Goal: Task Accomplishment & Management: Complete application form

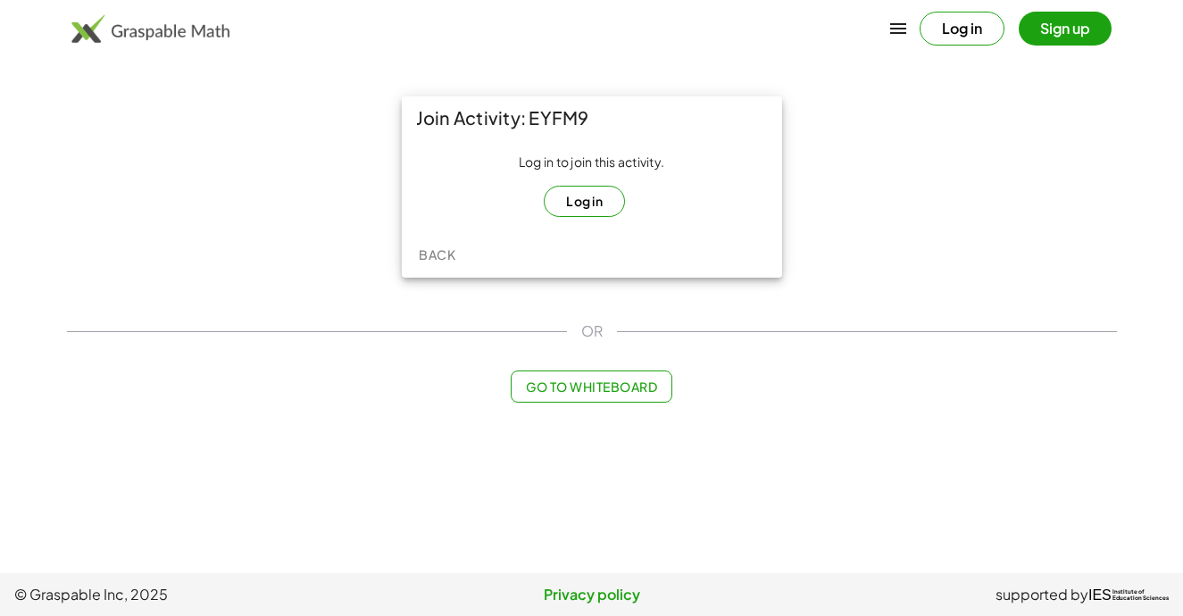
click at [571, 206] on button "Log in" at bounding box center [584, 201] width 81 height 31
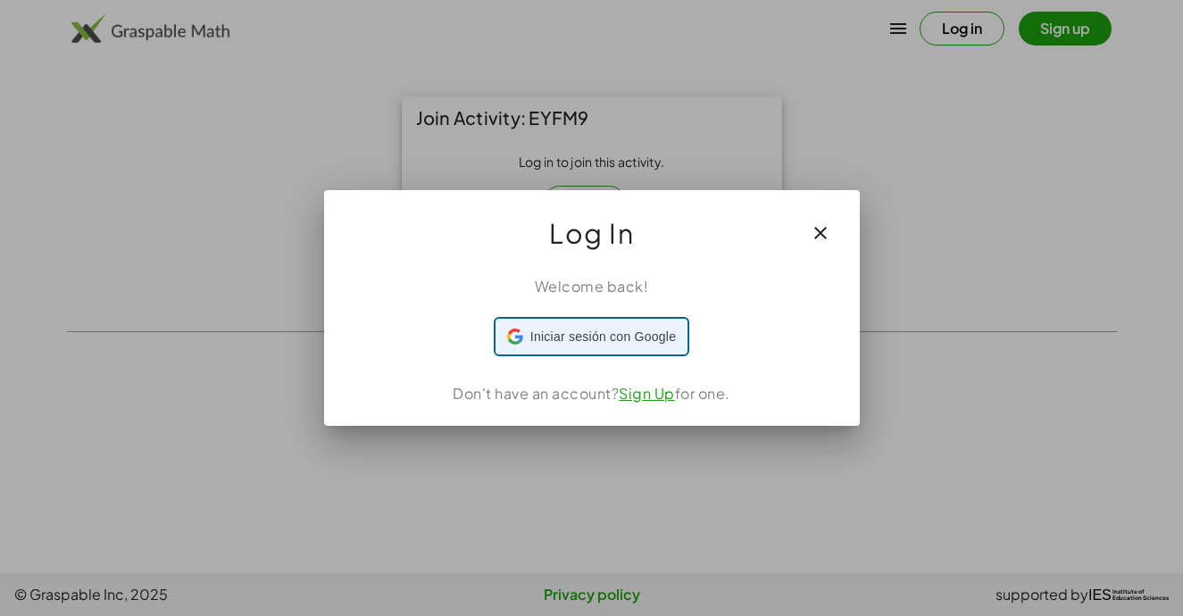
click at [601, 330] on span "Iniciar sesión con Google" at bounding box center [603, 337] width 146 height 19
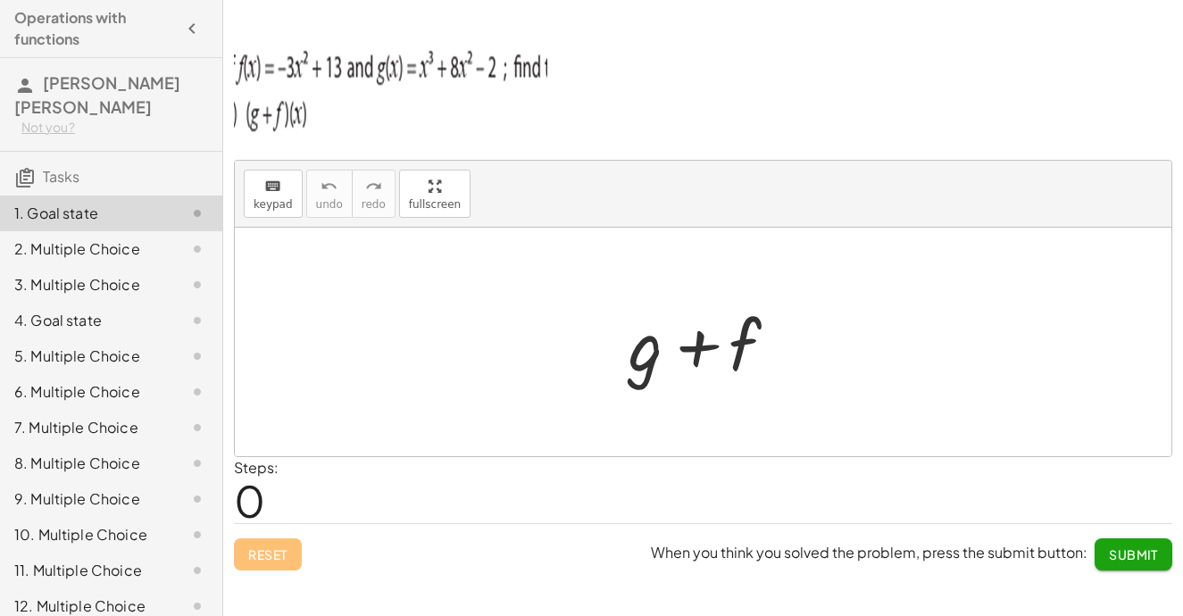
click at [711, 346] on div at bounding box center [710, 342] width 181 height 92
click at [275, 188] on icon "keyboard" at bounding box center [272, 186] width 17 height 21
click at [408, 296] on div at bounding box center [703, 342] width 937 height 229
click at [682, 344] on div at bounding box center [710, 342] width 181 height 92
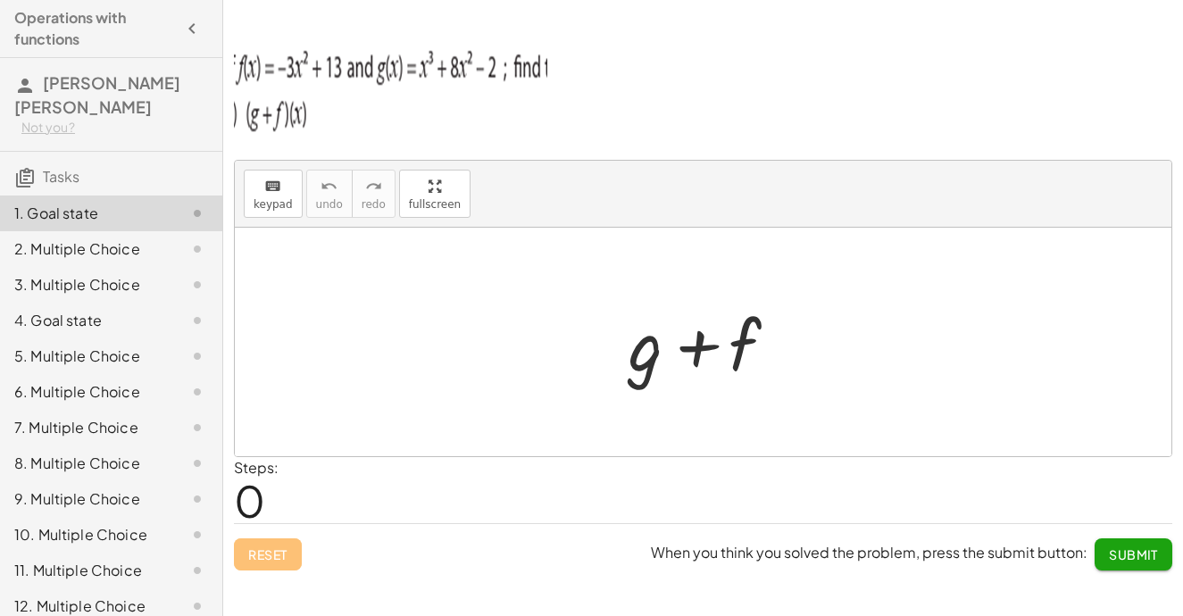
click at [263, 93] on img at bounding box center [390, 86] width 313 height 107
drag, startPoint x: 547, startPoint y: 57, endPoint x: 501, endPoint y: 64, distance: 47.0
click at [501, 64] on p at bounding box center [703, 89] width 939 height 113
click at [501, 64] on img at bounding box center [390, 86] width 313 height 107
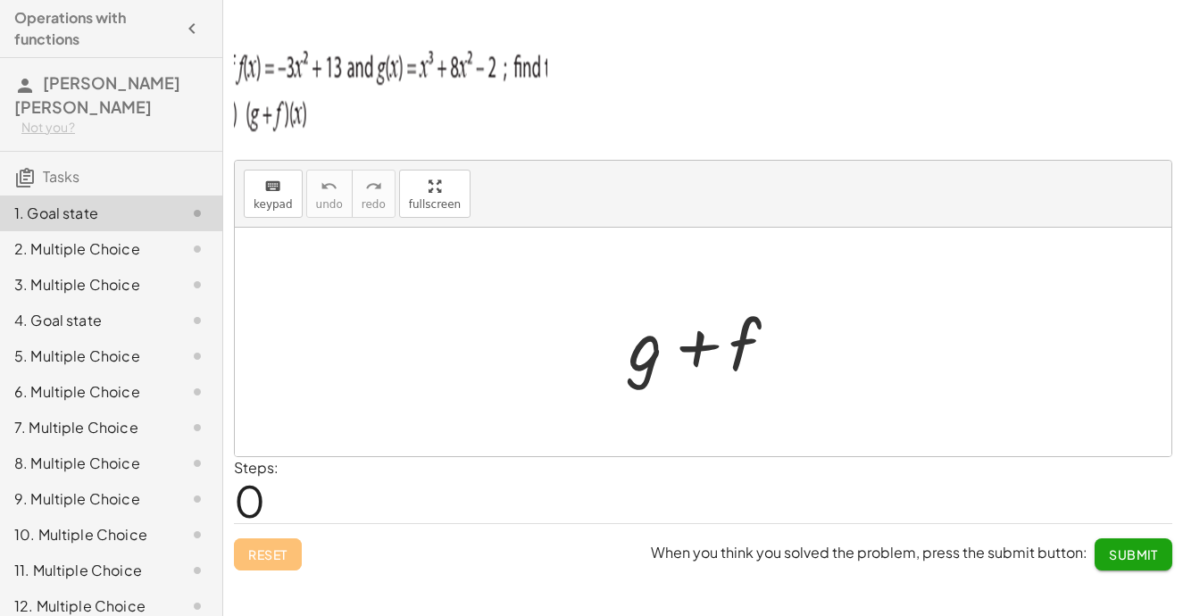
click at [501, 64] on img at bounding box center [390, 86] width 313 height 107
click at [505, 251] on div at bounding box center [703, 342] width 937 height 229
click at [697, 331] on div at bounding box center [710, 342] width 181 height 92
click at [280, 203] on span "keypad" at bounding box center [273, 204] width 39 height 13
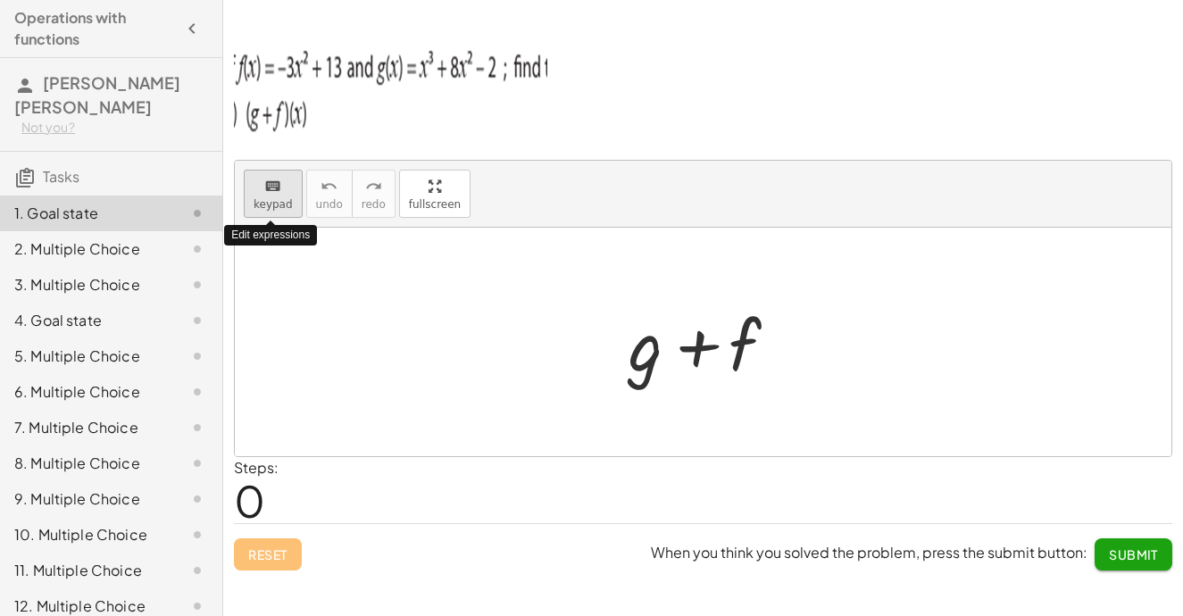
click at [280, 203] on span "keypad" at bounding box center [273, 204] width 39 height 13
drag, startPoint x: 425, startPoint y: 201, endPoint x: 462, endPoint y: 269, distance: 77.1
click at [462, 269] on div "keyboard keypad undo undo redo redo fullscreen + g + f ×" at bounding box center [703, 309] width 937 height 296
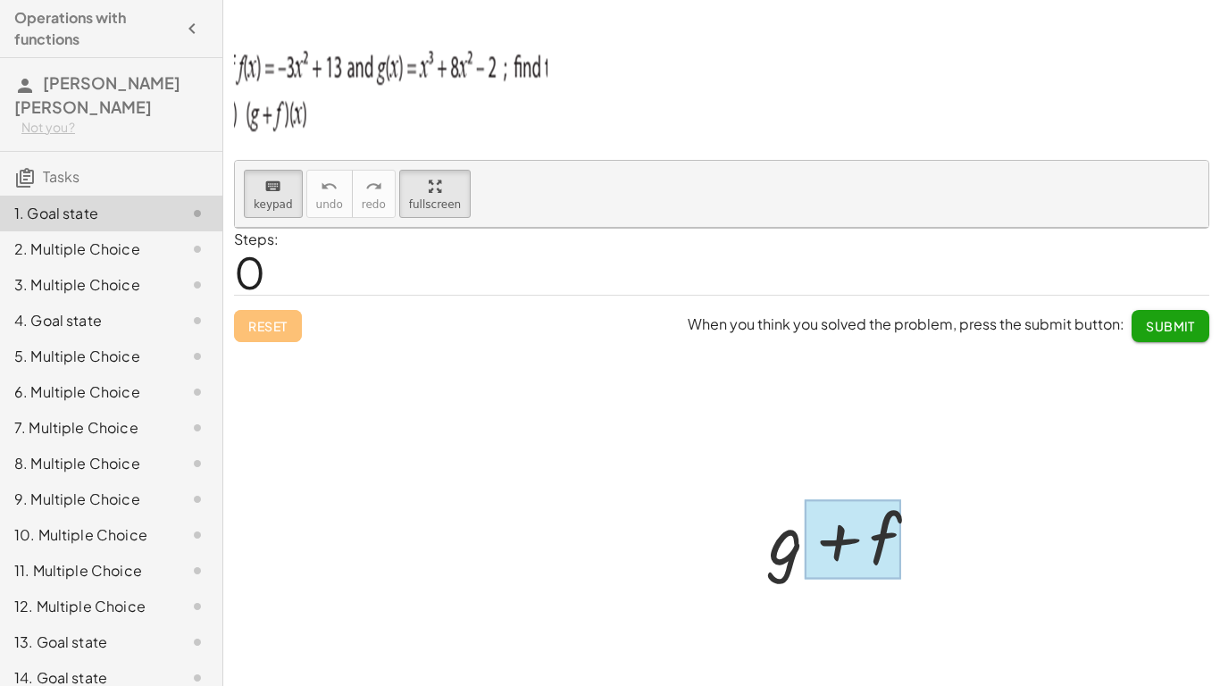
click at [805, 500] on div at bounding box center [853, 539] width 96 height 79
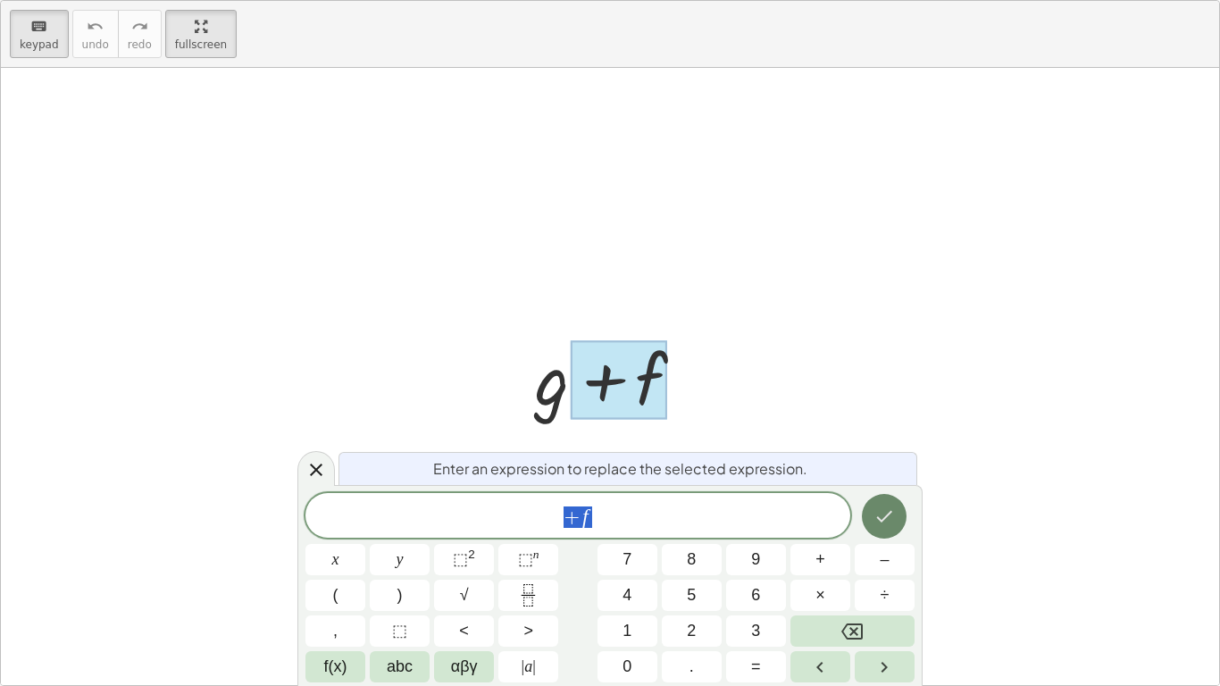
click at [881, 498] on button "Done" at bounding box center [884, 516] width 45 height 45
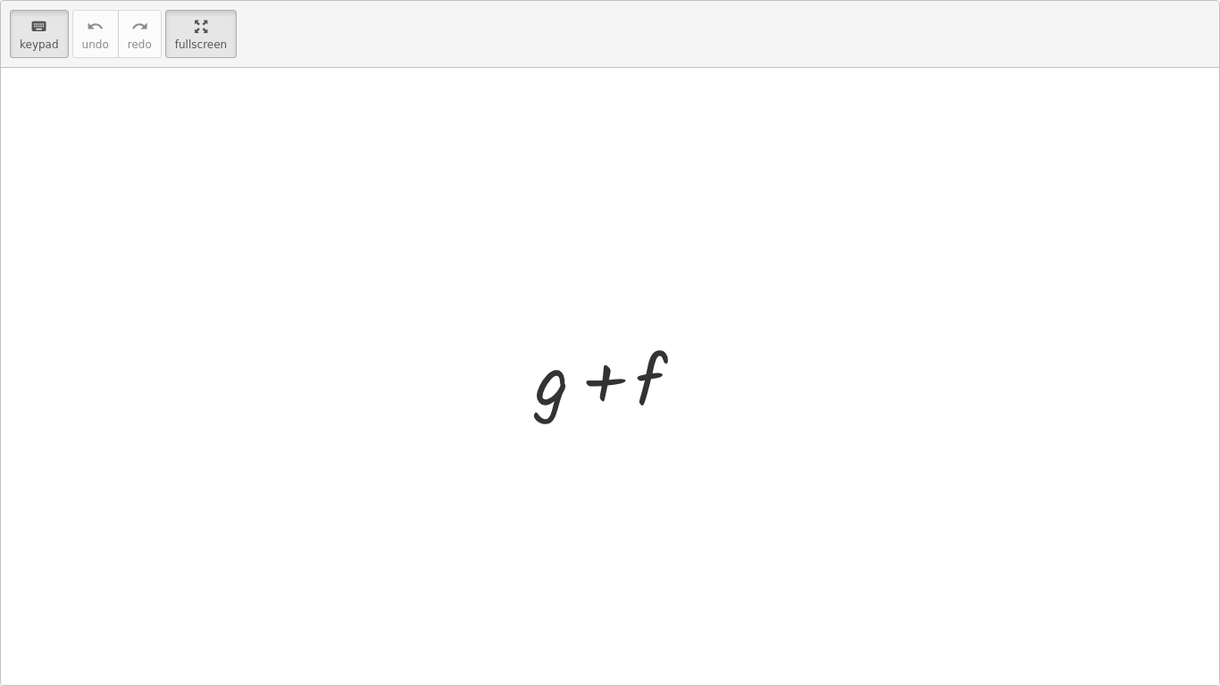
drag, startPoint x: 213, startPoint y: 31, endPoint x: 176, endPoint y: -37, distance: 77.1
click at [176, 0] on html "Operations with functions [PERSON_NAME] [PERSON_NAME] Not you? Tasks 1. Goal st…" at bounding box center [610, 343] width 1220 height 686
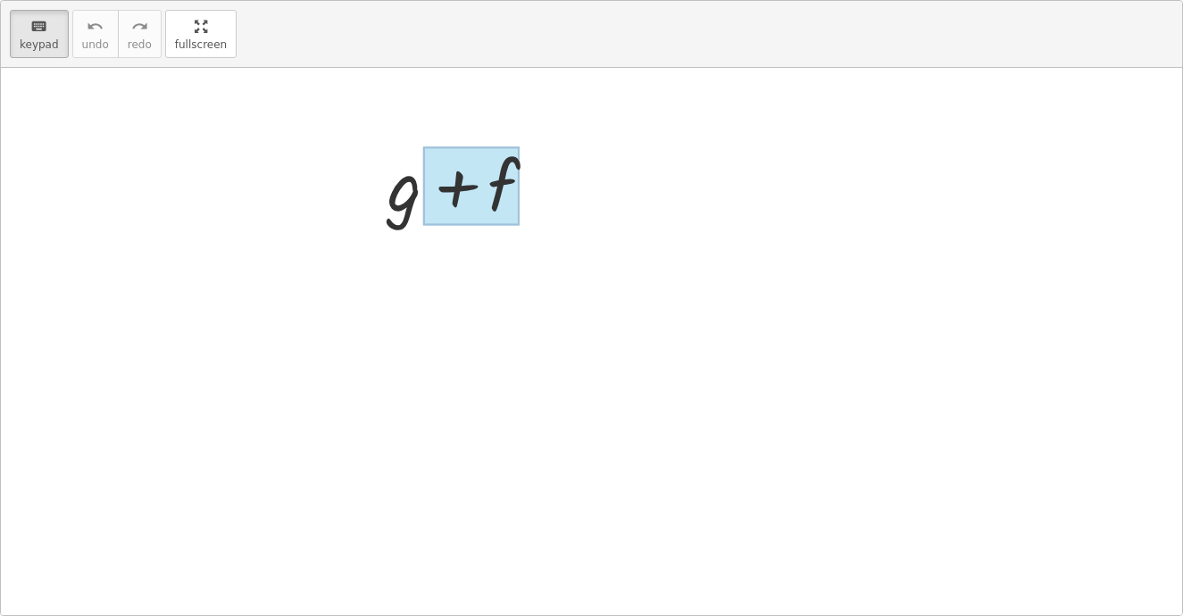
click at [520, 226] on div at bounding box center [471, 185] width 96 height 79
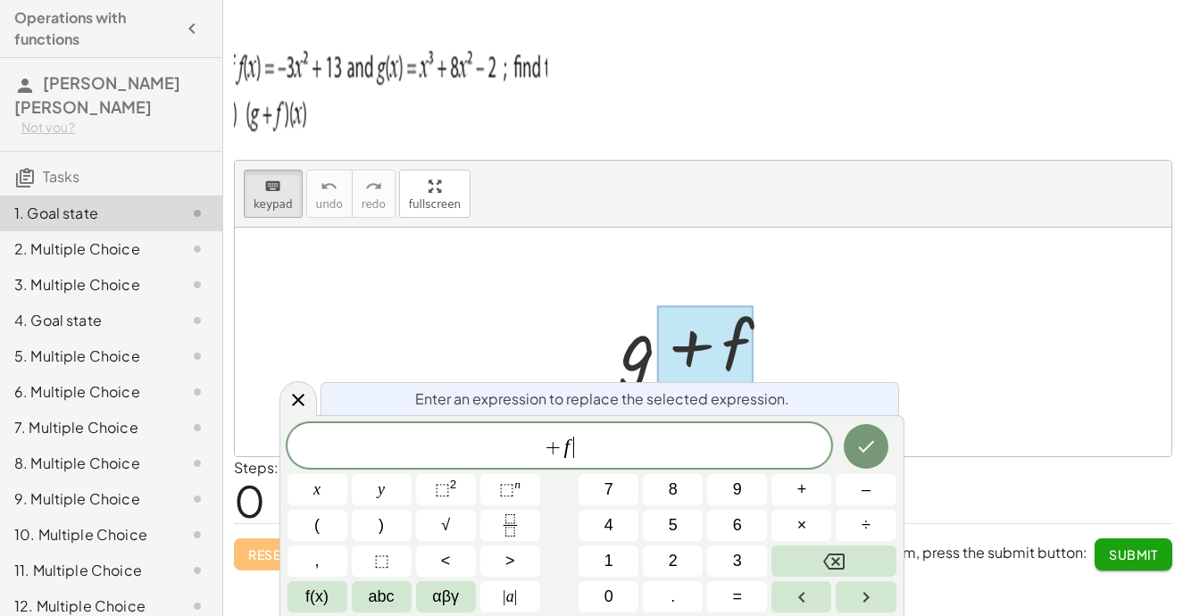
click at [639, 428] on div "+ f ​" at bounding box center [560, 445] width 545 height 45
click at [425, 489] on button "⬚ 2" at bounding box center [446, 489] width 60 height 31
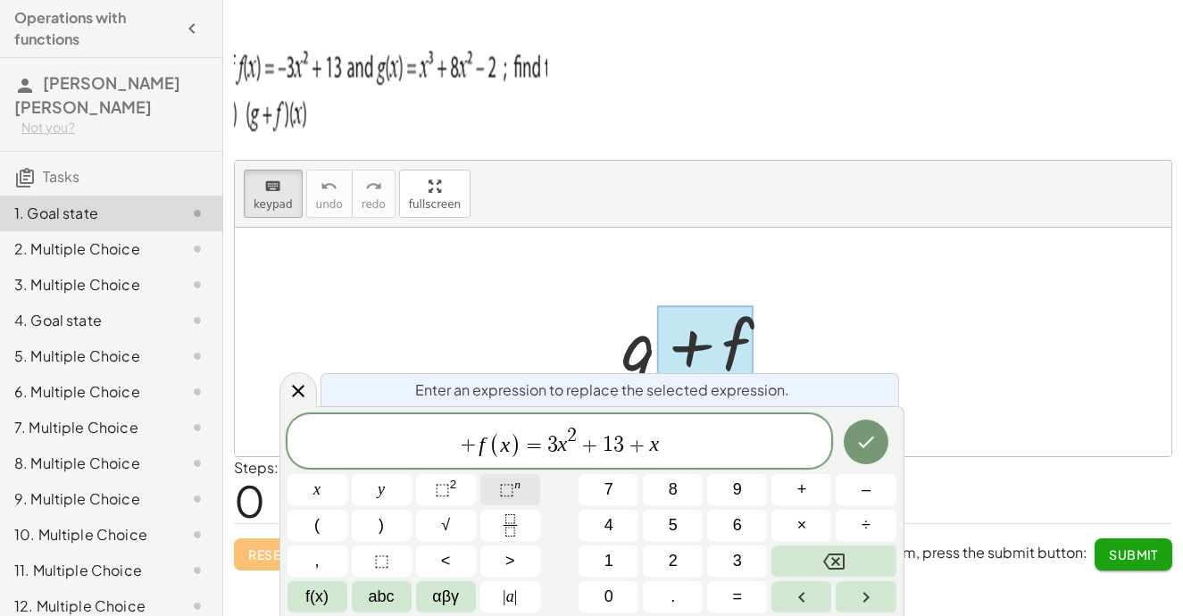
click at [502, 497] on span "⬚" at bounding box center [506, 489] width 15 height 18
click at [456, 489] on button "⬚ 2" at bounding box center [446, 489] width 60 height 31
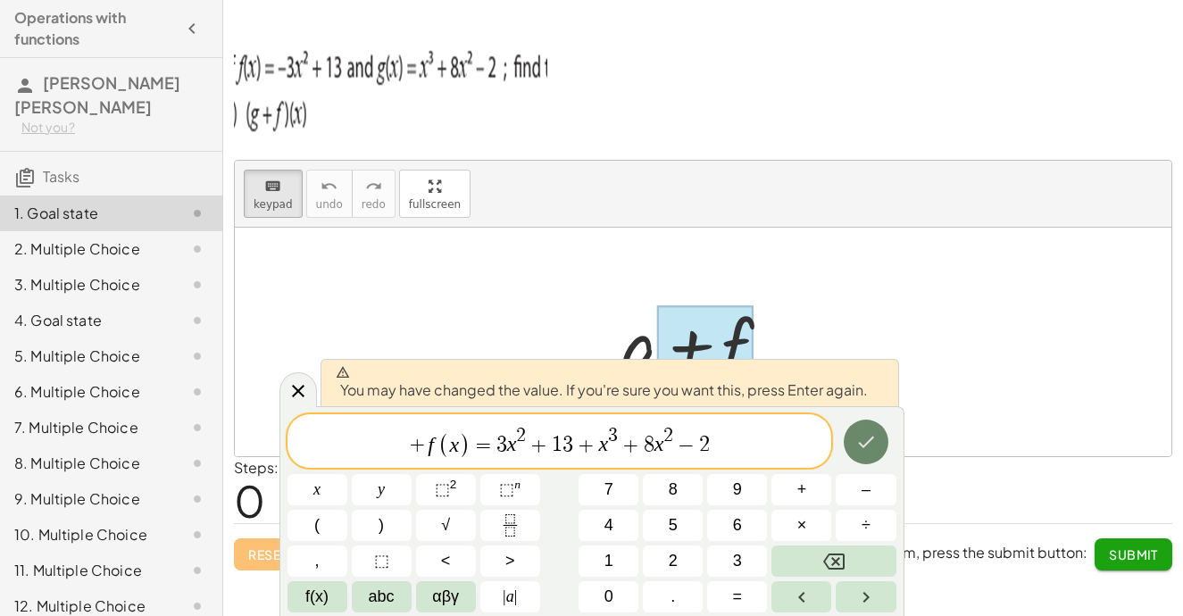
click at [863, 456] on button "Done" at bounding box center [866, 442] width 45 height 45
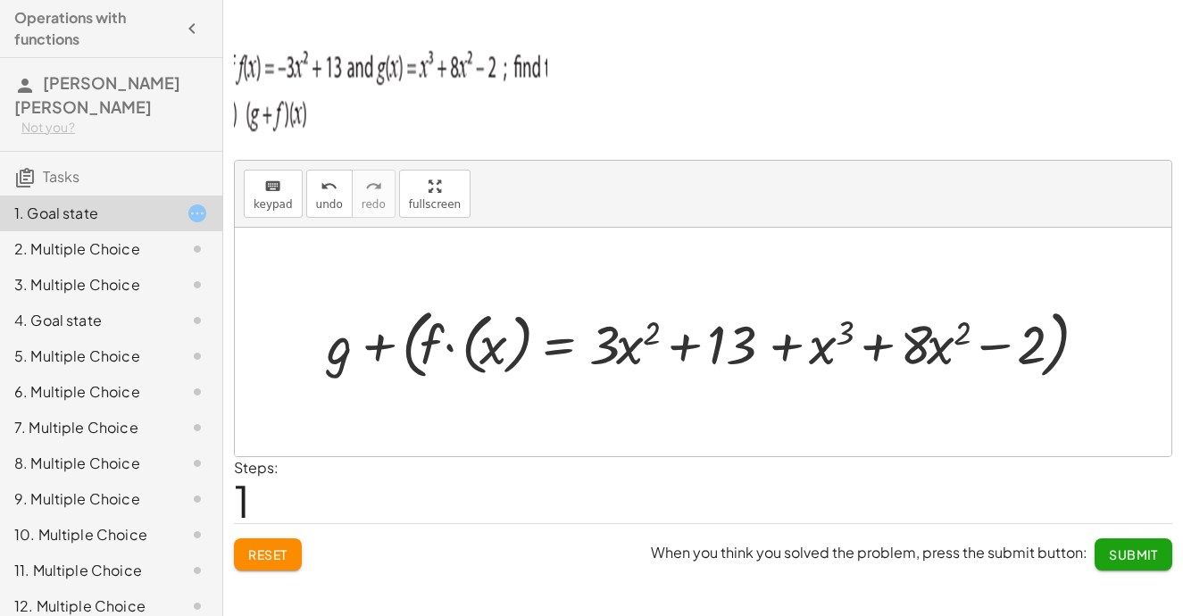
click at [502, 352] on div at bounding box center [710, 342] width 784 height 85
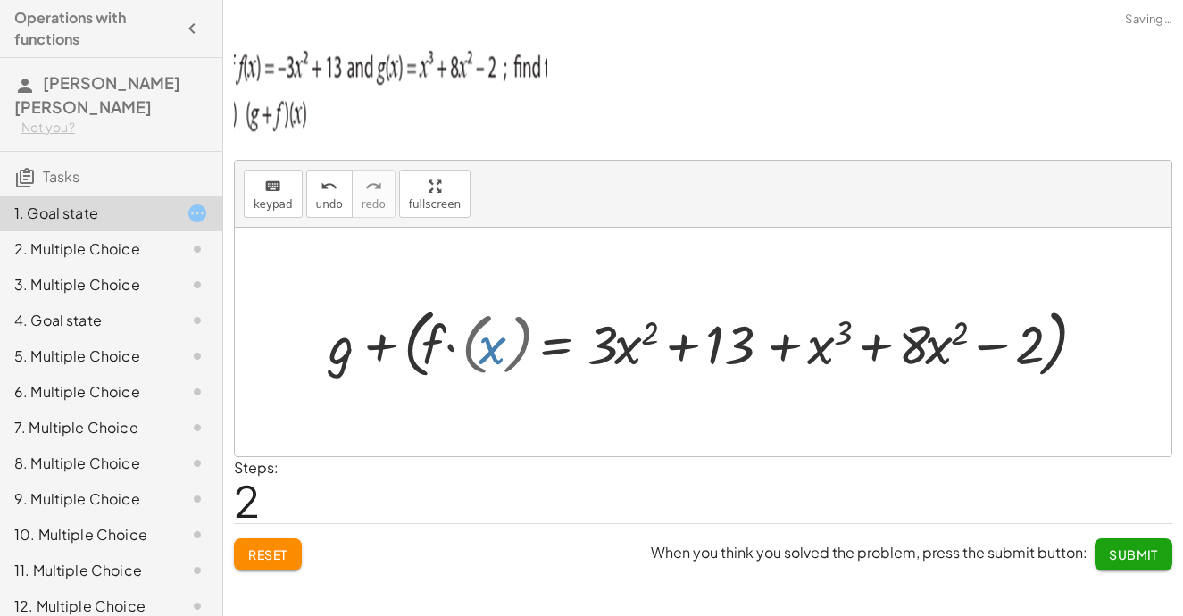
click at [502, 352] on div at bounding box center [710, 342] width 730 height 79
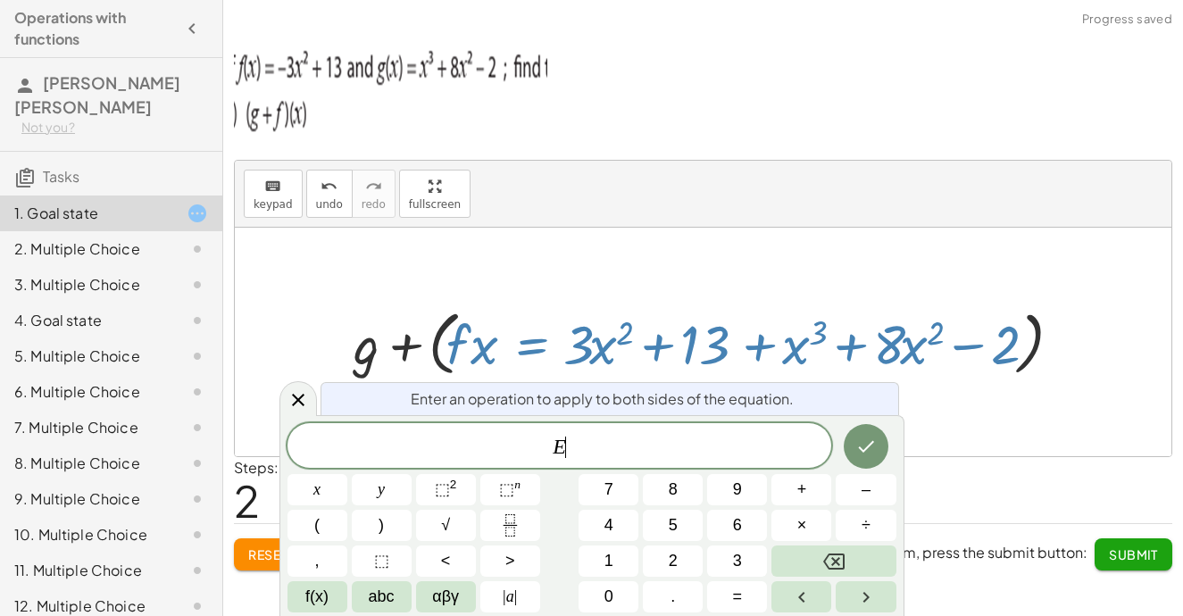
click at [468, 350] on div at bounding box center [710, 342] width 730 height 79
click at [482, 328] on div at bounding box center [710, 342] width 730 height 79
click at [455, 369] on div at bounding box center [710, 342] width 730 height 79
click at [511, 349] on div at bounding box center [710, 342] width 730 height 79
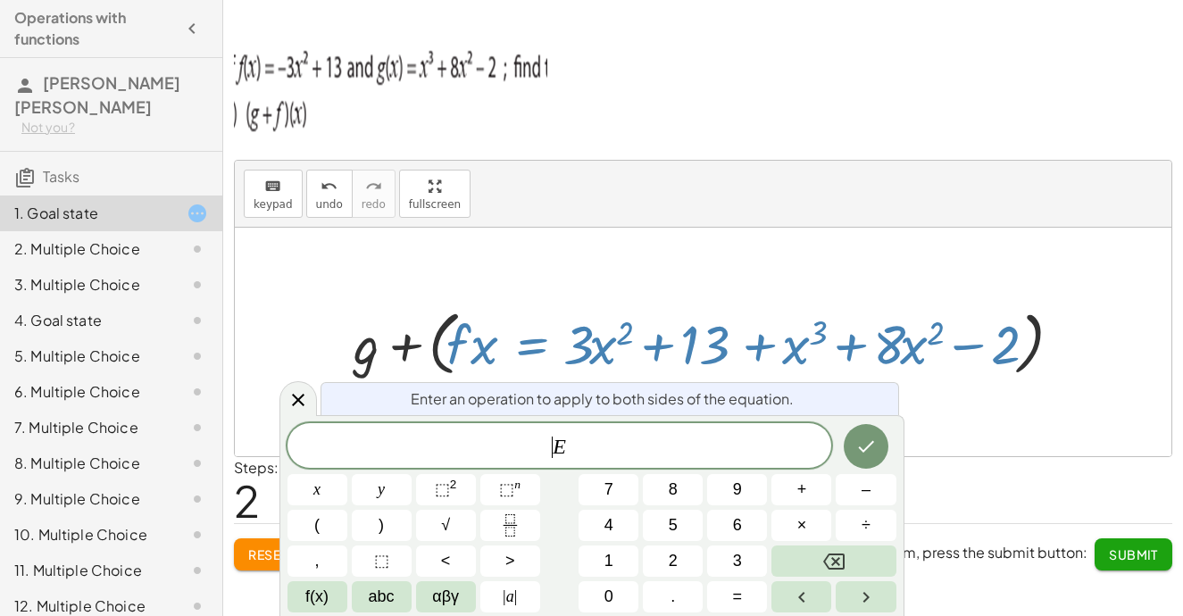
click at [511, 349] on div at bounding box center [710, 342] width 730 height 79
click at [480, 349] on div at bounding box center [710, 342] width 730 height 79
click at [865, 440] on icon "Done" at bounding box center [866, 446] width 21 height 21
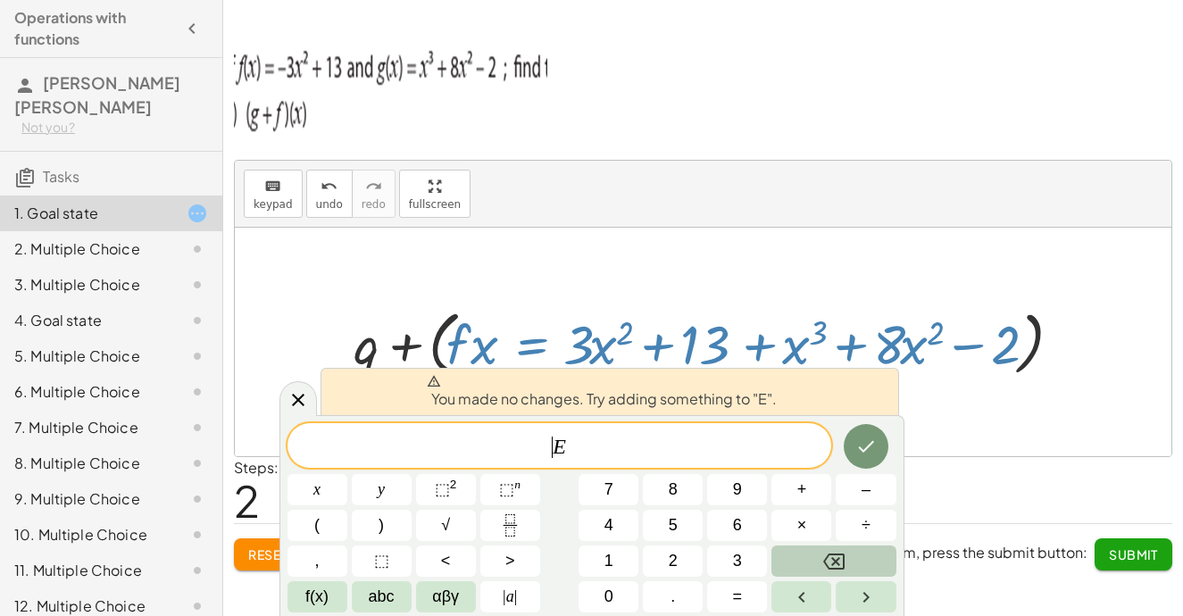
click at [827, 552] on icon "Backspace" at bounding box center [833, 561] width 21 height 21
click at [589, 433] on div "E ​" at bounding box center [560, 445] width 545 height 45
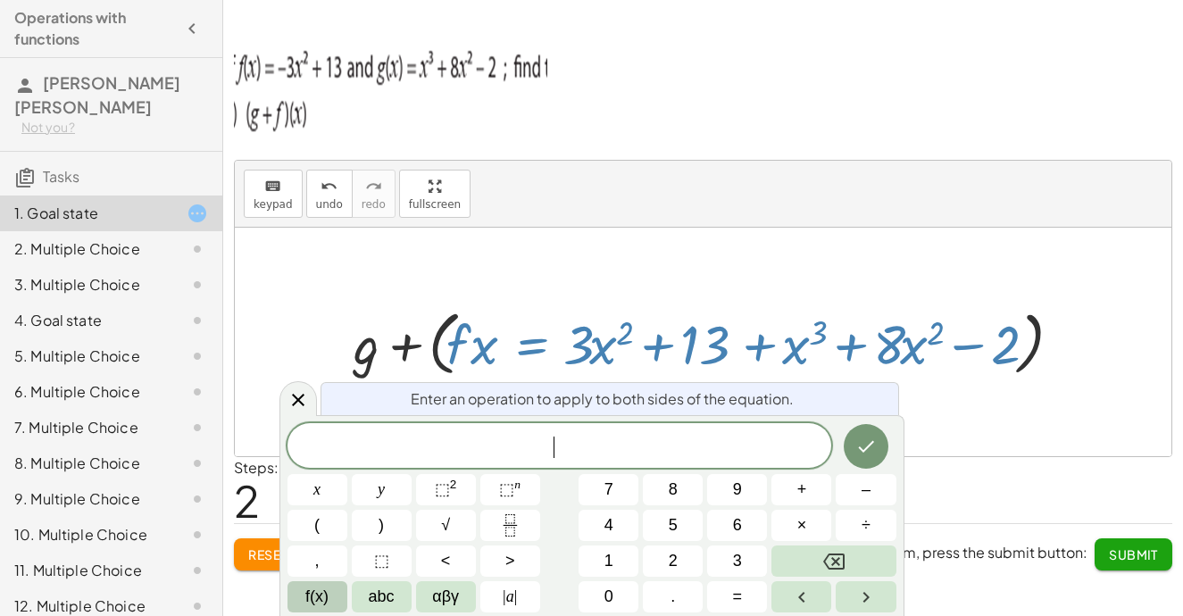
click at [316, 608] on span "f(x)" at bounding box center [316, 597] width 23 height 24
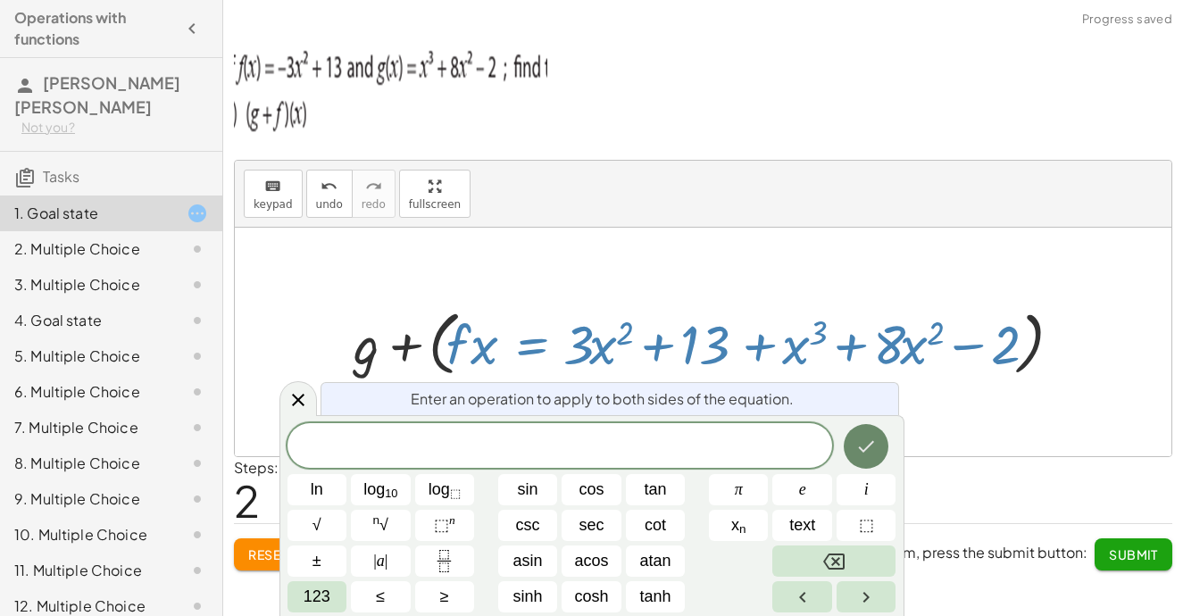
click at [864, 437] on icon "Done" at bounding box center [866, 446] width 21 height 21
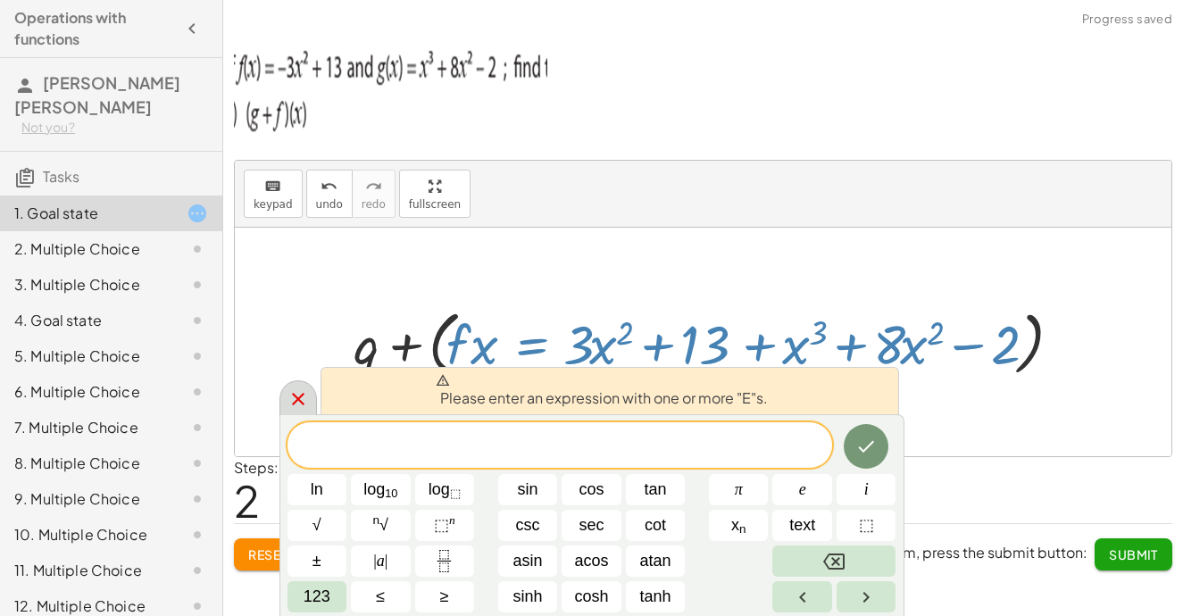
click at [282, 401] on div at bounding box center [299, 397] width 38 height 35
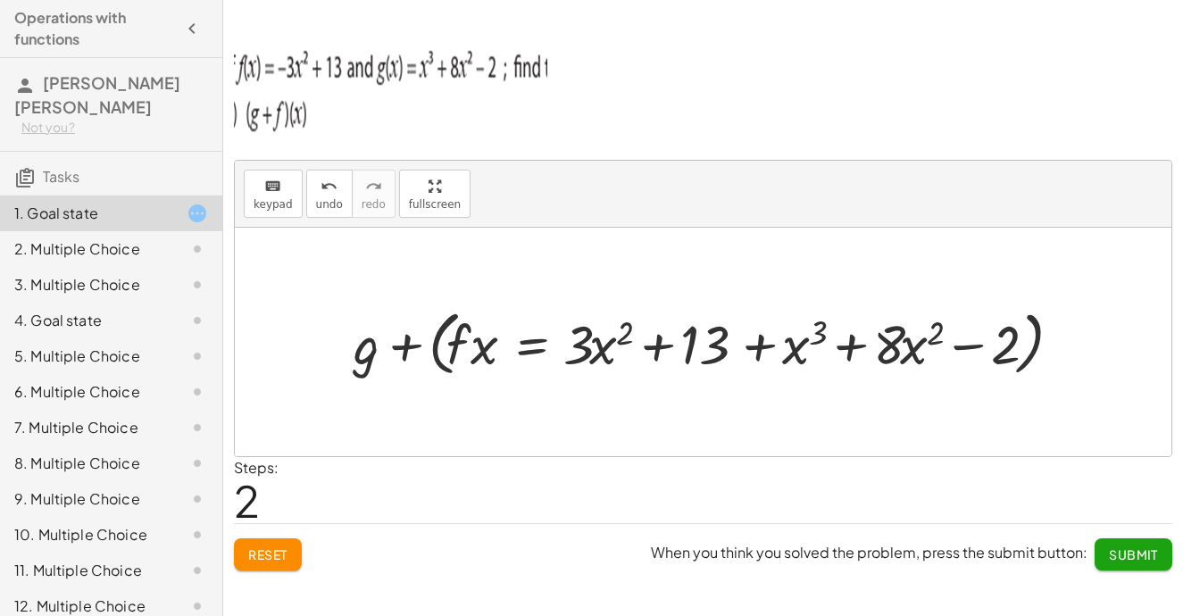
click at [654, 340] on div at bounding box center [710, 342] width 730 height 79
click at [456, 339] on div at bounding box center [710, 342] width 730 height 79
click at [472, 346] on div at bounding box center [710, 342] width 730 height 79
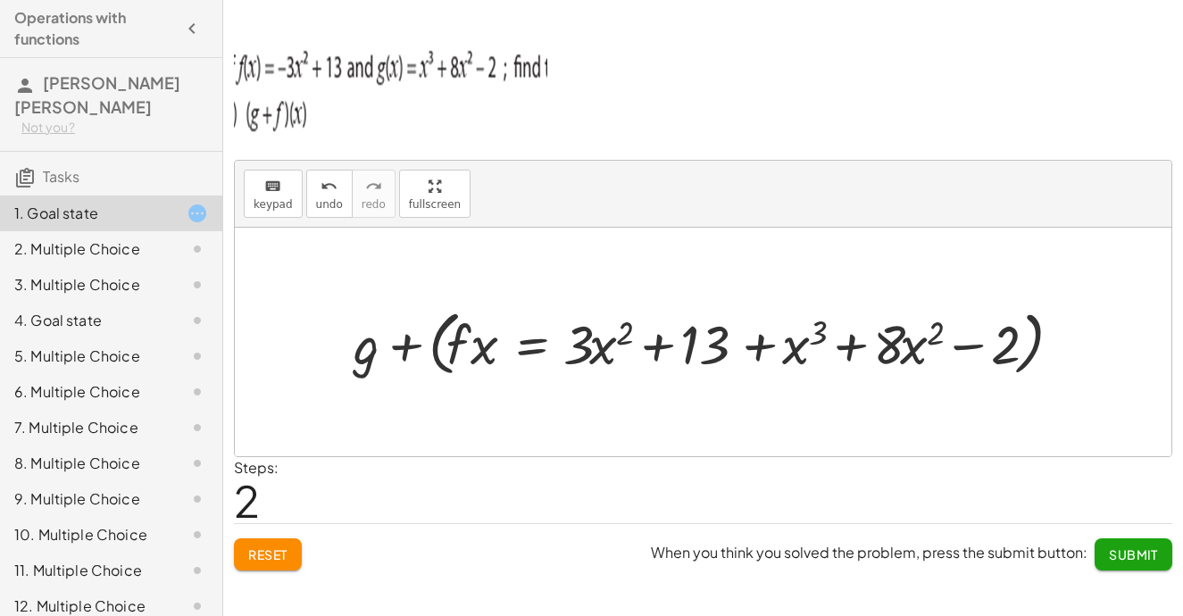
click at [444, 339] on div at bounding box center [710, 342] width 730 height 79
click at [453, 341] on div at bounding box center [710, 342] width 730 height 79
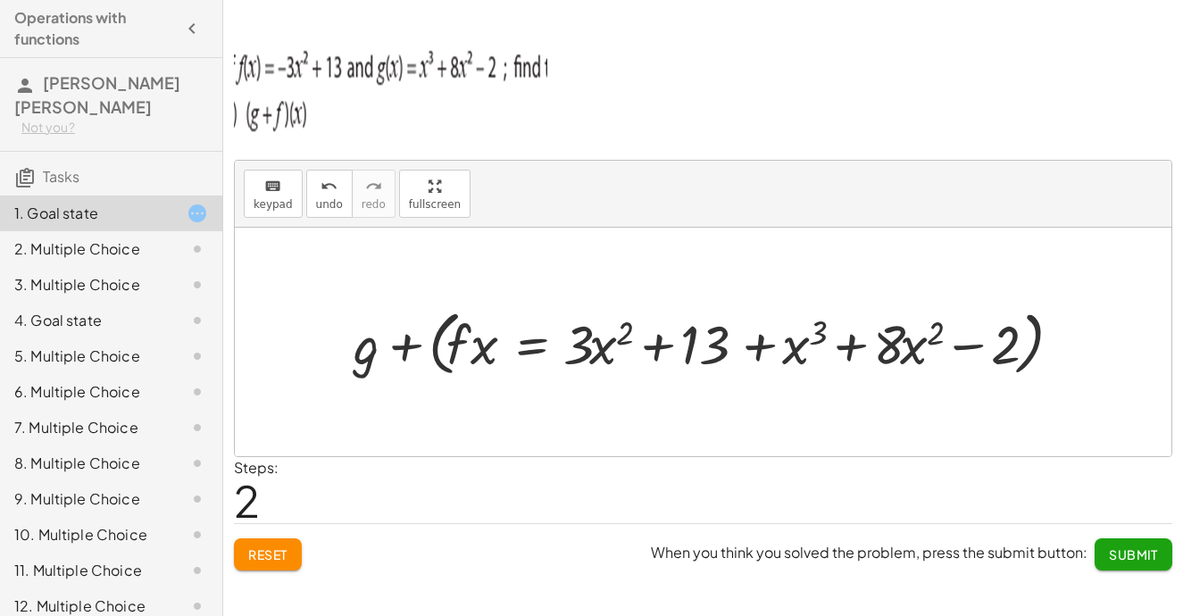
click at [742, 346] on div at bounding box center [710, 342] width 730 height 79
click at [480, 347] on div at bounding box center [710, 342] width 730 height 79
click at [265, 190] on icon "keyboard" at bounding box center [272, 186] width 17 height 21
click at [476, 341] on div at bounding box center [472, 344] width 51 height 63
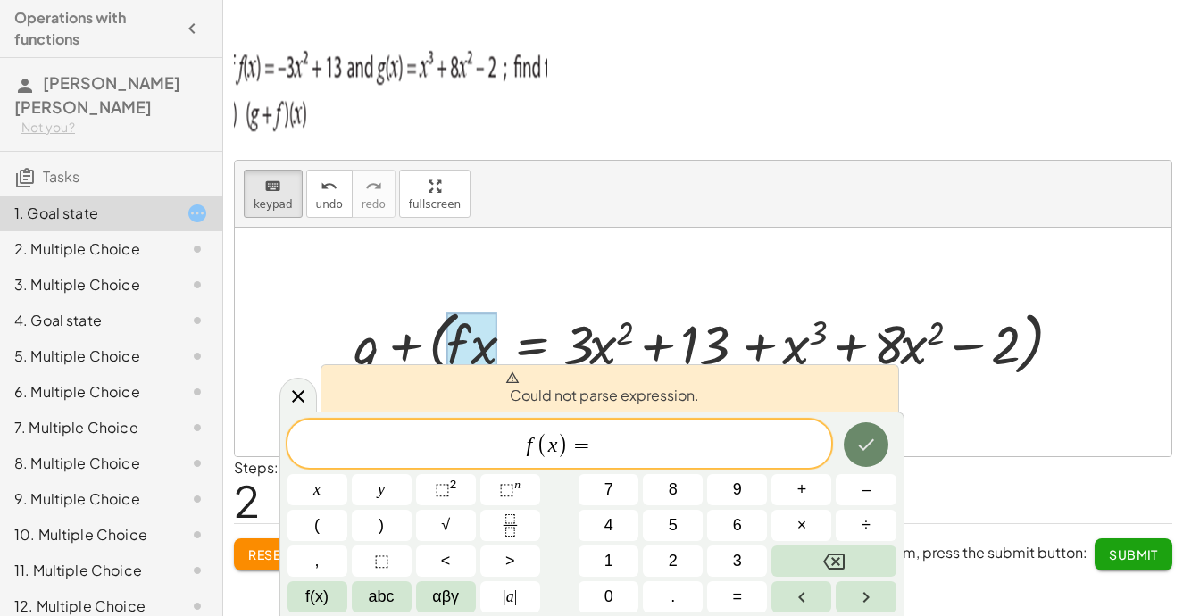
click at [867, 446] on icon "Done" at bounding box center [866, 445] width 16 height 12
click at [452, 341] on div at bounding box center [472, 344] width 51 height 63
click at [538, 445] on span "(" at bounding box center [543, 445] width 12 height 26
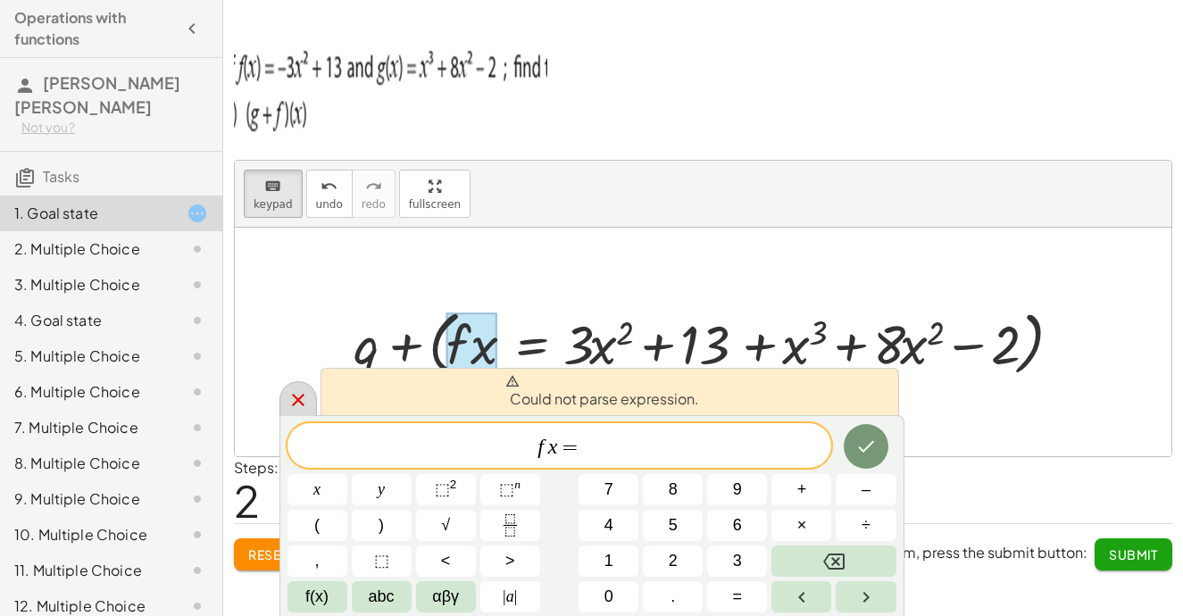
click at [284, 396] on div at bounding box center [299, 398] width 38 height 35
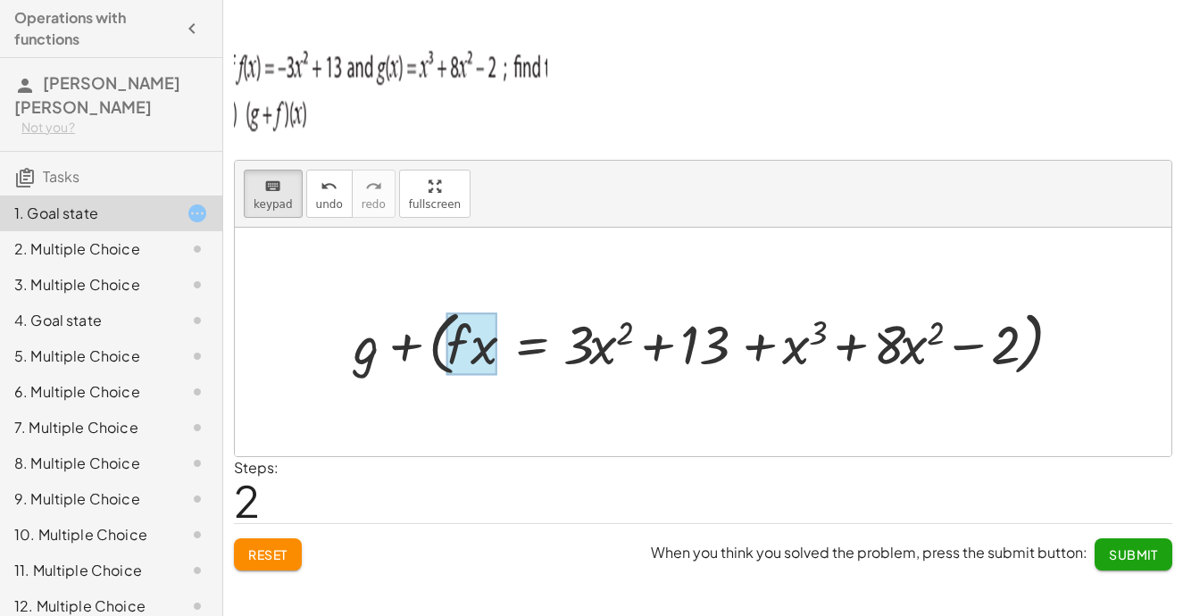
click at [455, 341] on div at bounding box center [472, 344] width 51 height 63
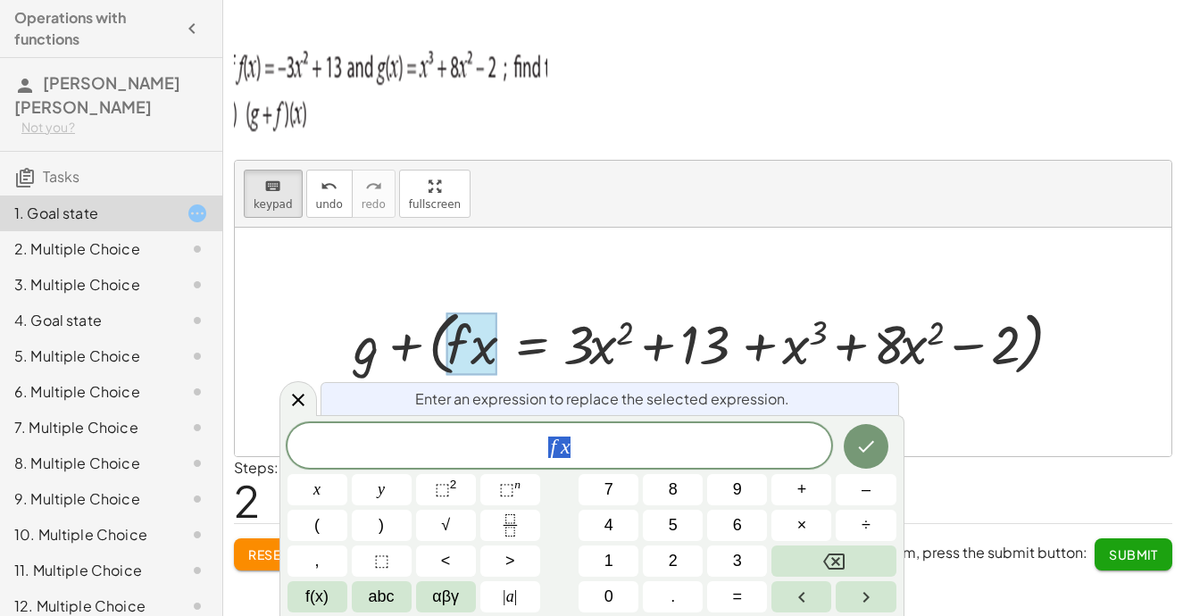
click at [455, 341] on div at bounding box center [472, 344] width 51 height 63
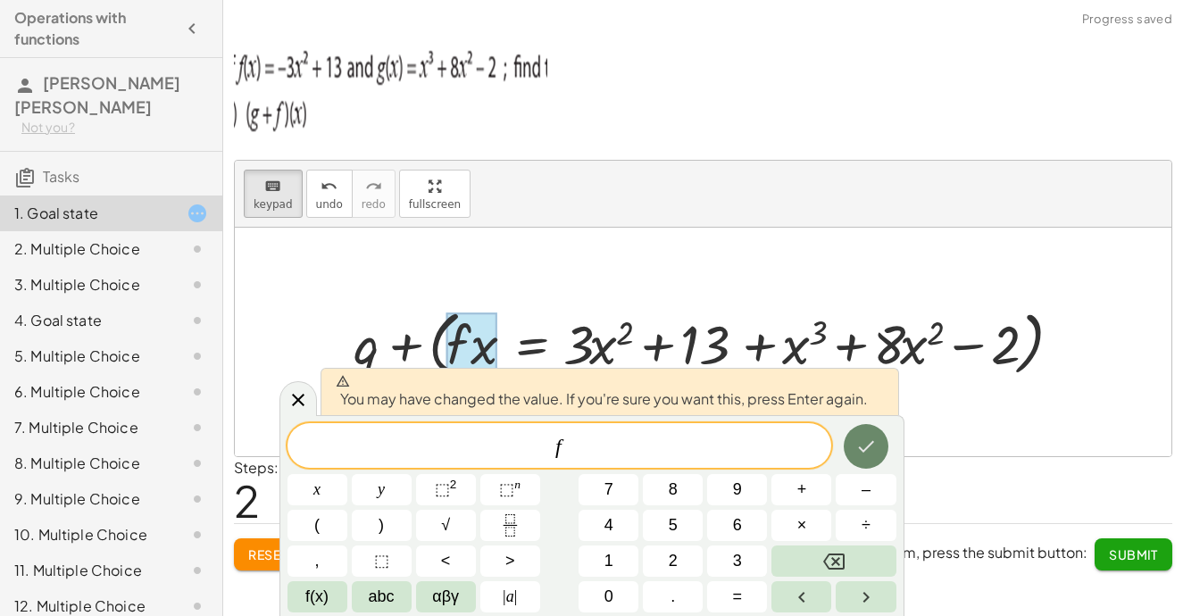
click at [845, 441] on button "Done" at bounding box center [866, 446] width 45 height 45
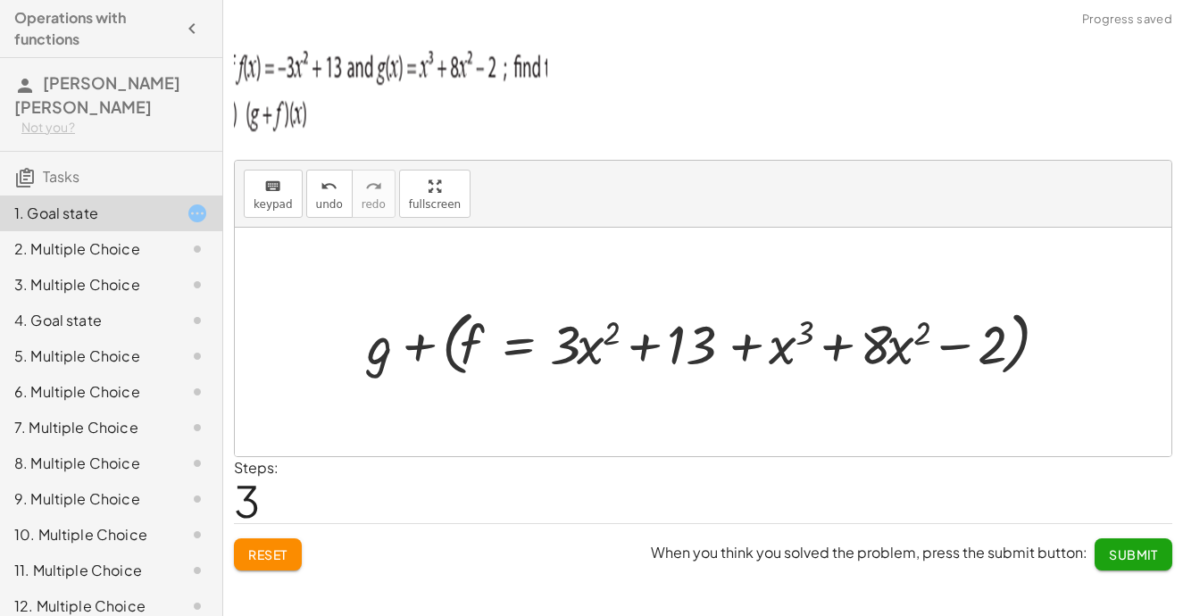
click at [457, 324] on div at bounding box center [710, 342] width 705 height 79
click at [455, 330] on div at bounding box center [710, 342] width 705 height 79
click at [973, 348] on div at bounding box center [710, 342] width 705 height 79
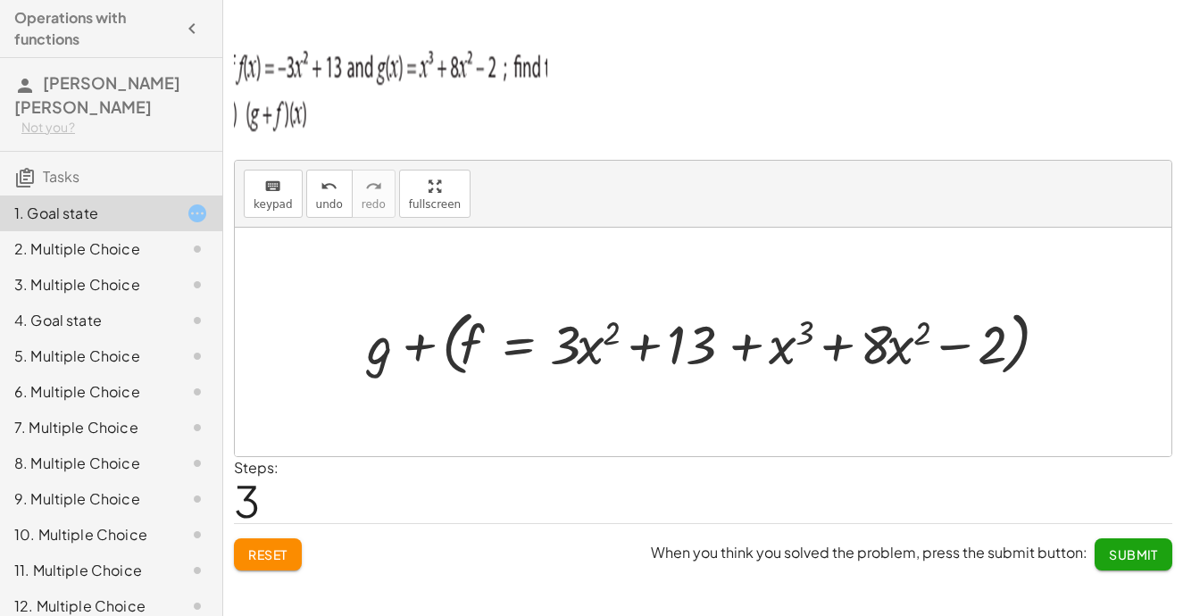
click at [973, 348] on div at bounding box center [710, 342] width 705 height 79
click at [996, 345] on div at bounding box center [710, 342] width 705 height 79
click at [472, 340] on div at bounding box center [710, 342] width 705 height 79
click at [255, 201] on span "keypad" at bounding box center [273, 204] width 39 height 13
click at [982, 337] on div at bounding box center [967, 346] width 75 height 60
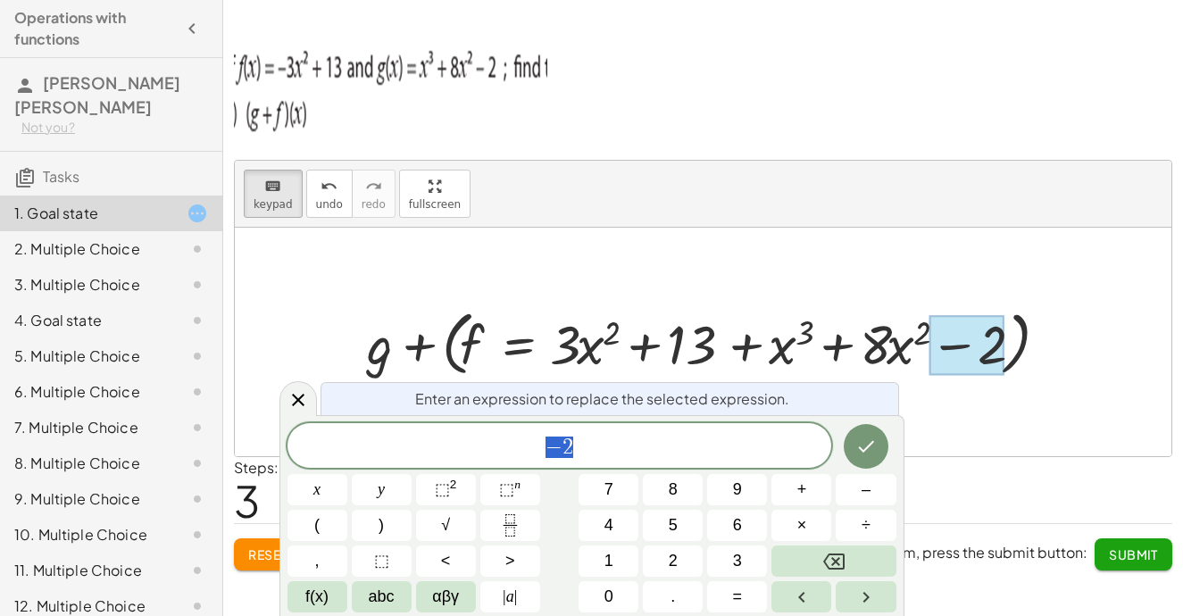
click at [694, 439] on span "− 2" at bounding box center [560, 447] width 545 height 25
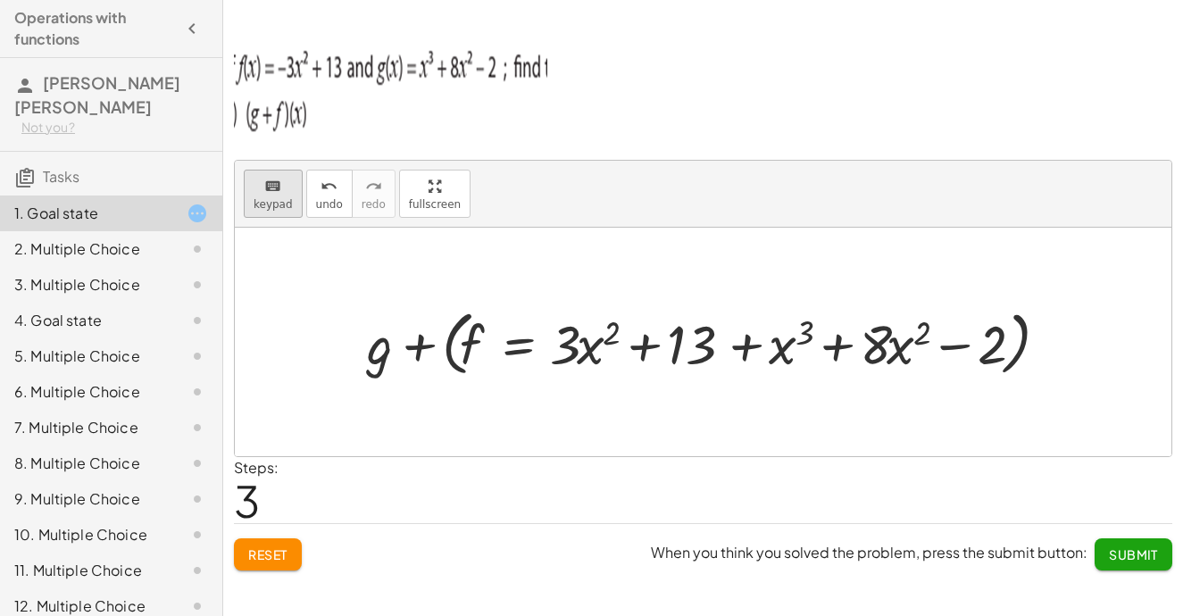
click at [264, 201] on span "keypad" at bounding box center [273, 204] width 39 height 13
click at [377, 410] on div at bounding box center [703, 342] width 937 height 229
click at [279, 181] on icon "keyboard" at bounding box center [272, 186] width 17 height 21
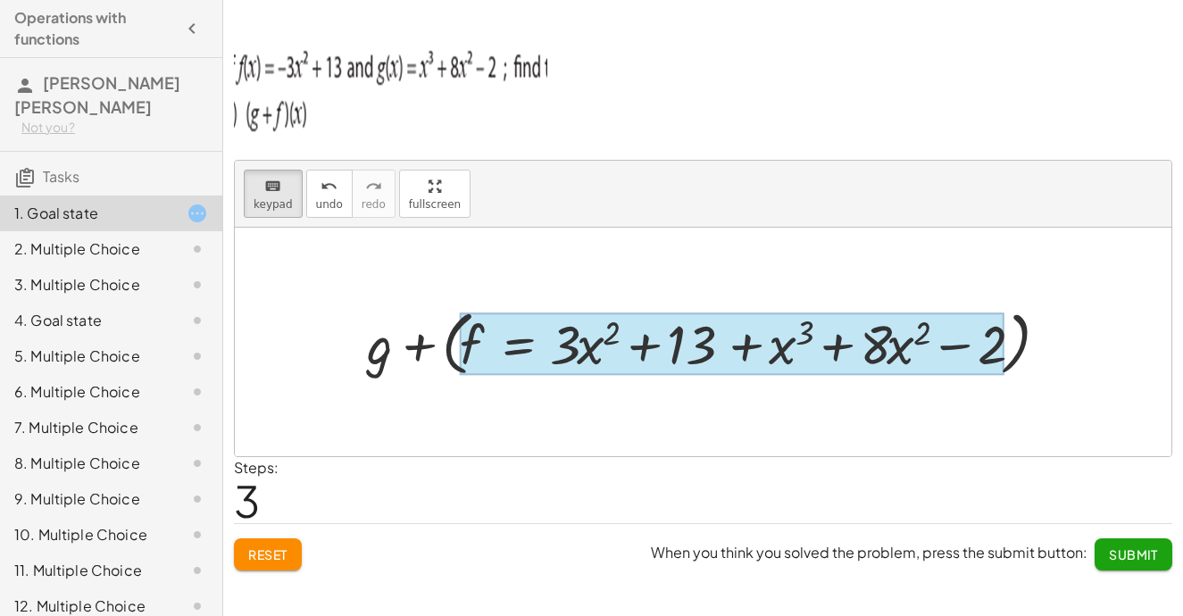
click at [519, 348] on div at bounding box center [732, 344] width 545 height 63
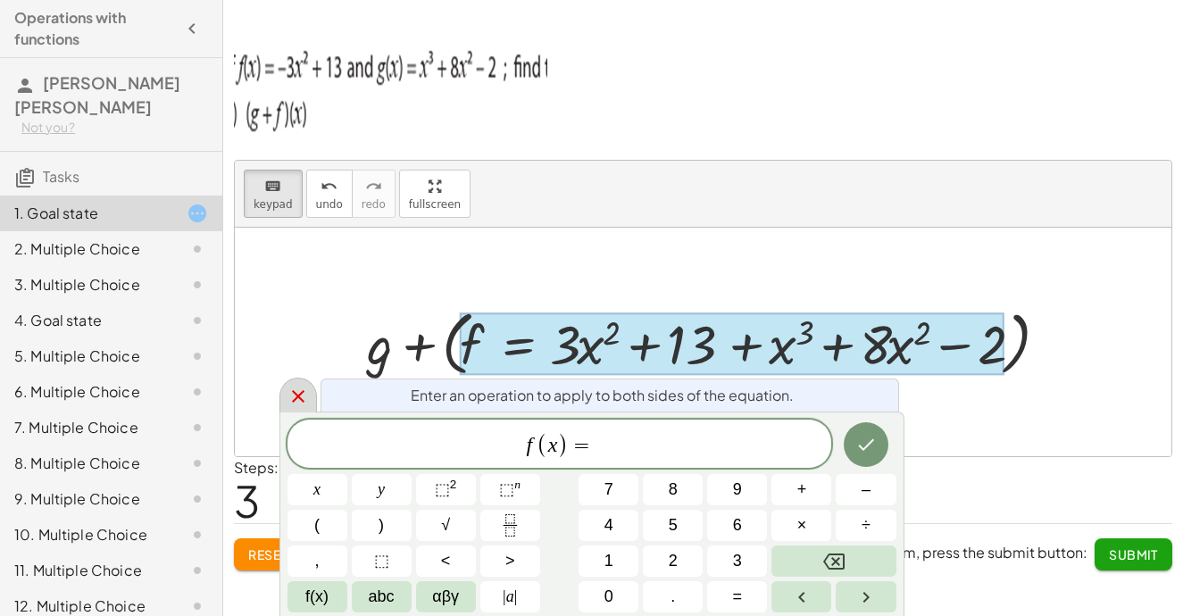
click at [288, 400] on icon at bounding box center [298, 396] width 21 height 21
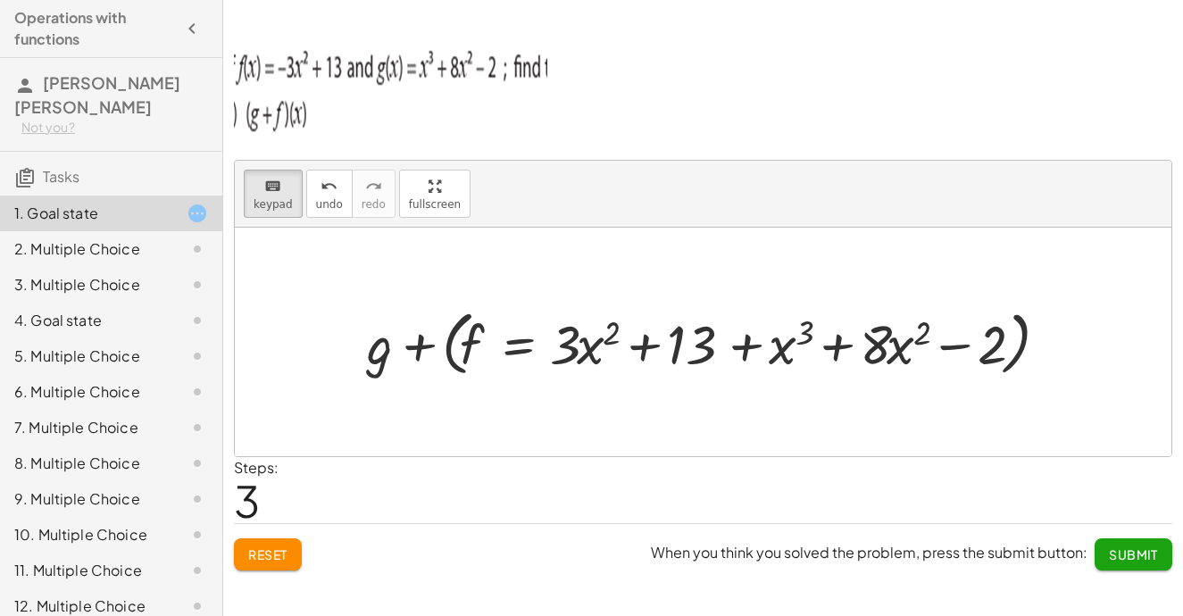
click at [321, 276] on div at bounding box center [703, 342] width 937 height 229
click at [321, 278] on div at bounding box center [703, 342] width 937 height 229
click at [402, 263] on div at bounding box center [703, 342] width 937 height 229
click at [377, 349] on div at bounding box center [380, 344] width 27 height 63
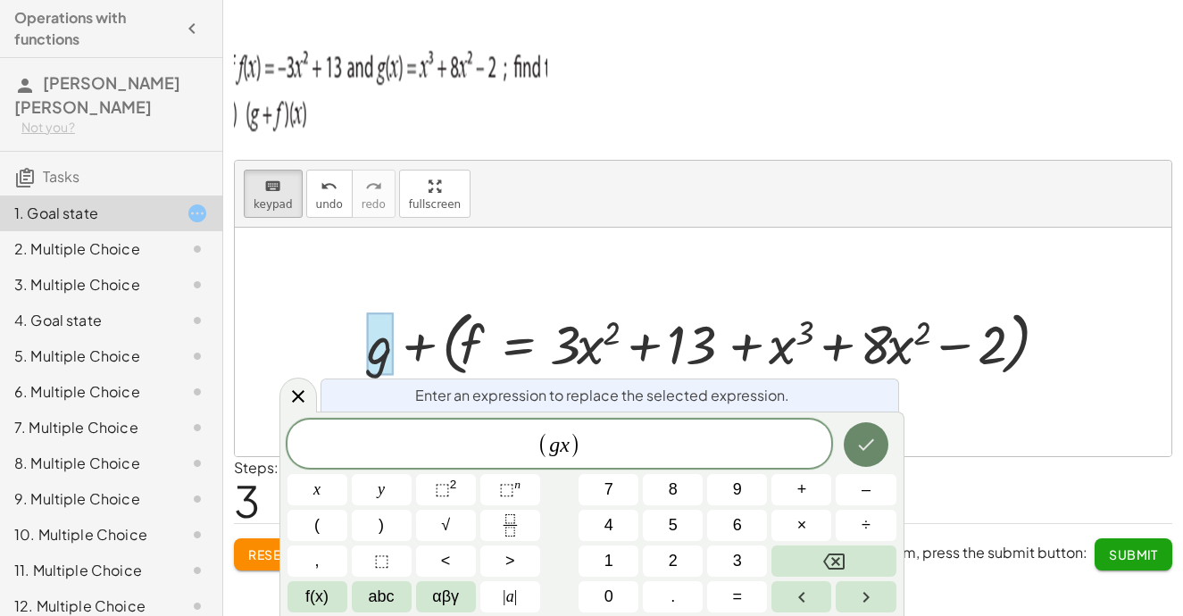
click at [869, 447] on icon "Done" at bounding box center [866, 444] width 21 height 21
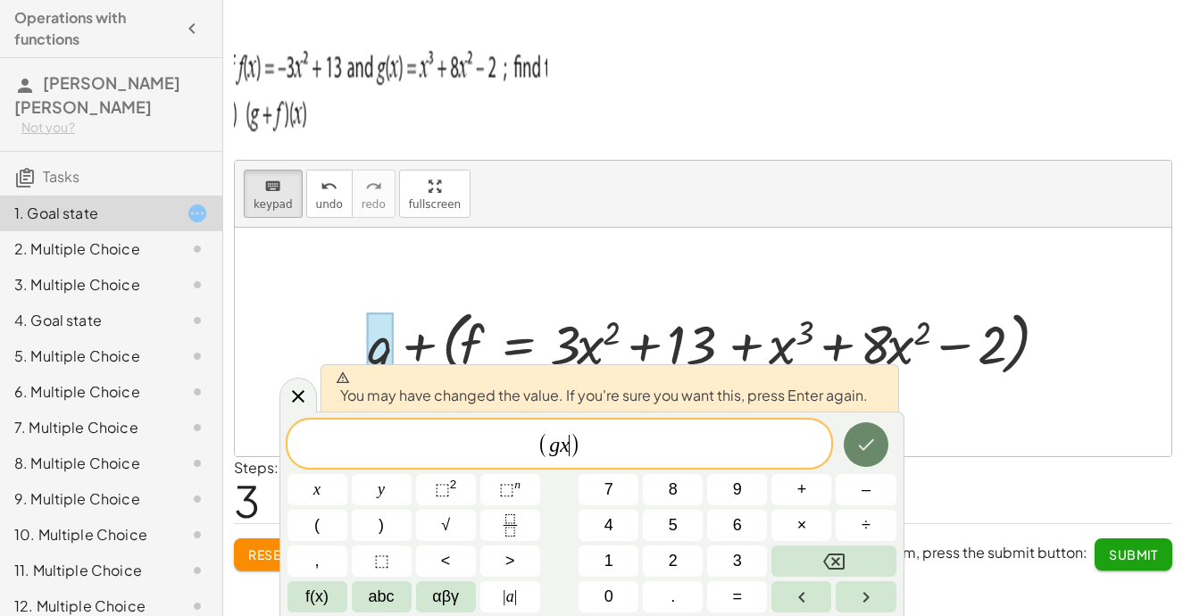
click at [856, 439] on icon "Done" at bounding box center [866, 444] width 21 height 21
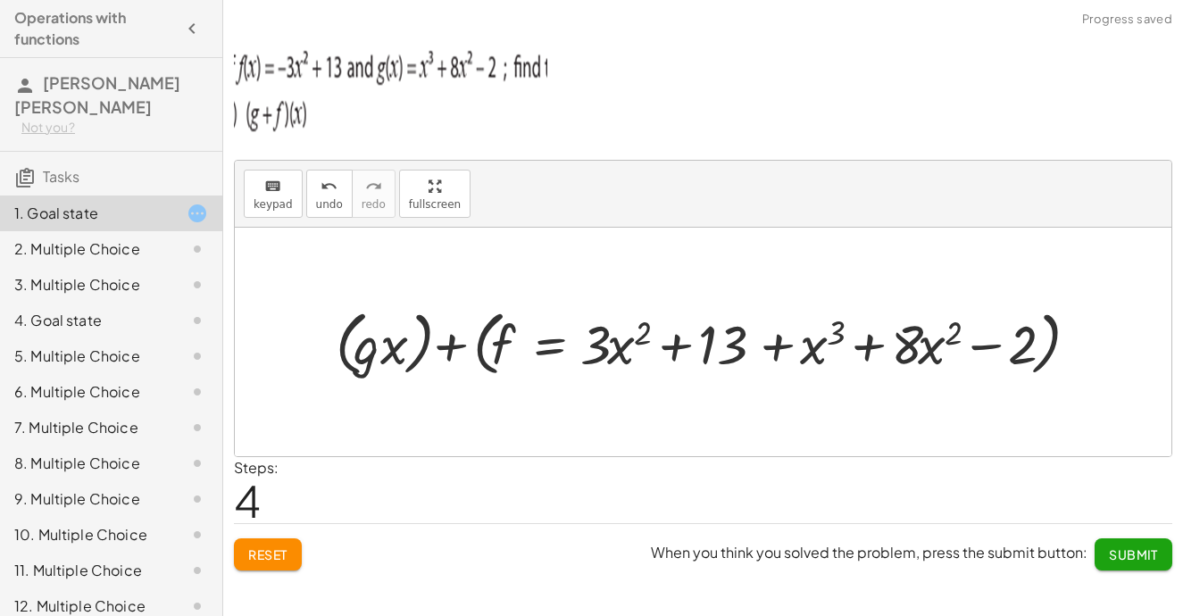
click at [503, 343] on div at bounding box center [710, 342] width 766 height 79
click at [513, 346] on div at bounding box center [710, 342] width 766 height 79
click at [564, 349] on div at bounding box center [710, 342] width 766 height 79
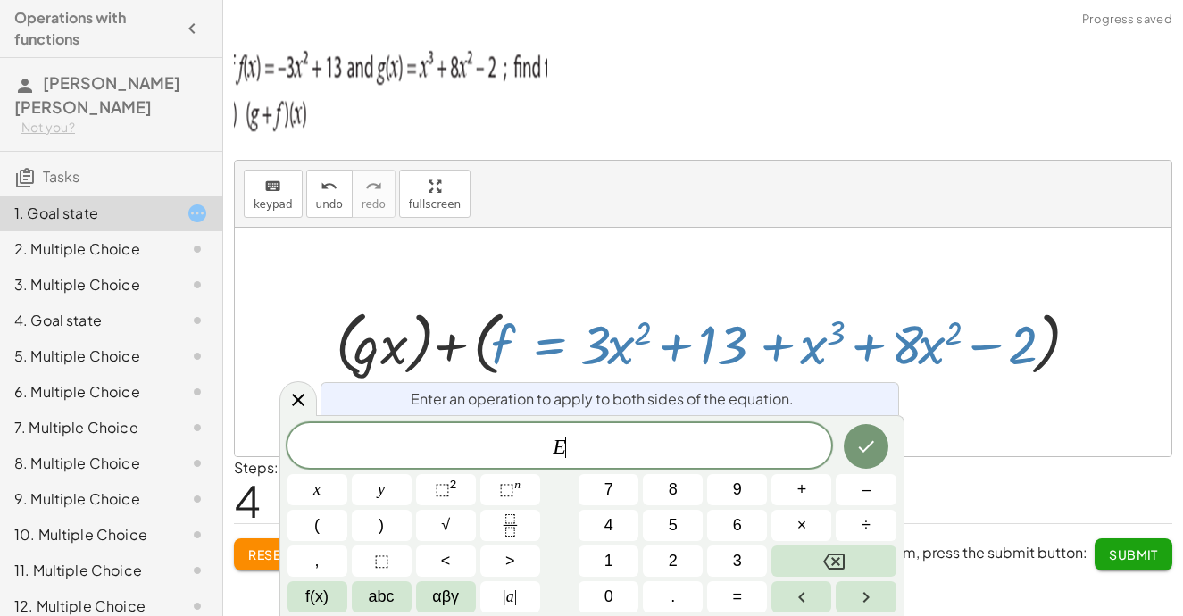
click at [564, 349] on div at bounding box center [710, 342] width 766 height 79
click at [870, 438] on icon "Done" at bounding box center [866, 446] width 21 height 21
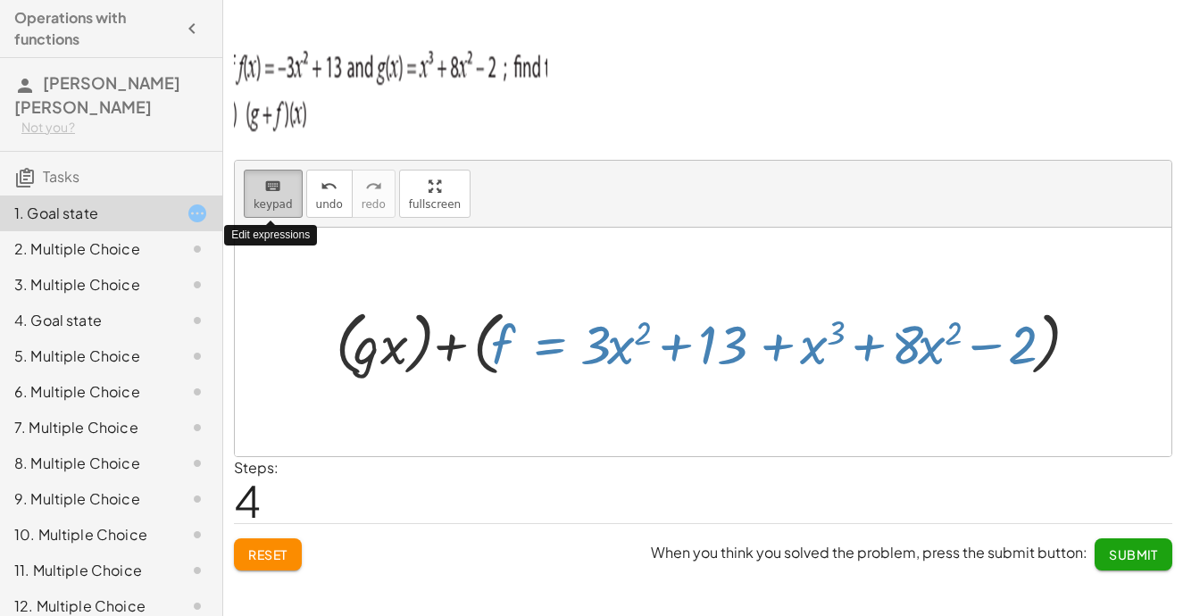
click at [287, 188] on div "keyboard" at bounding box center [273, 185] width 39 height 21
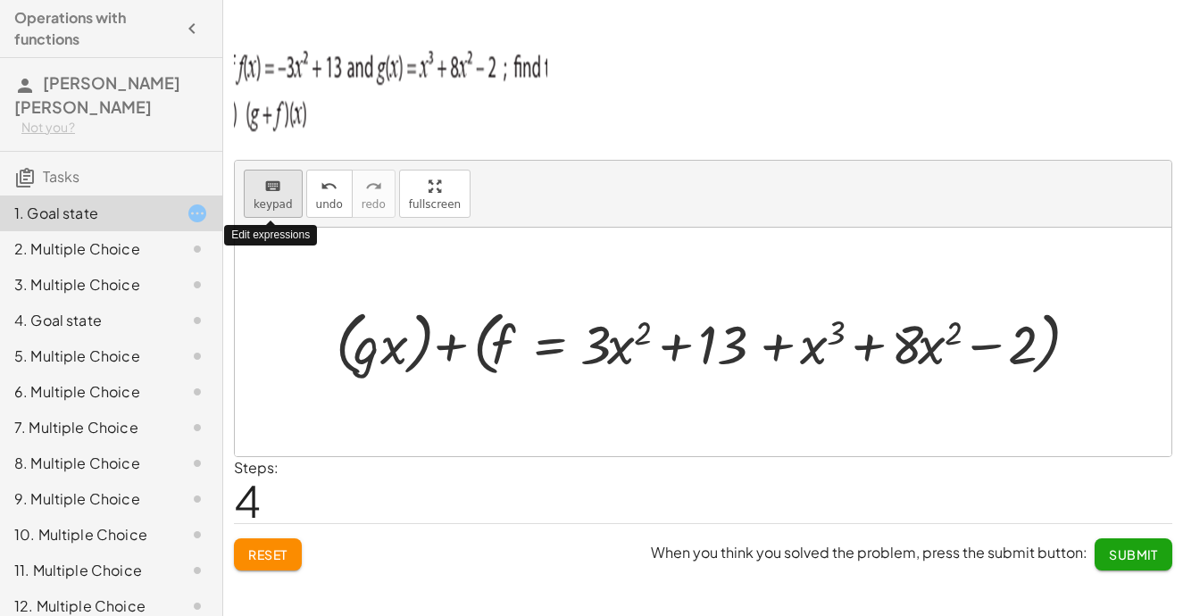
click at [287, 188] on div "keyboard" at bounding box center [273, 185] width 39 height 21
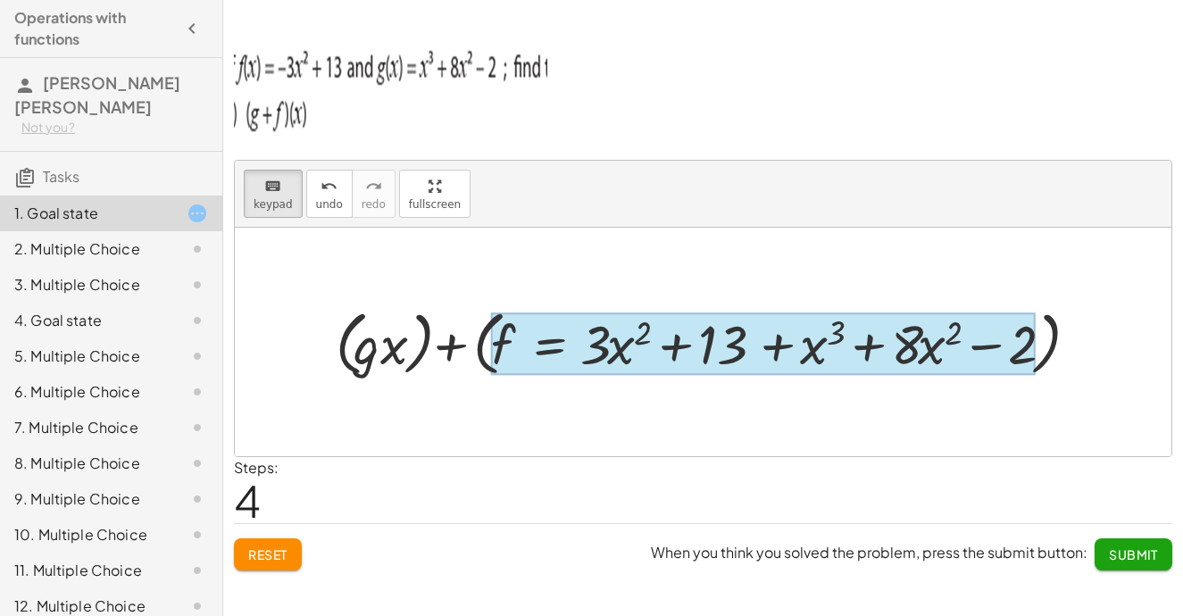
click at [541, 344] on div at bounding box center [763, 344] width 545 height 63
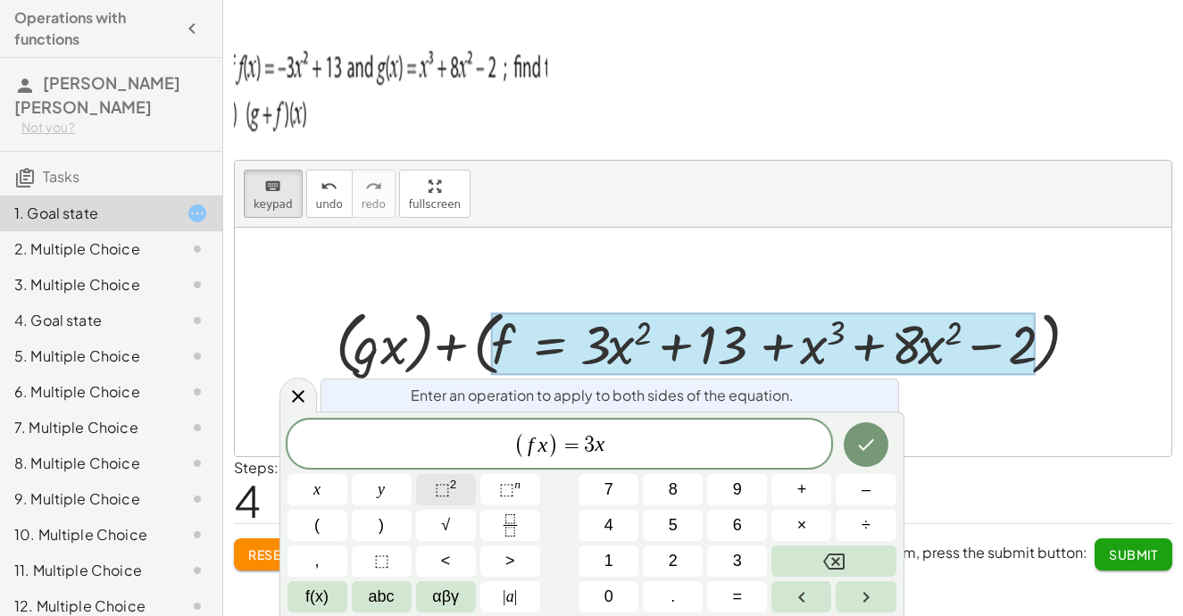
click at [448, 481] on span "⬚" at bounding box center [442, 489] width 15 height 18
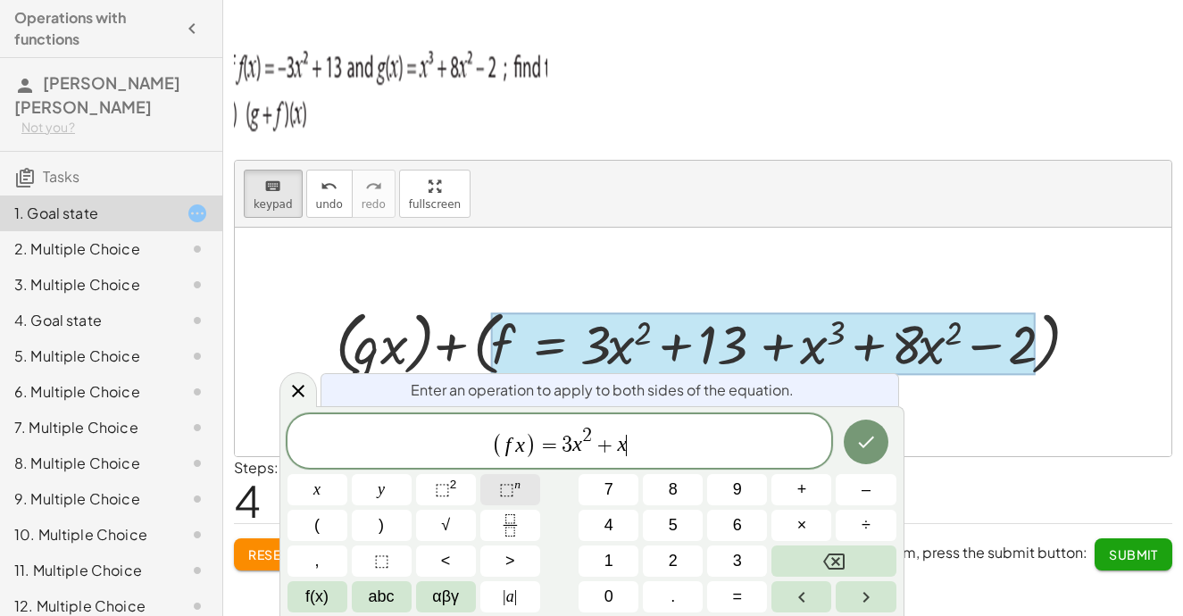
click at [505, 485] on span "⬚" at bounding box center [506, 489] width 15 height 18
click at [871, 444] on icon "Done" at bounding box center [866, 441] width 21 height 21
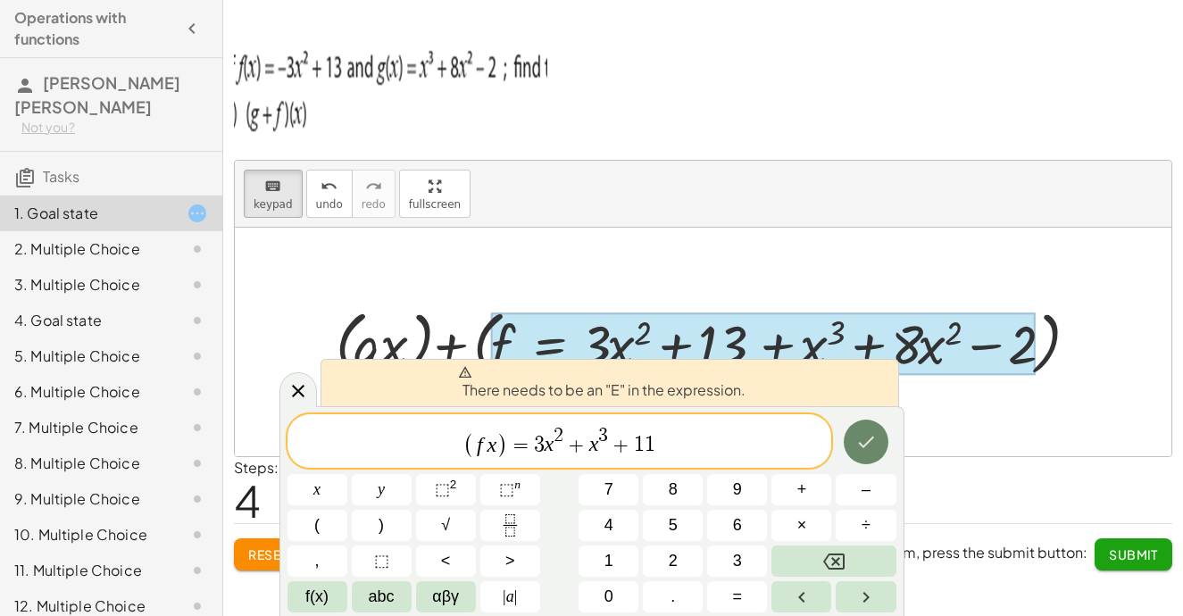
click at [871, 444] on icon "Done" at bounding box center [866, 441] width 21 height 21
click at [469, 447] on span "(" at bounding box center [469, 445] width 12 height 26
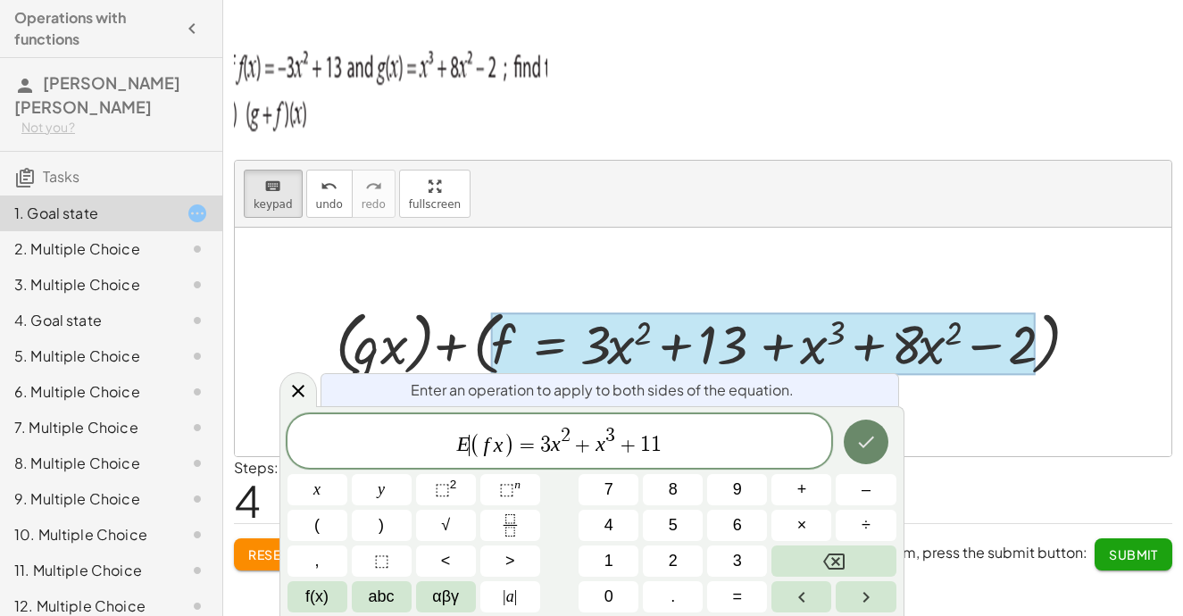
click at [855, 423] on button "Done" at bounding box center [866, 442] width 45 height 45
click at [655, 453] on span "​ ( f x ) = 3 x 2 + x 3 + 1 1" at bounding box center [560, 442] width 545 height 35
click at [860, 438] on icon "Done" at bounding box center [866, 441] width 21 height 21
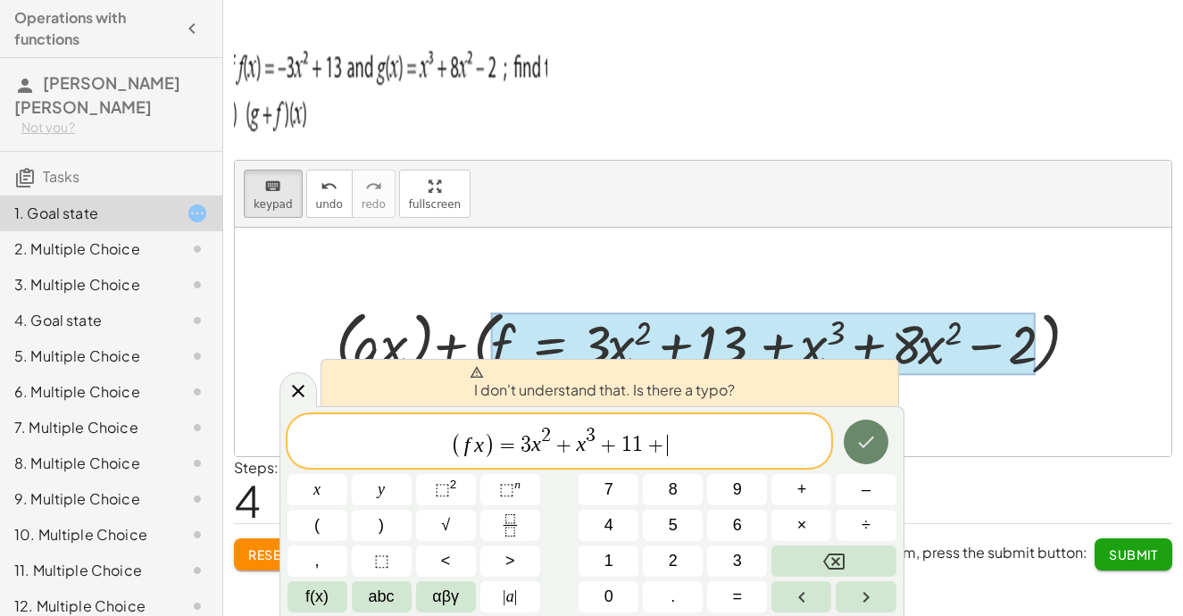
click at [860, 438] on icon "Done" at bounding box center [866, 441] width 21 height 21
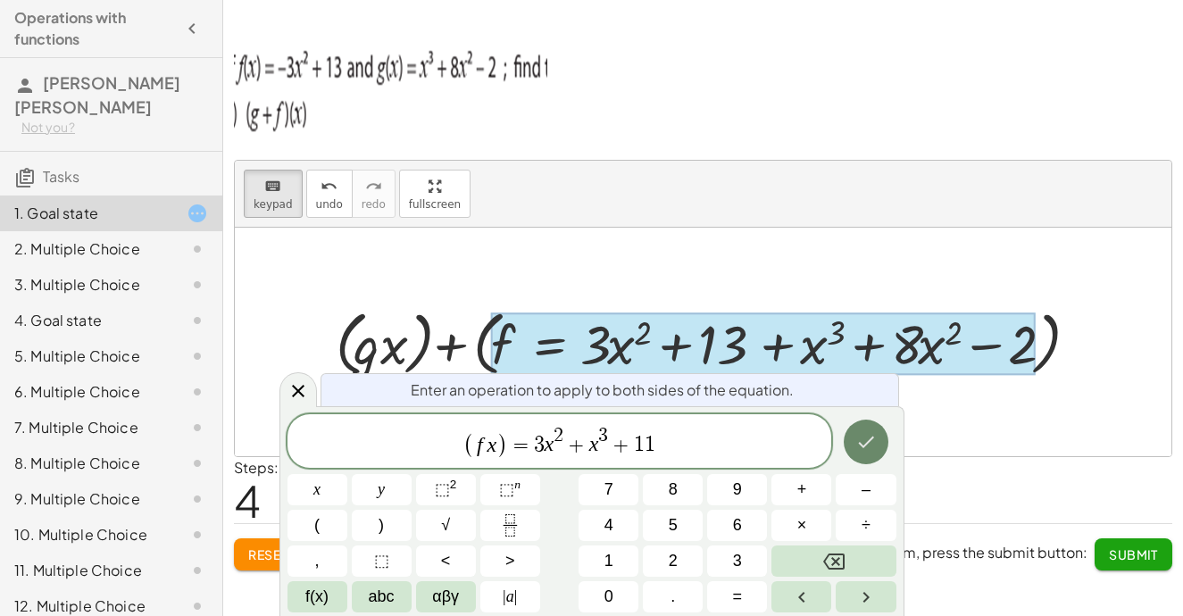
click at [869, 441] on icon "Done" at bounding box center [866, 443] width 16 height 12
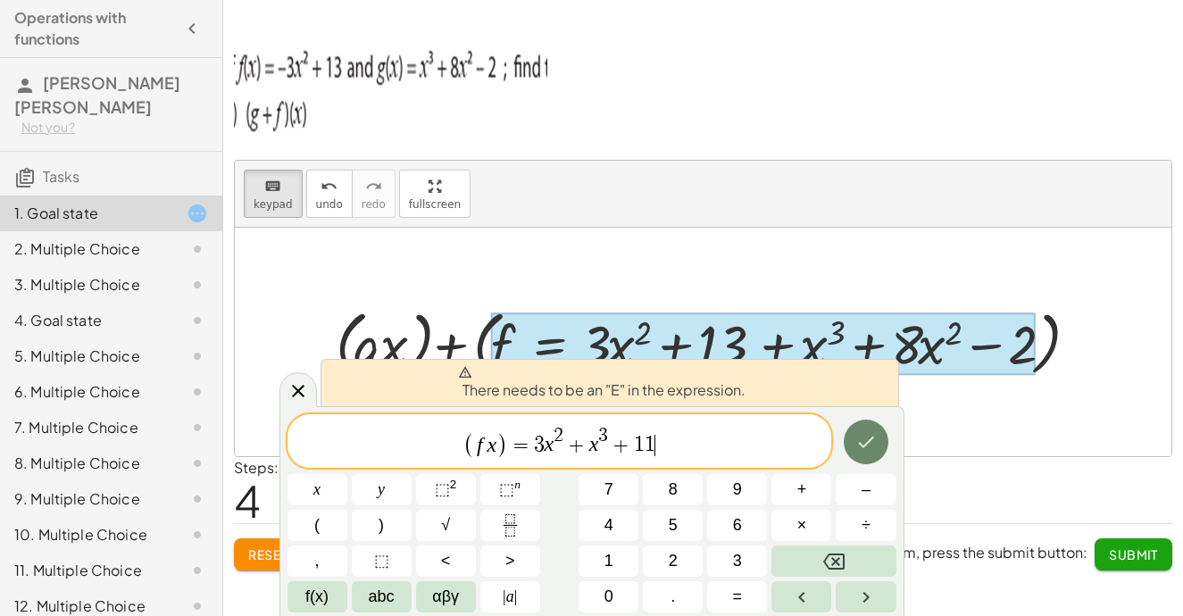
click at [869, 441] on icon "Done" at bounding box center [866, 443] width 16 height 12
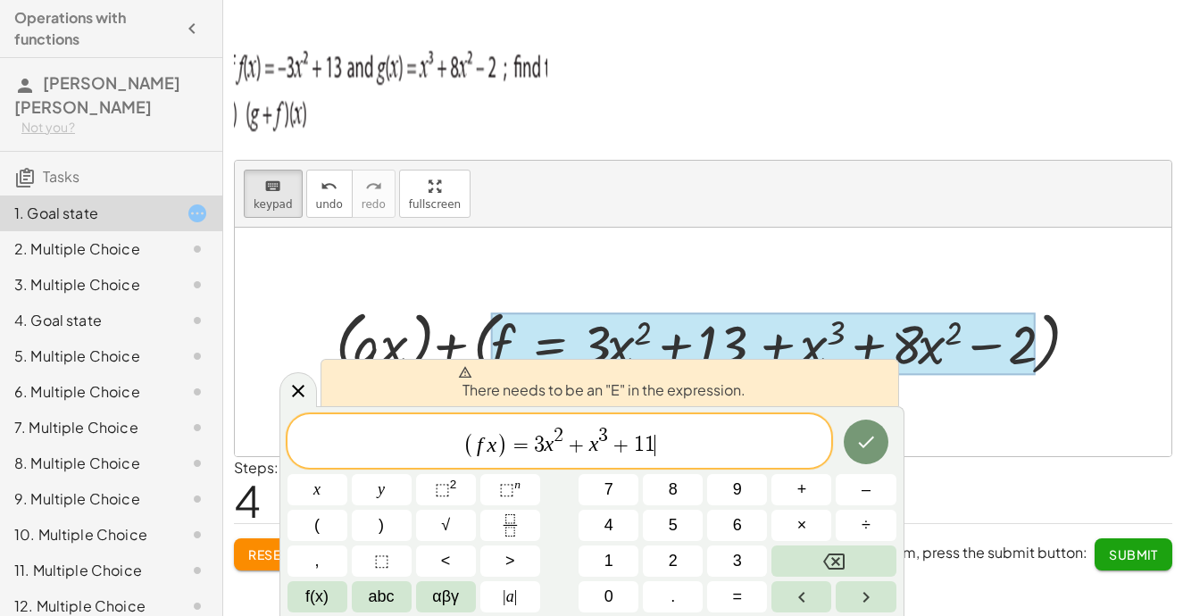
click at [463, 436] on span "( f x ) = 3 x 2 + x 3 + 1 1 ​" at bounding box center [560, 442] width 545 height 35
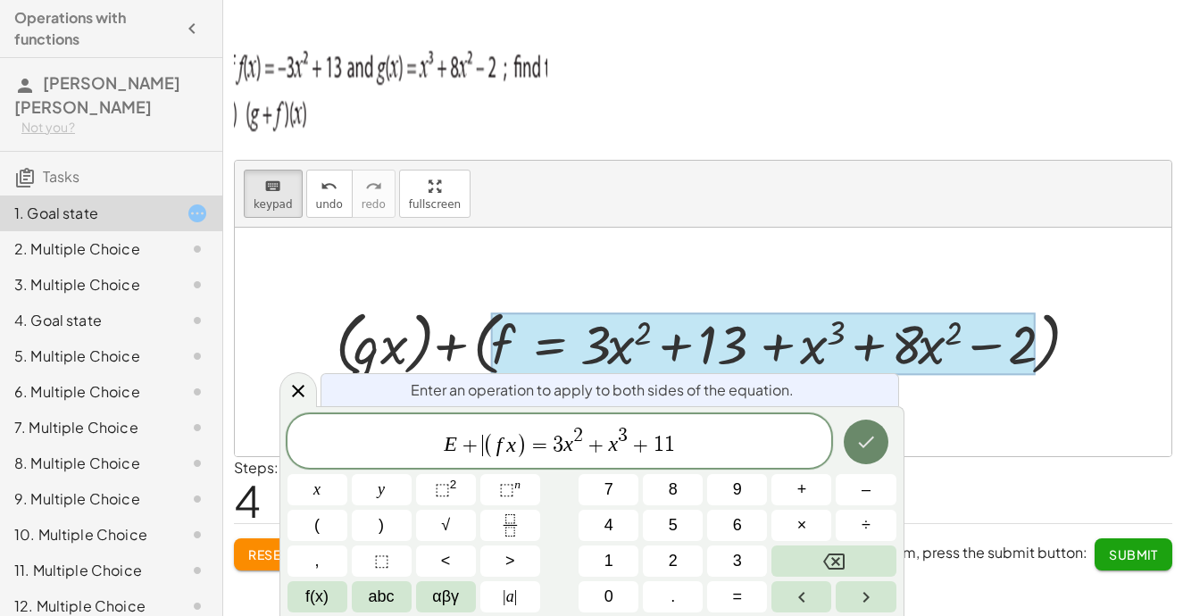
click at [852, 436] on button "Done" at bounding box center [866, 442] width 45 height 45
click at [854, 447] on button "Done" at bounding box center [866, 442] width 45 height 45
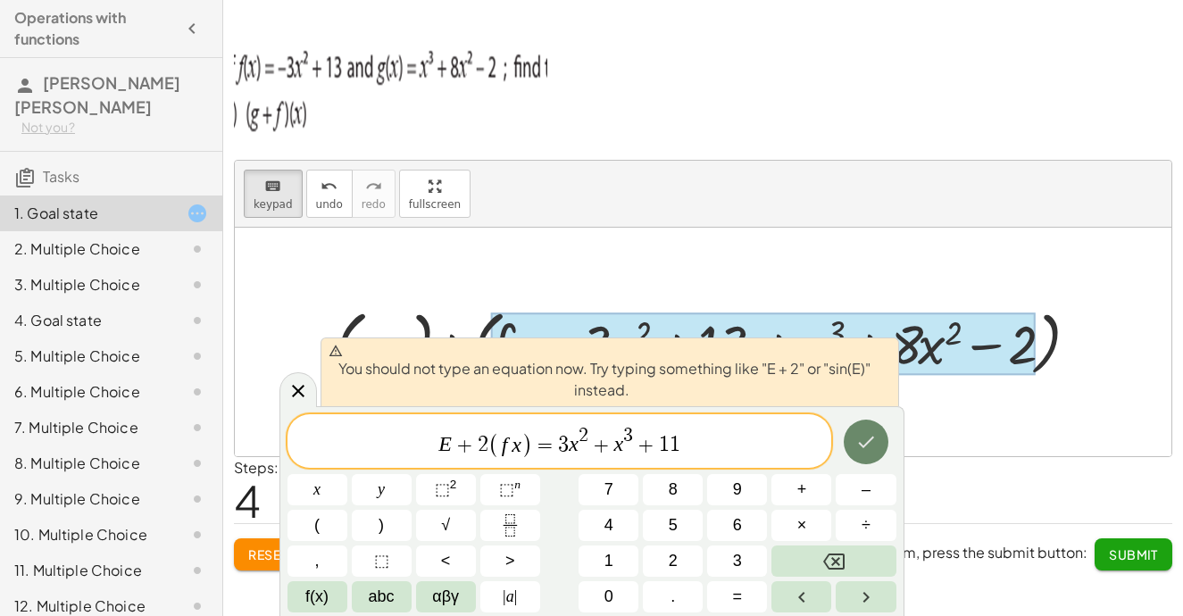
click at [854, 447] on button "Done" at bounding box center [866, 442] width 45 height 45
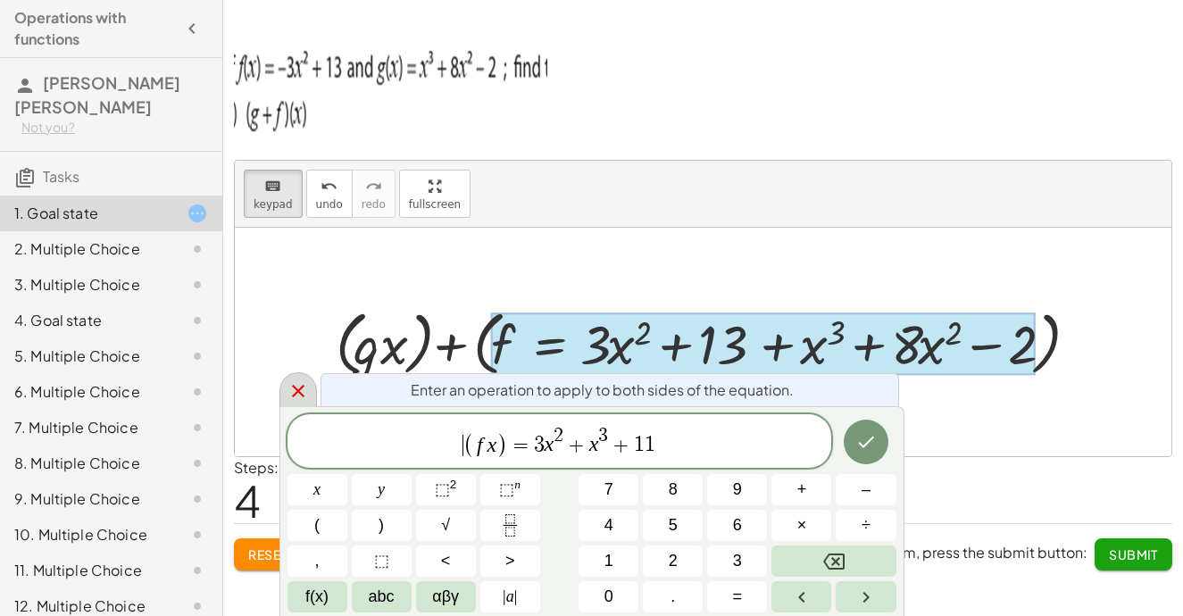
click at [291, 387] on icon at bounding box center [298, 390] width 21 height 21
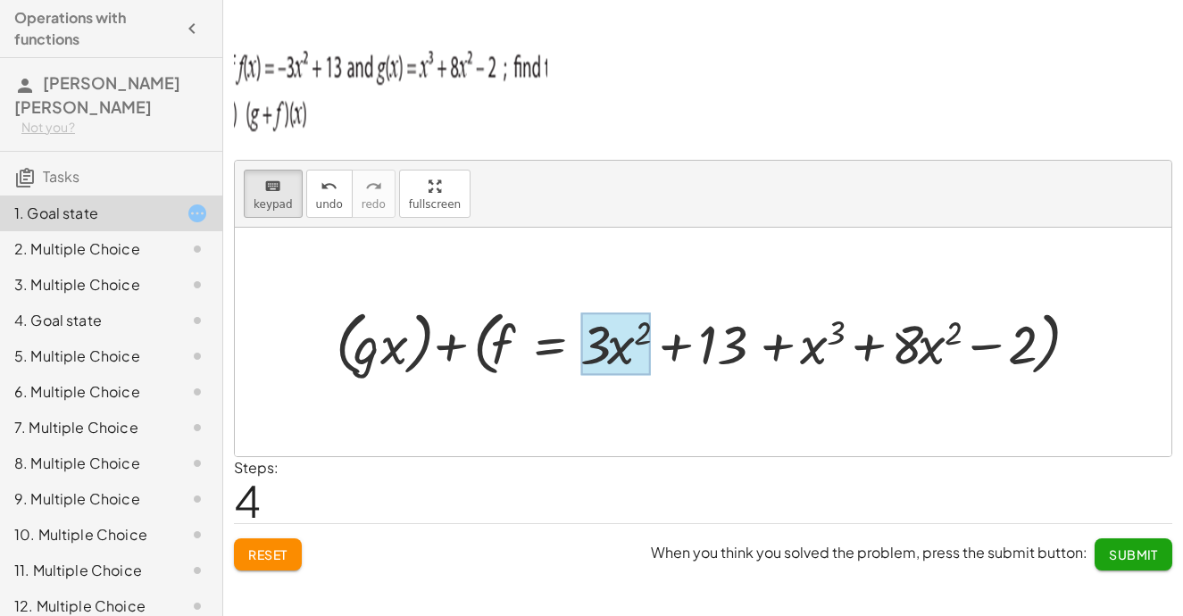
click at [631, 339] on div at bounding box center [615, 344] width 70 height 63
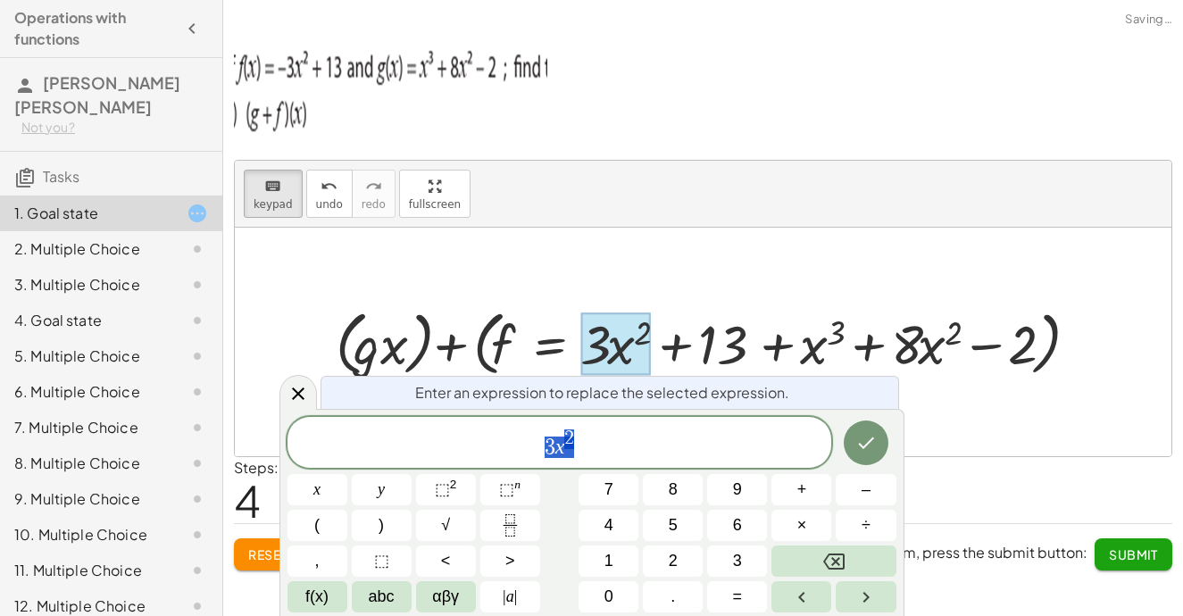
click at [631, 339] on div at bounding box center [615, 344] width 70 height 63
click at [256, 551] on span "Reset" at bounding box center [267, 555] width 39 height 16
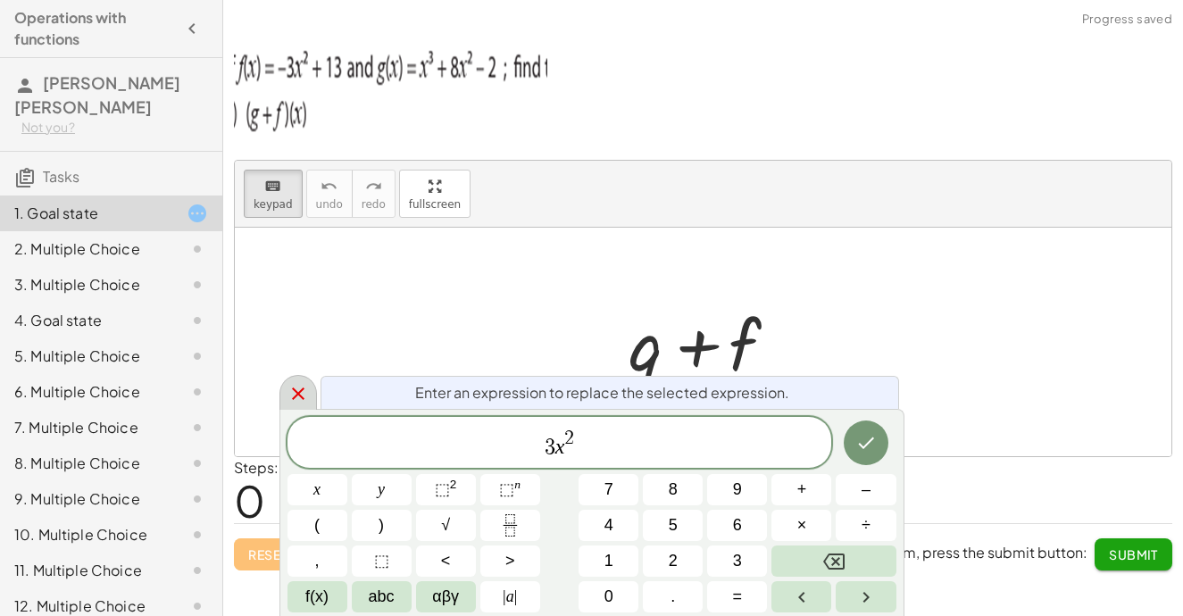
click at [288, 407] on div at bounding box center [299, 392] width 38 height 35
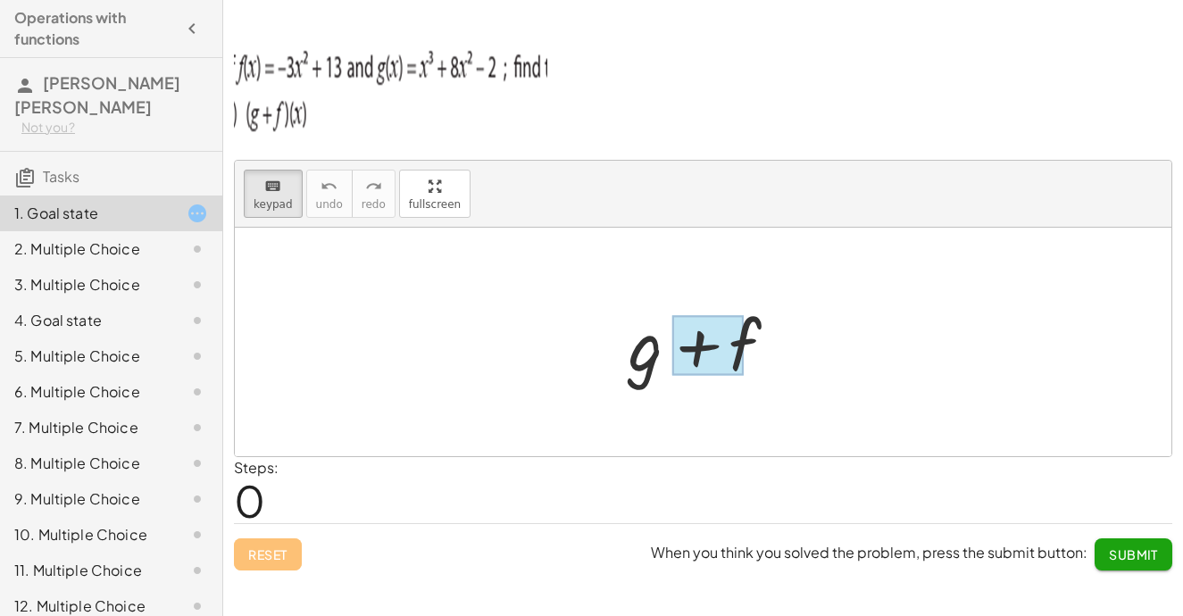
click at [740, 345] on div at bounding box center [708, 345] width 72 height 60
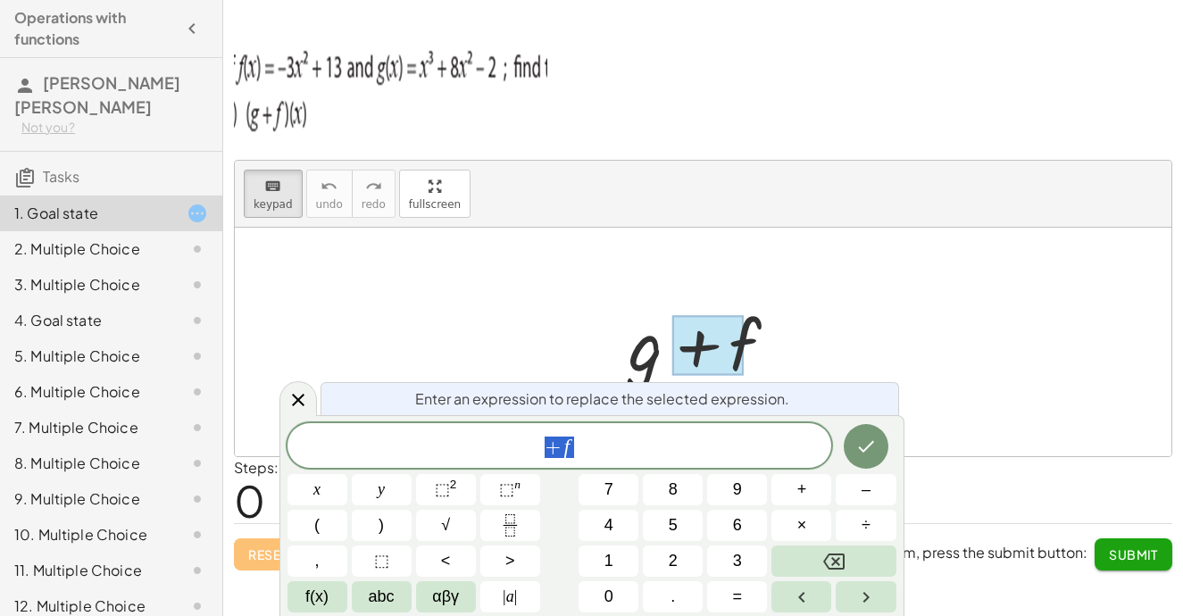
click at [600, 458] on span "+ f" at bounding box center [560, 447] width 545 height 25
click at [422, 487] on button "⬚ 2" at bounding box center [446, 489] width 60 height 31
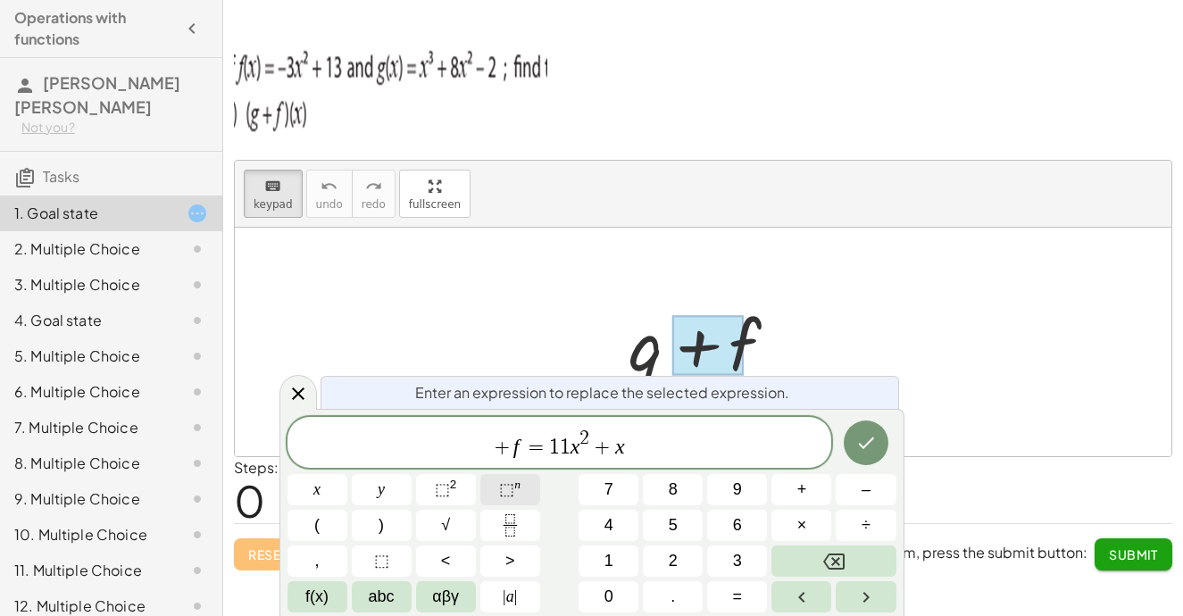
click at [496, 492] on button "⬚ n" at bounding box center [510, 489] width 60 height 31
click at [870, 440] on icon "Done" at bounding box center [866, 442] width 21 height 21
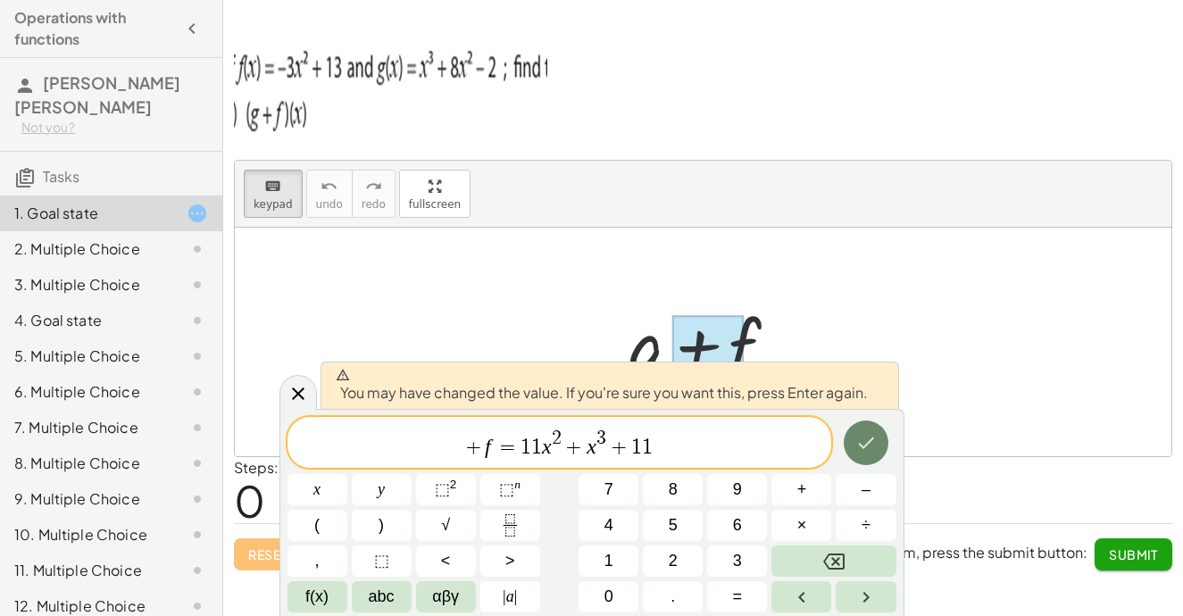
click at [870, 440] on icon "Done" at bounding box center [866, 442] width 21 height 21
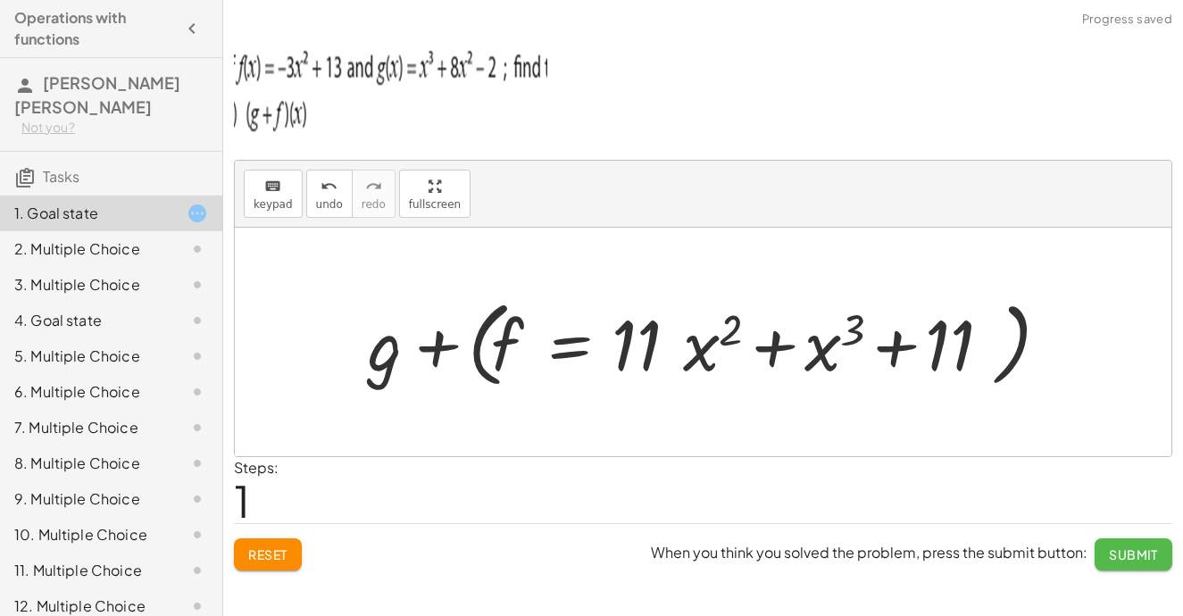
click at [1133, 562] on span "Submit" at bounding box center [1133, 555] width 49 height 16
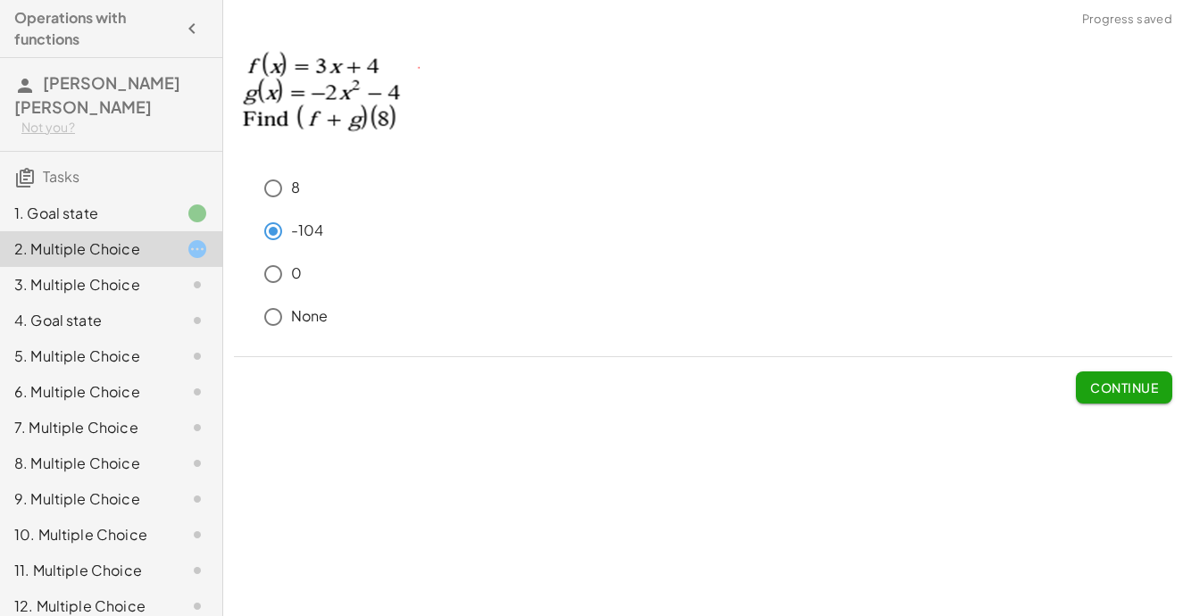
click at [1081, 390] on button "Continue" at bounding box center [1124, 388] width 96 height 32
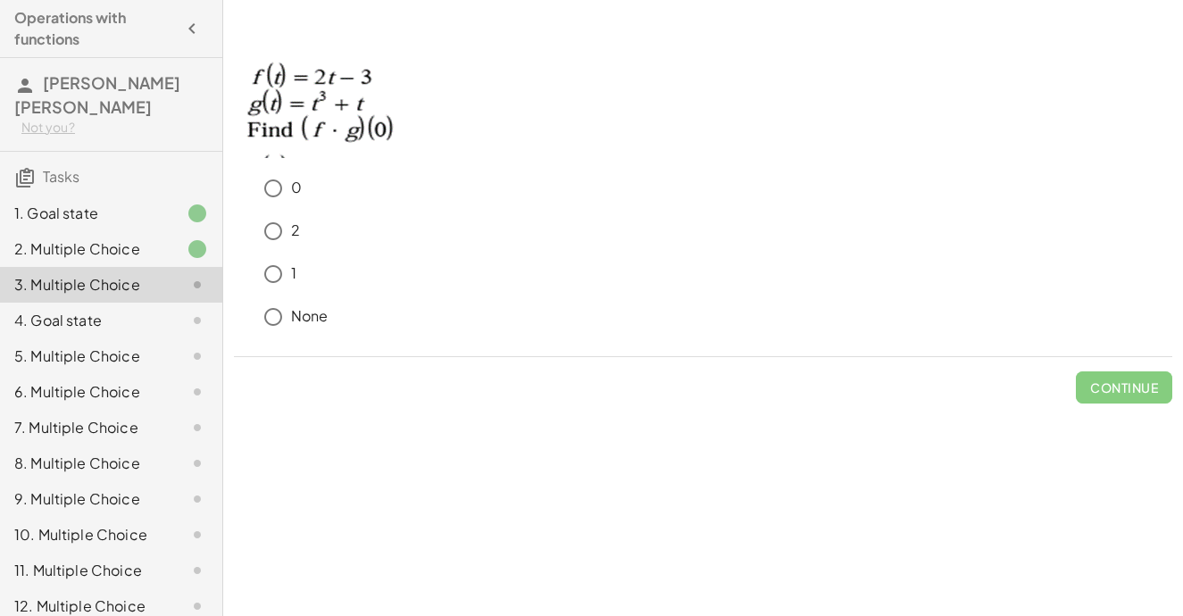
click at [685, 210] on div "0" at bounding box center [703, 192] width 939 height 43
click at [1100, 374] on button "Continue" at bounding box center [1124, 388] width 96 height 32
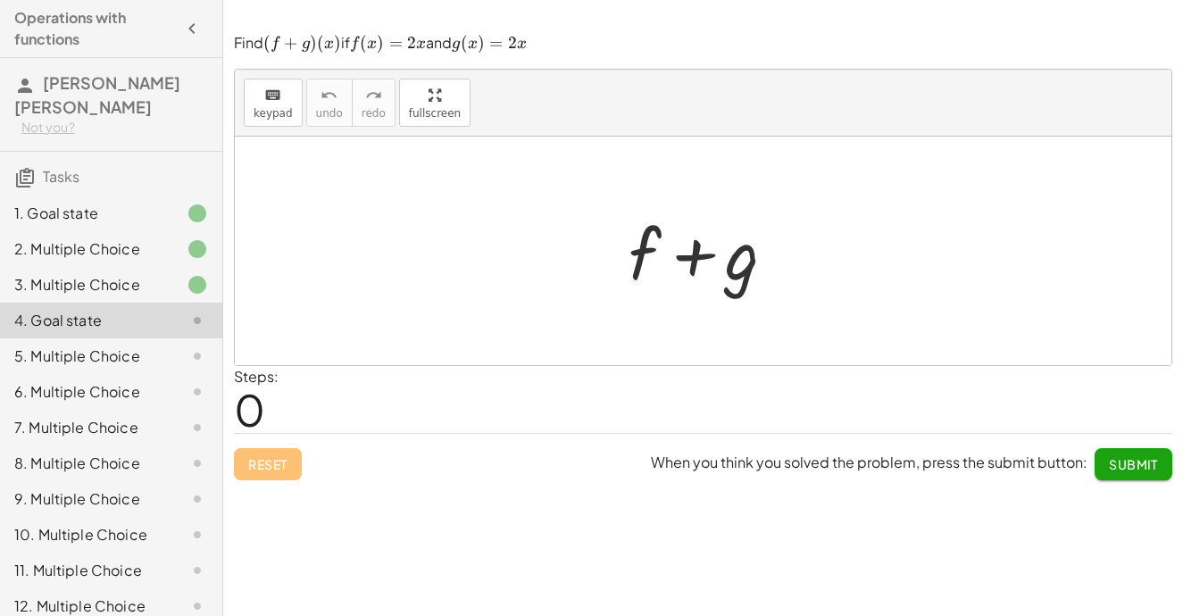
click at [725, 214] on div at bounding box center [710, 251] width 181 height 92
click at [285, 95] on div "keyboard" at bounding box center [273, 94] width 39 height 21
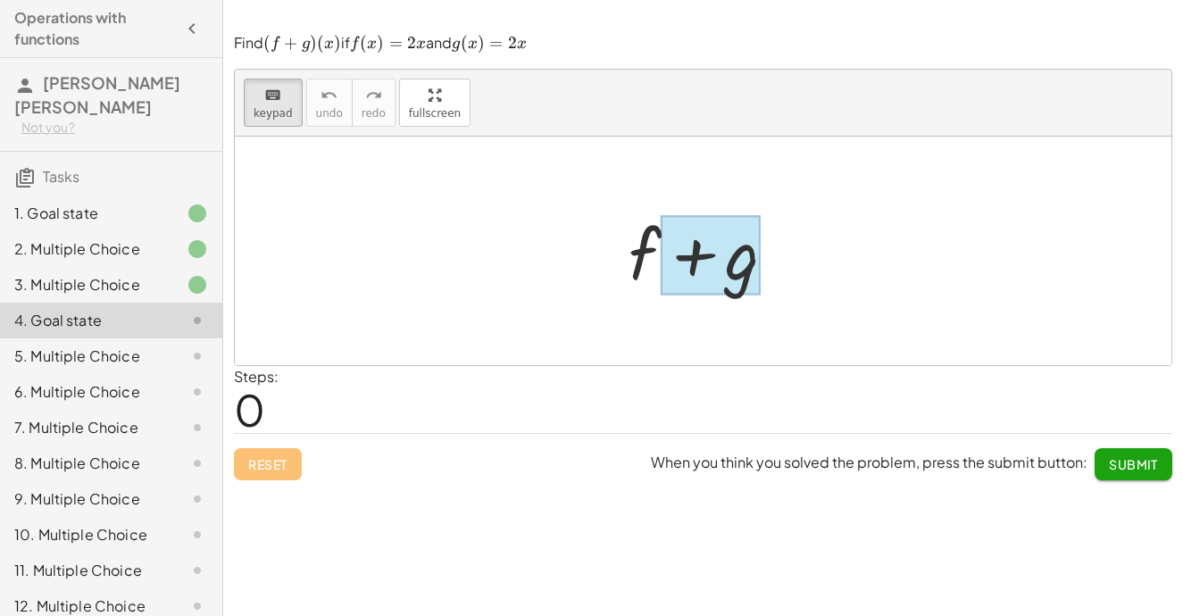
click at [755, 263] on div at bounding box center [711, 254] width 100 height 79
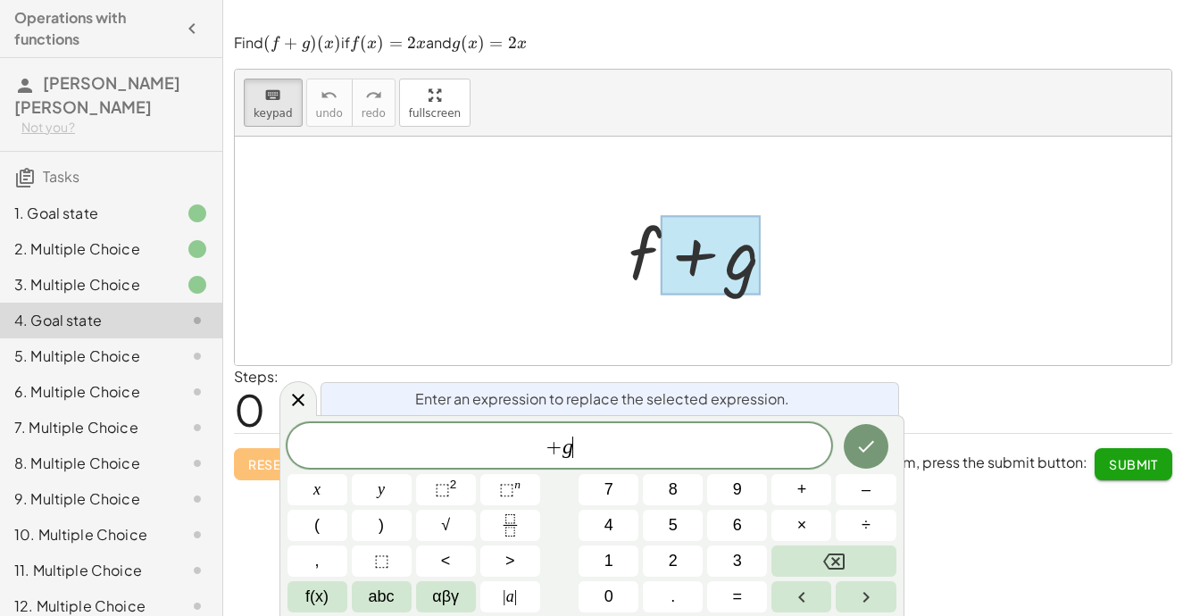
click at [602, 455] on span "+ g ​" at bounding box center [560, 447] width 545 height 25
click at [862, 445] on icon "Done" at bounding box center [866, 446] width 21 height 21
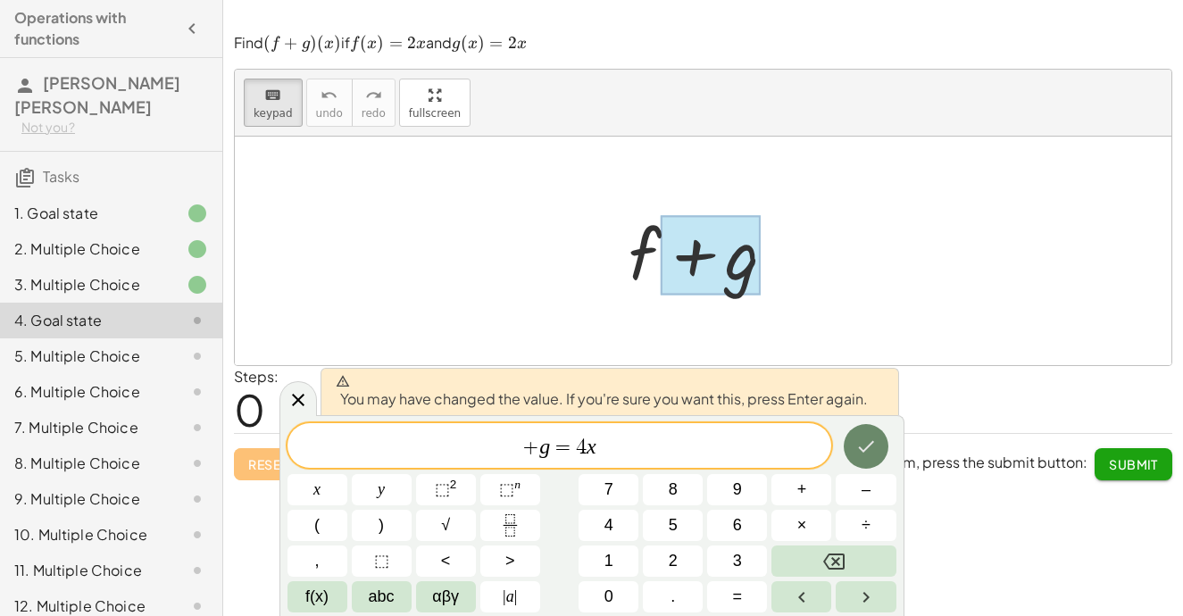
click at [862, 445] on icon "Done" at bounding box center [866, 446] width 21 height 21
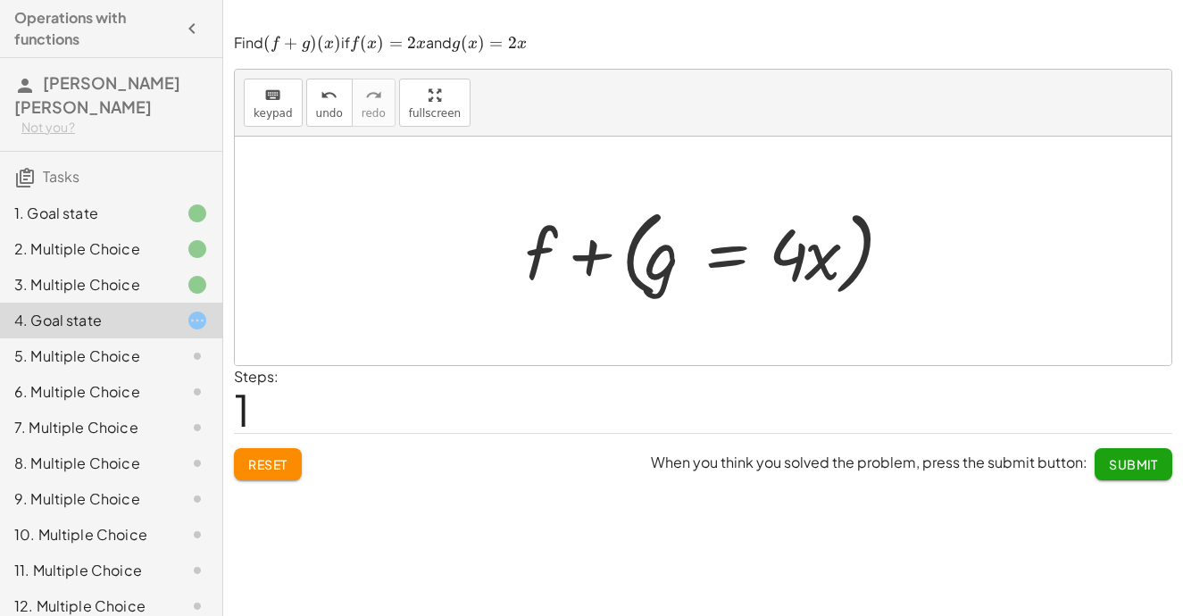
click at [1128, 470] on span "Submit" at bounding box center [1133, 464] width 49 height 16
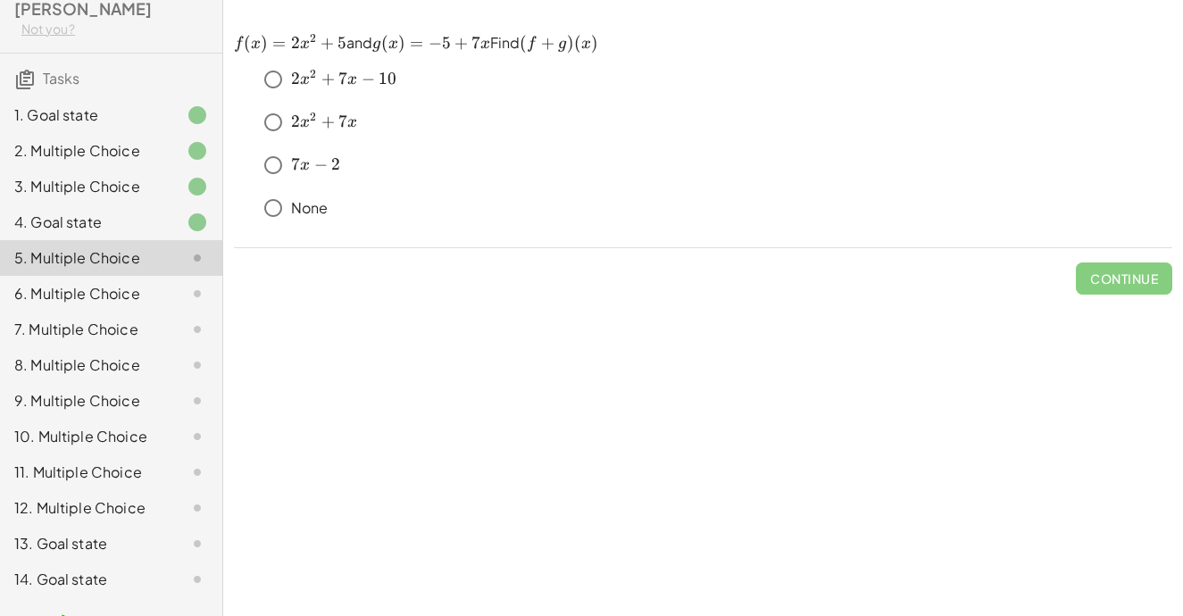
scroll to position [111, 0]
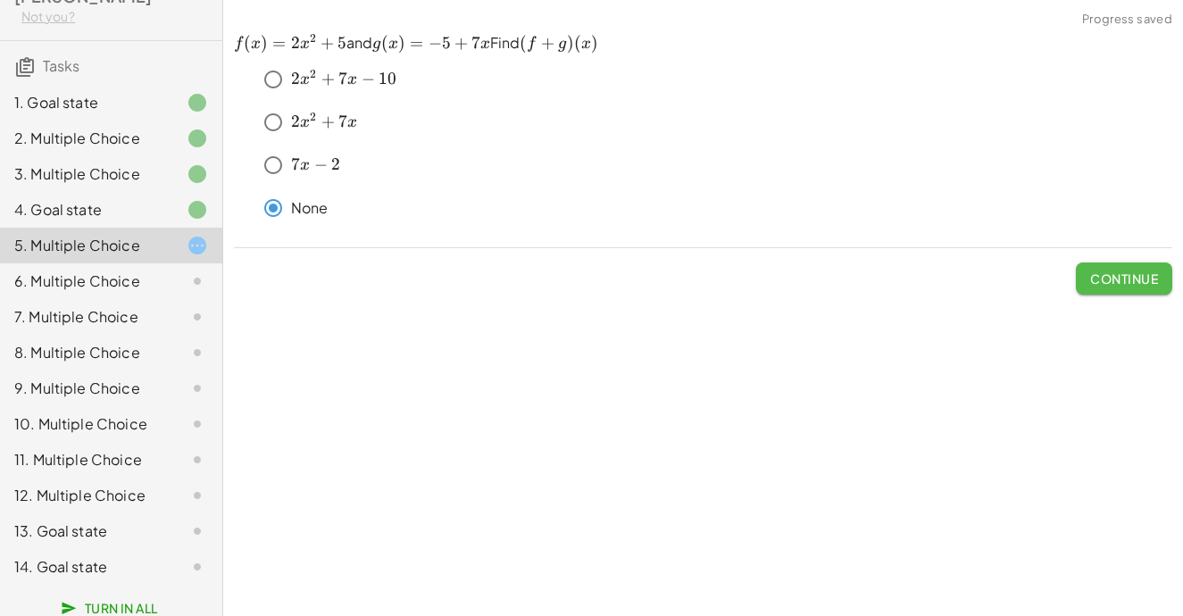
click at [1154, 279] on span "Continue" at bounding box center [1124, 279] width 68 height 16
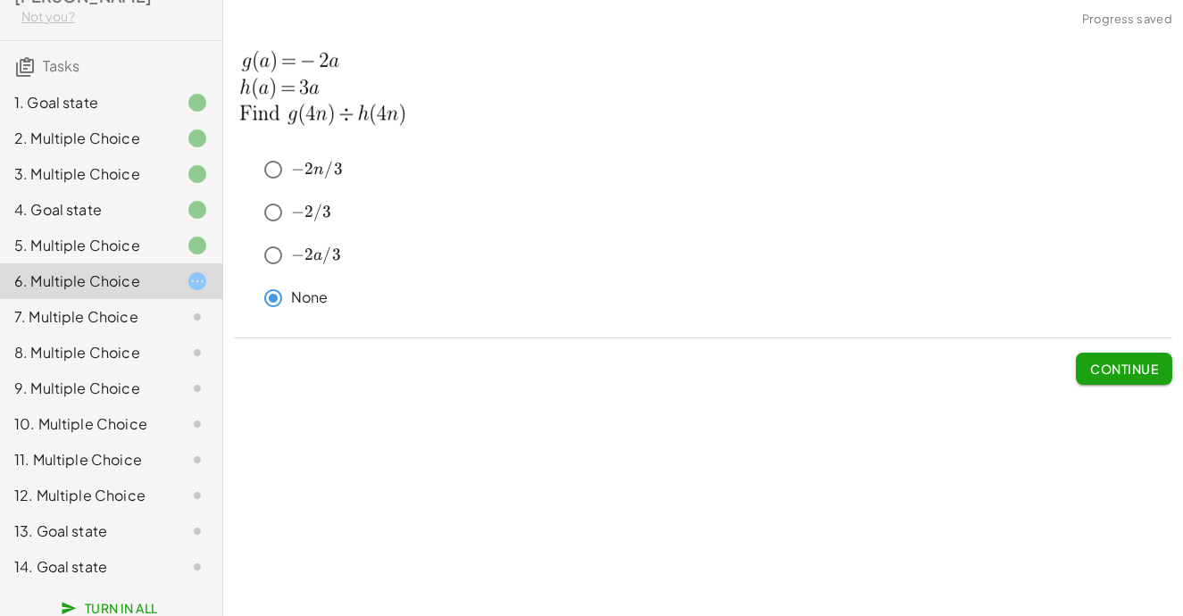
click at [1140, 365] on span "Continue" at bounding box center [1124, 369] width 68 height 16
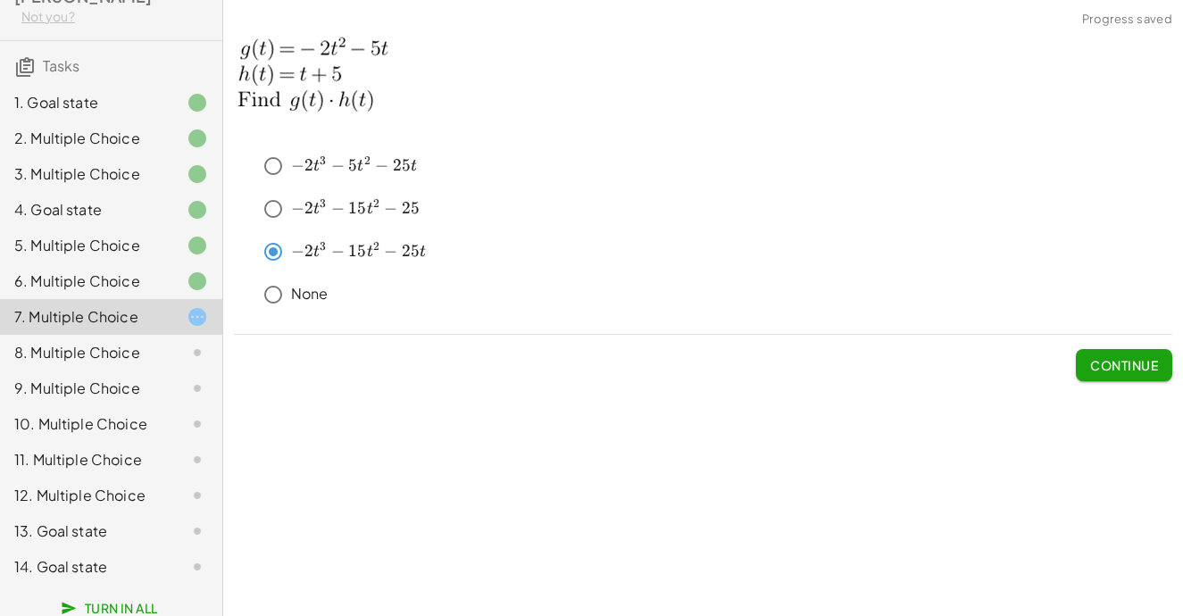
click at [0, 0] on div "﻿ − 2 t 3 − 5 t 2 − 25 t -2t^3-5t^2-25t − 2 t 3 − 5 t 2 − 25 t ﻿ ﻿ − 2 t 3 − 15…" at bounding box center [0, 0] width 0 height 0
click at [1137, 373] on button "Continue" at bounding box center [1124, 365] width 96 height 32
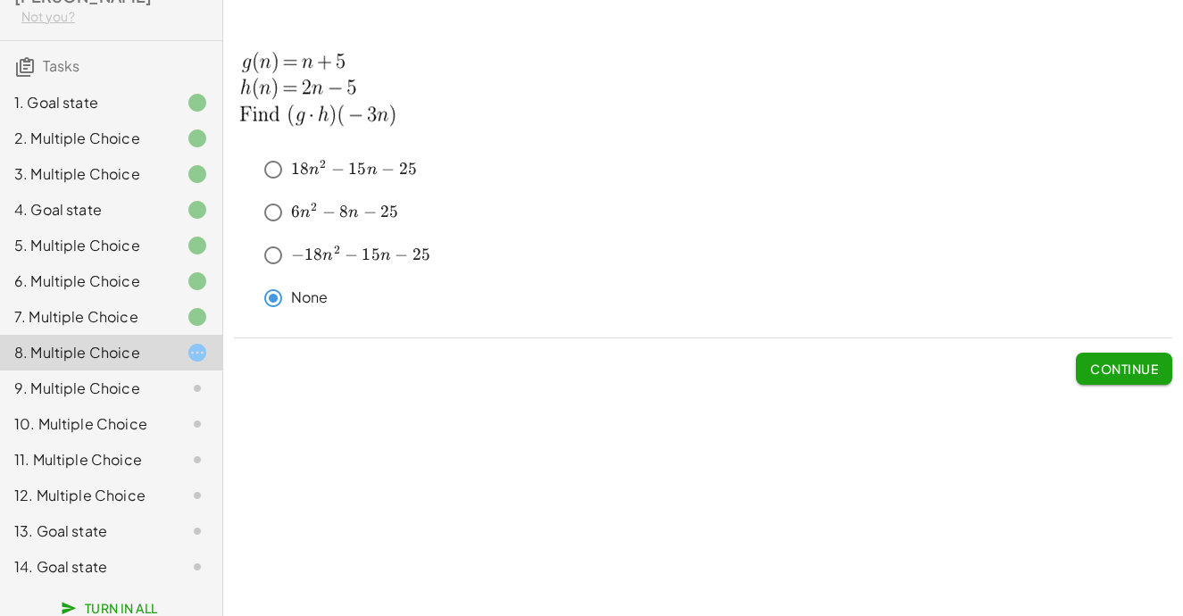
click at [1098, 361] on span "Continue" at bounding box center [1124, 369] width 68 height 16
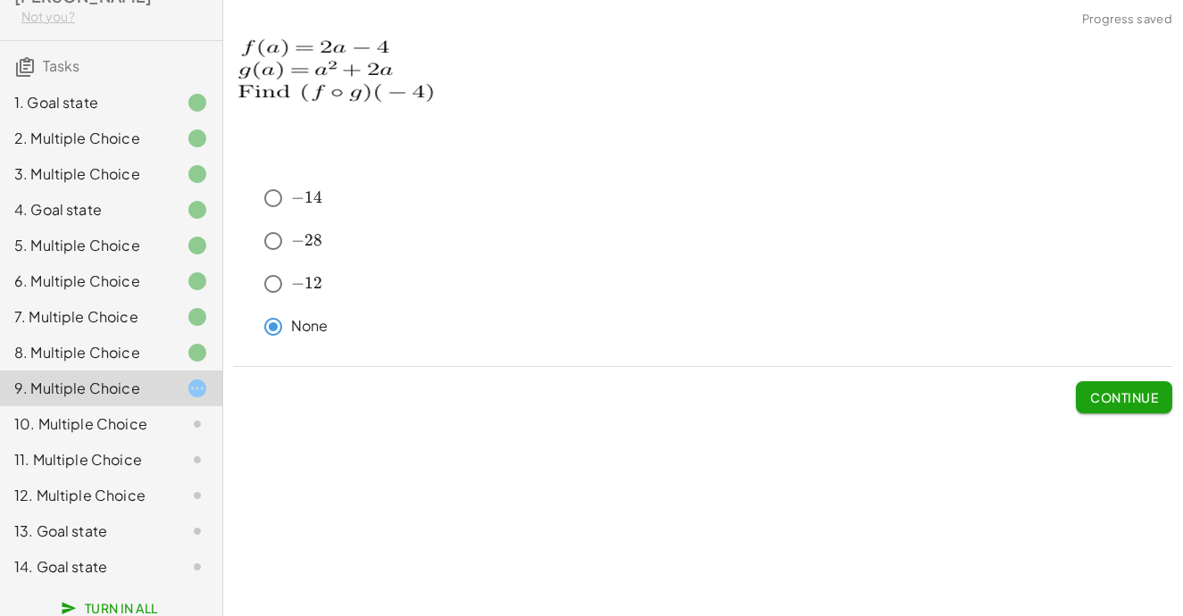
click at [1103, 409] on button "Continue" at bounding box center [1124, 397] width 96 height 32
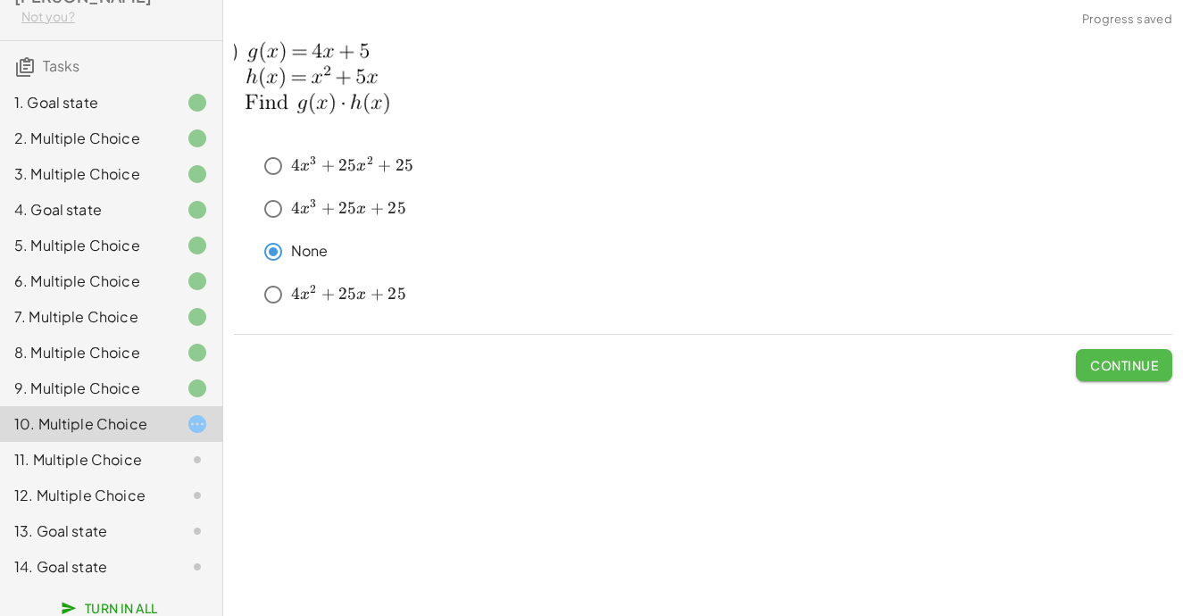
click at [1119, 357] on span "Continue" at bounding box center [1124, 365] width 68 height 16
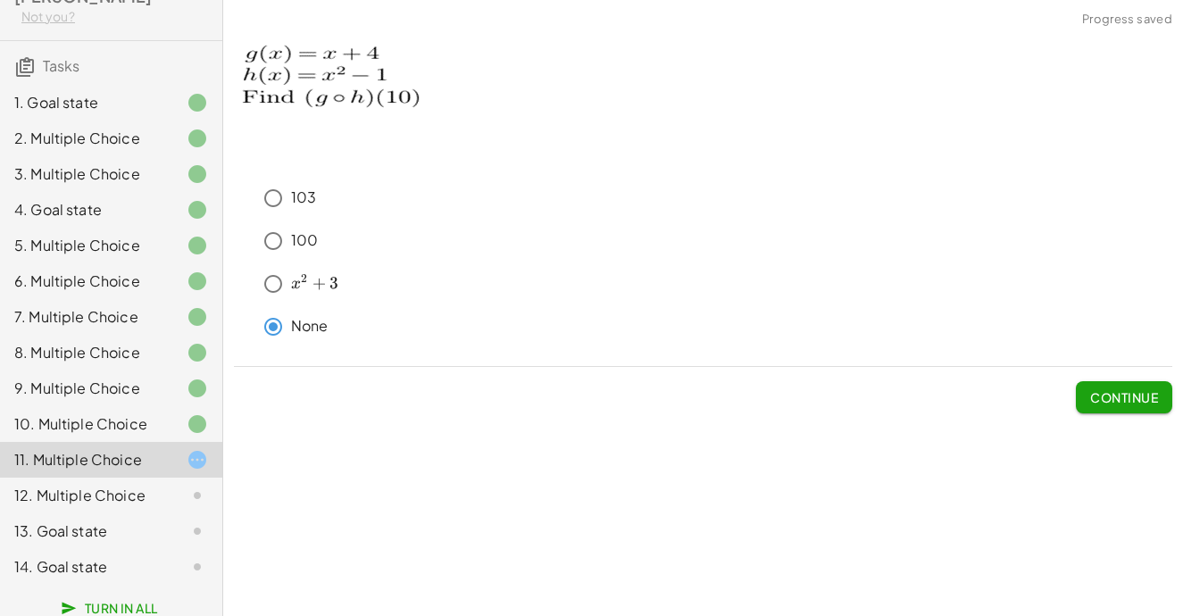
click at [1148, 397] on span "Continue" at bounding box center [1124, 397] width 68 height 16
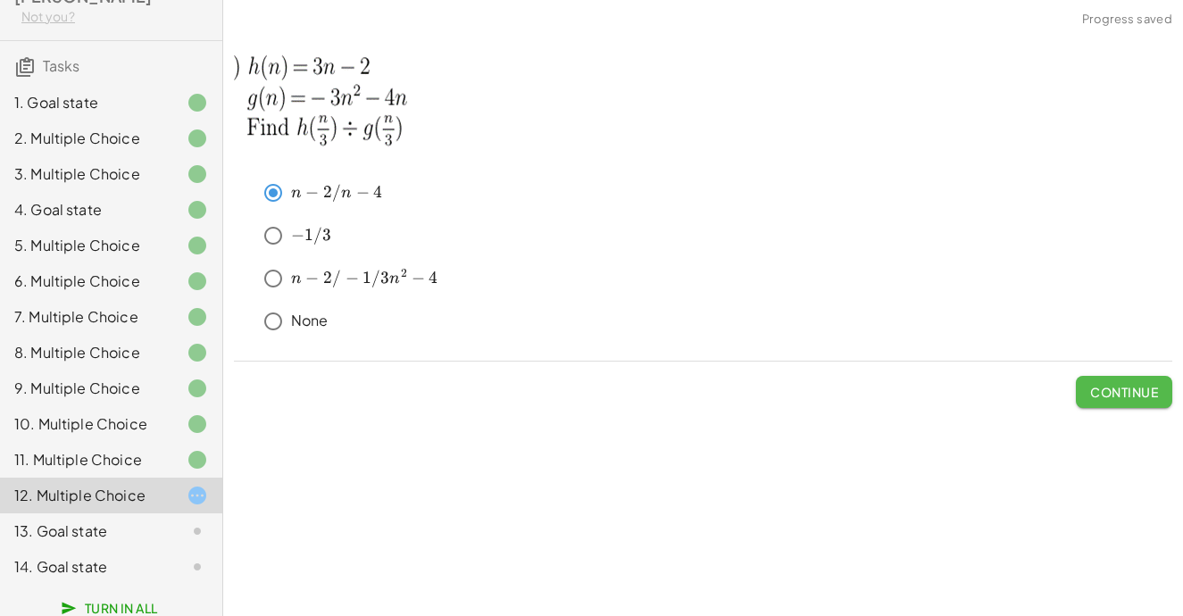
click at [1142, 398] on span "Continue" at bounding box center [1124, 392] width 68 height 16
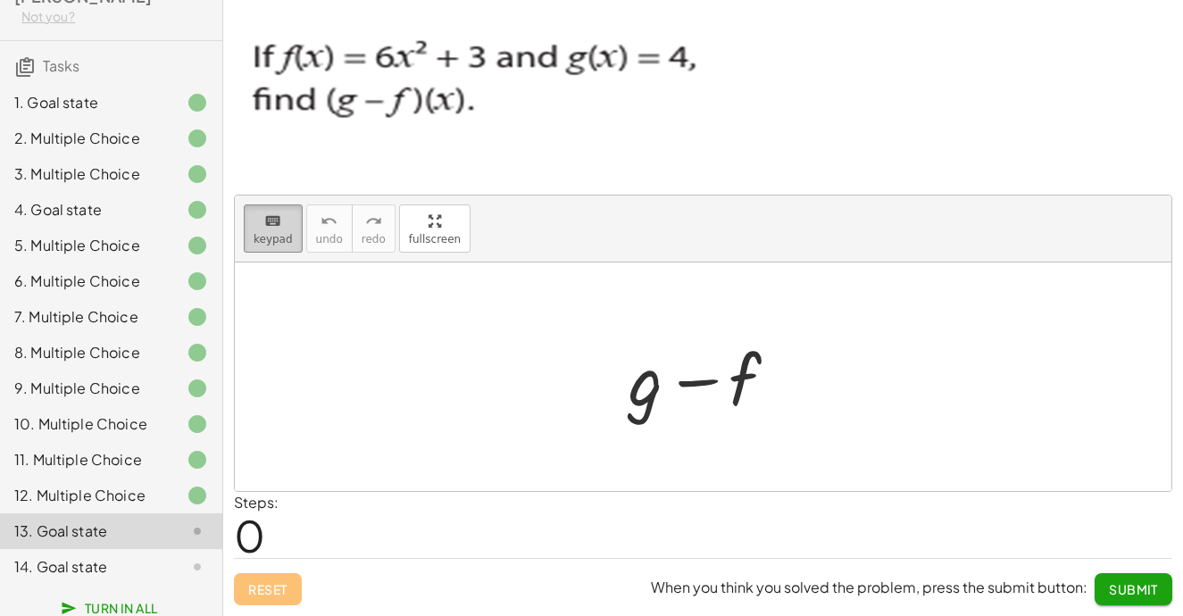
click at [280, 212] on div "keyboard" at bounding box center [273, 220] width 39 height 21
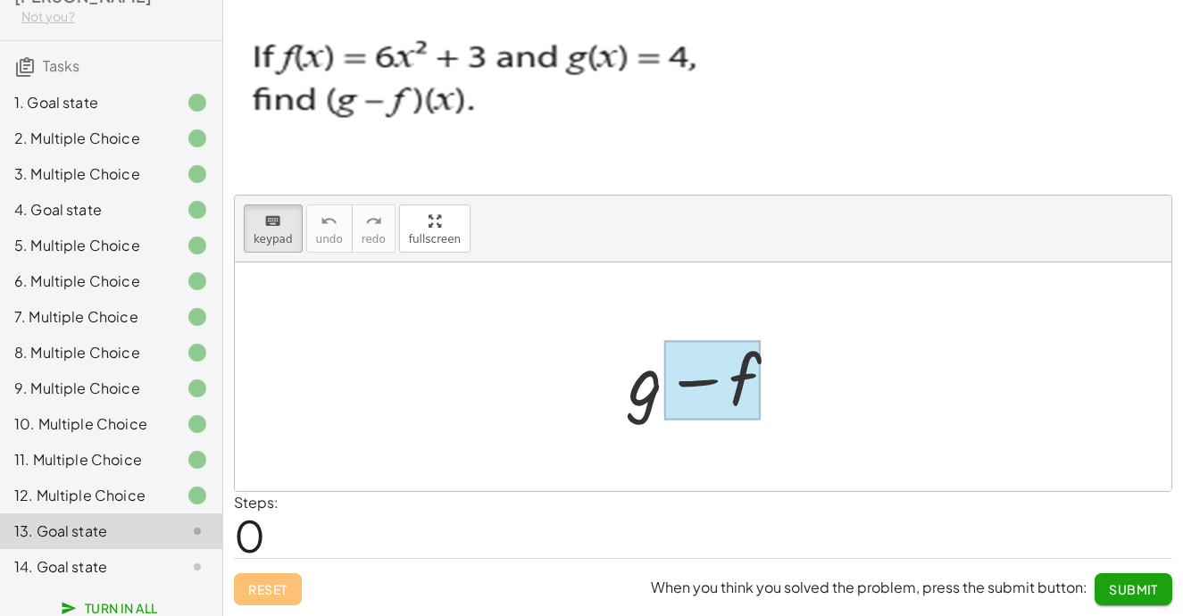
click at [742, 392] on div at bounding box center [712, 380] width 96 height 79
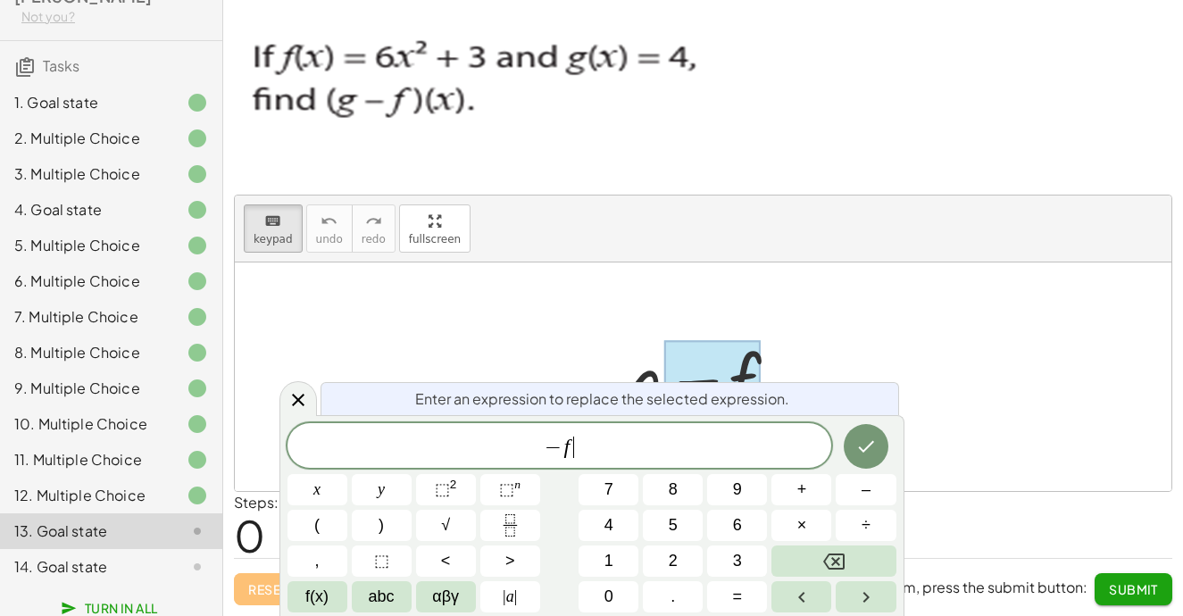
click at [598, 461] on div "− f ​" at bounding box center [560, 445] width 545 height 45
click at [438, 476] on button "⬚ 2" at bounding box center [446, 489] width 60 height 31
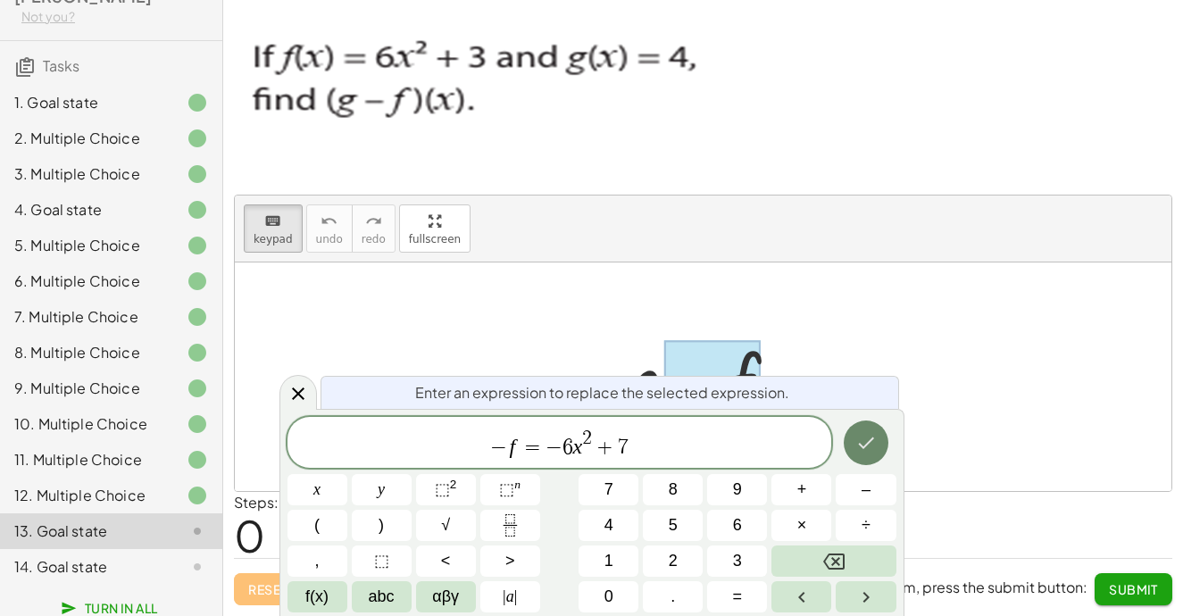
click at [886, 449] on button "Done" at bounding box center [866, 443] width 45 height 45
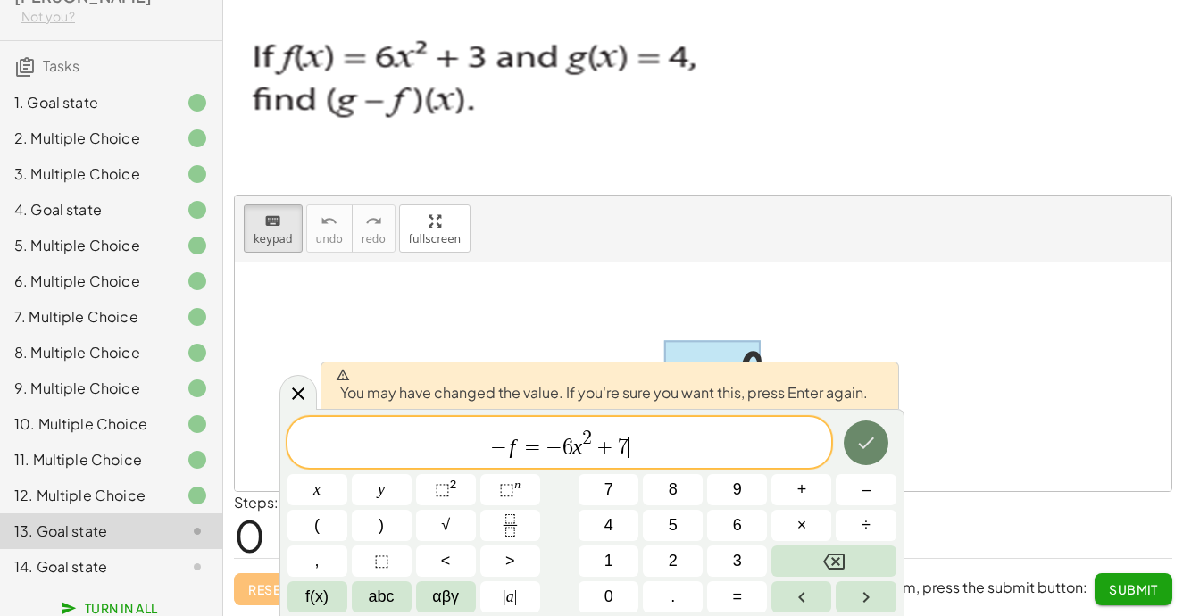
click at [886, 449] on button "Done" at bounding box center [866, 443] width 45 height 45
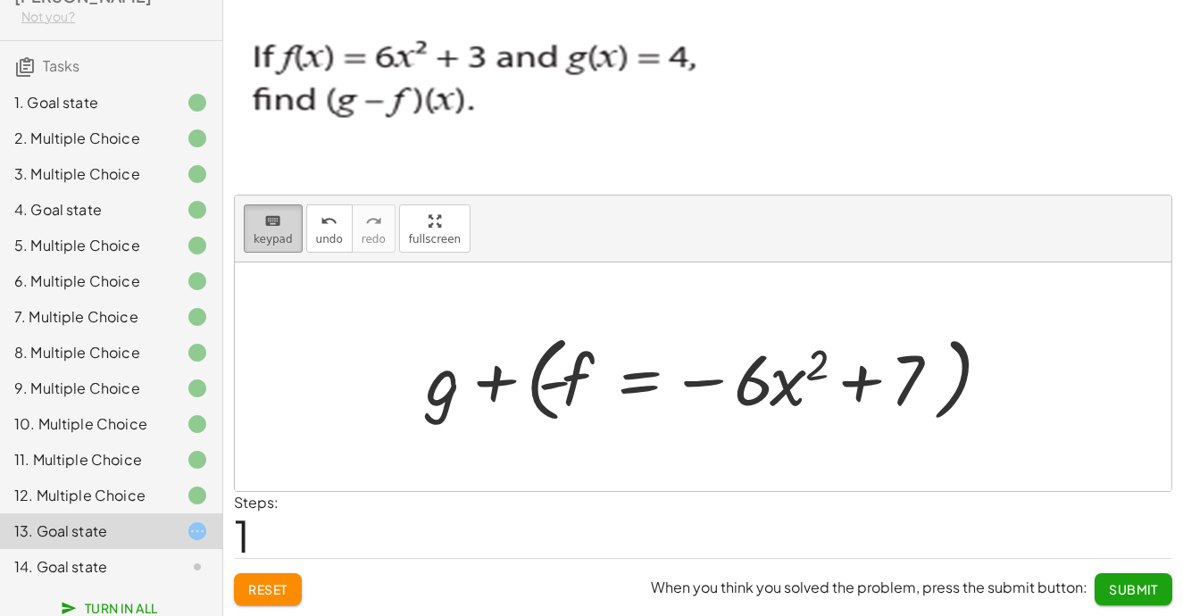
click at [277, 230] on button "keyboard keypad" at bounding box center [273, 229] width 59 height 48
click at [1144, 574] on button "Submit" at bounding box center [1134, 589] width 78 height 32
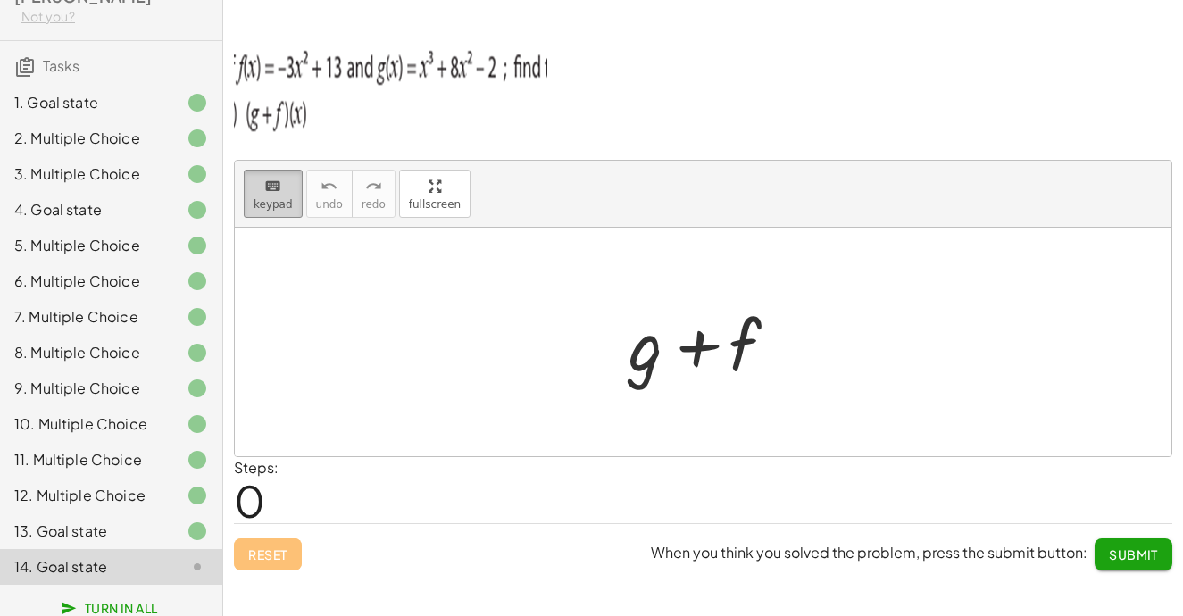
click at [262, 198] on span "keypad" at bounding box center [273, 204] width 39 height 13
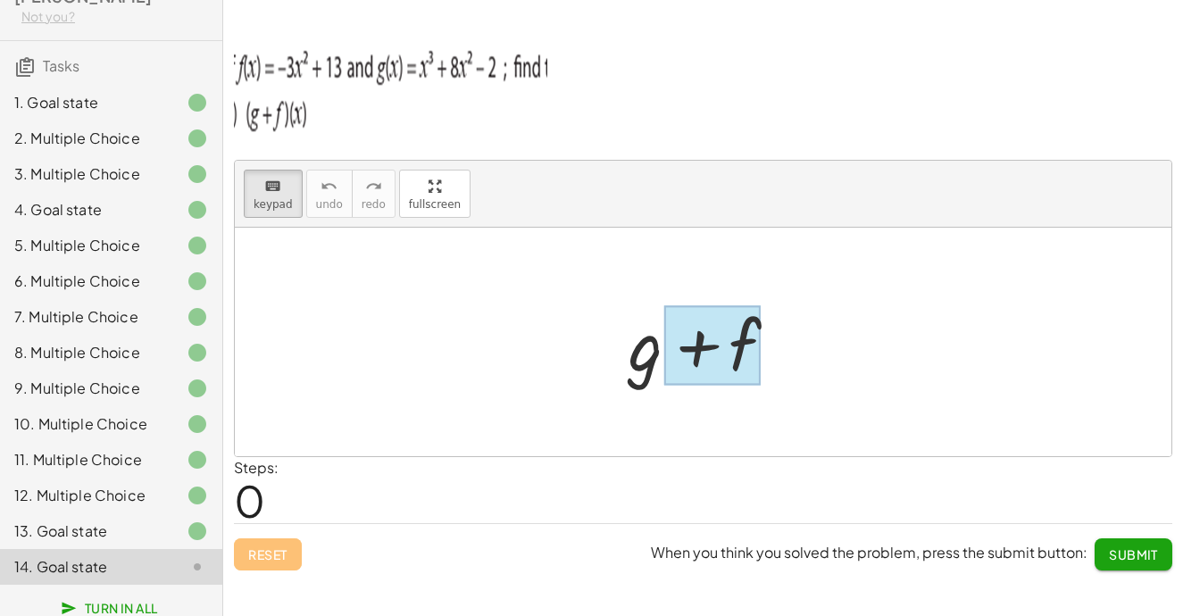
click at [756, 345] on div at bounding box center [712, 345] width 96 height 79
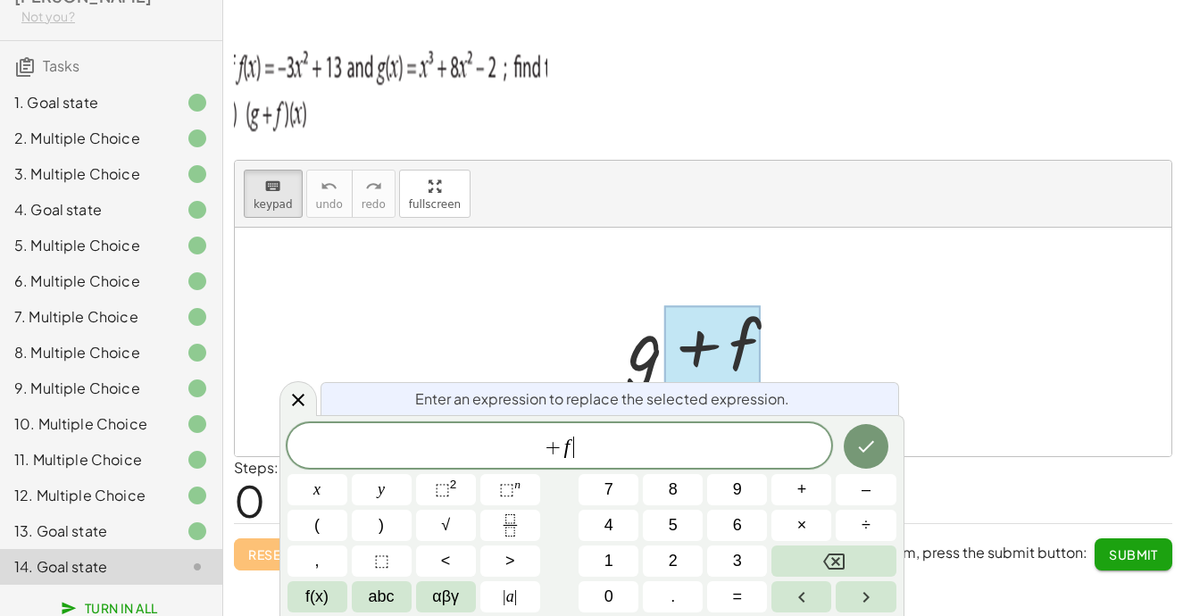
click at [605, 436] on span "+ f ​" at bounding box center [560, 447] width 545 height 25
click at [497, 481] on button "⬚ n" at bounding box center [510, 489] width 60 height 31
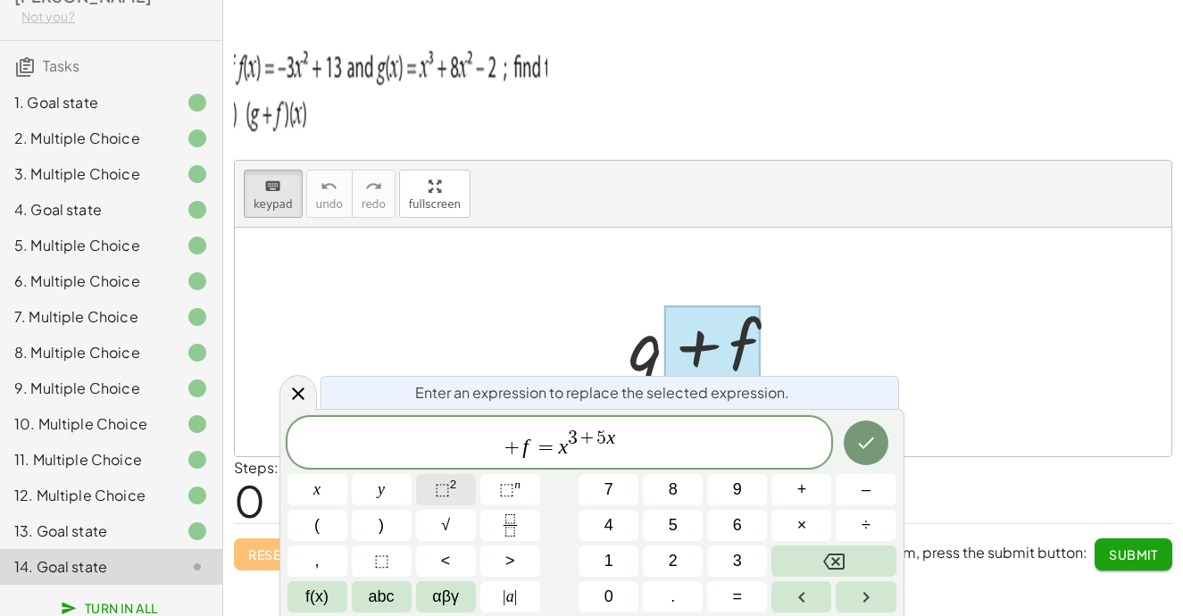
click at [450, 488] on sup "2" at bounding box center [453, 484] width 7 height 13
click at [439, 480] on span "⬚" at bounding box center [442, 489] width 15 height 18
click at [857, 438] on icon "Done" at bounding box center [866, 442] width 21 height 21
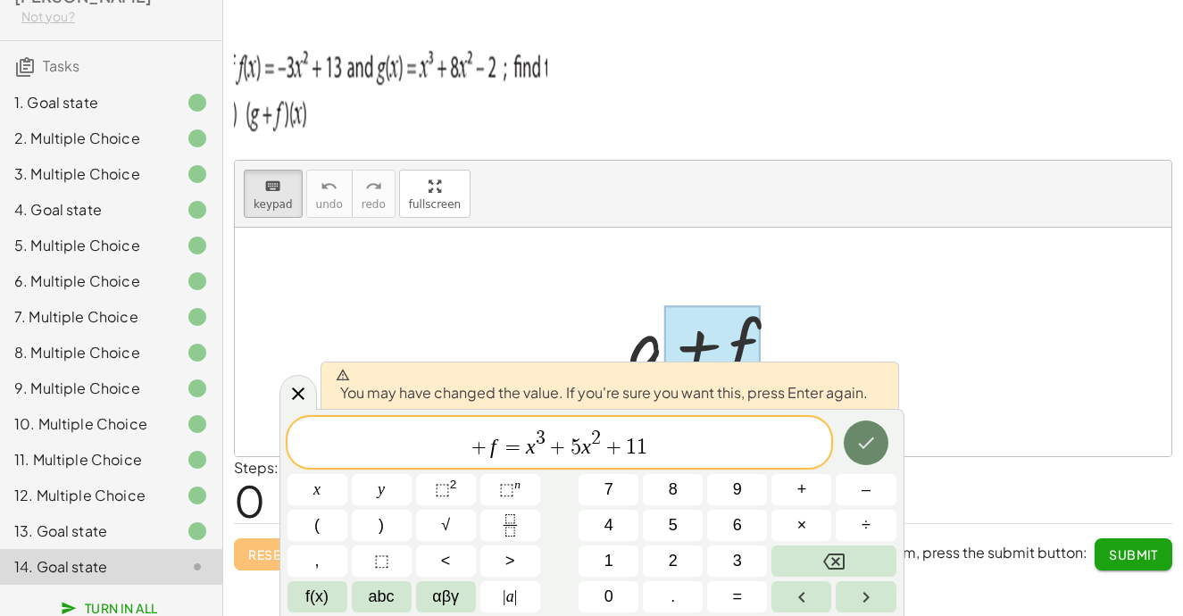
click at [857, 438] on icon "Done" at bounding box center [866, 442] width 21 height 21
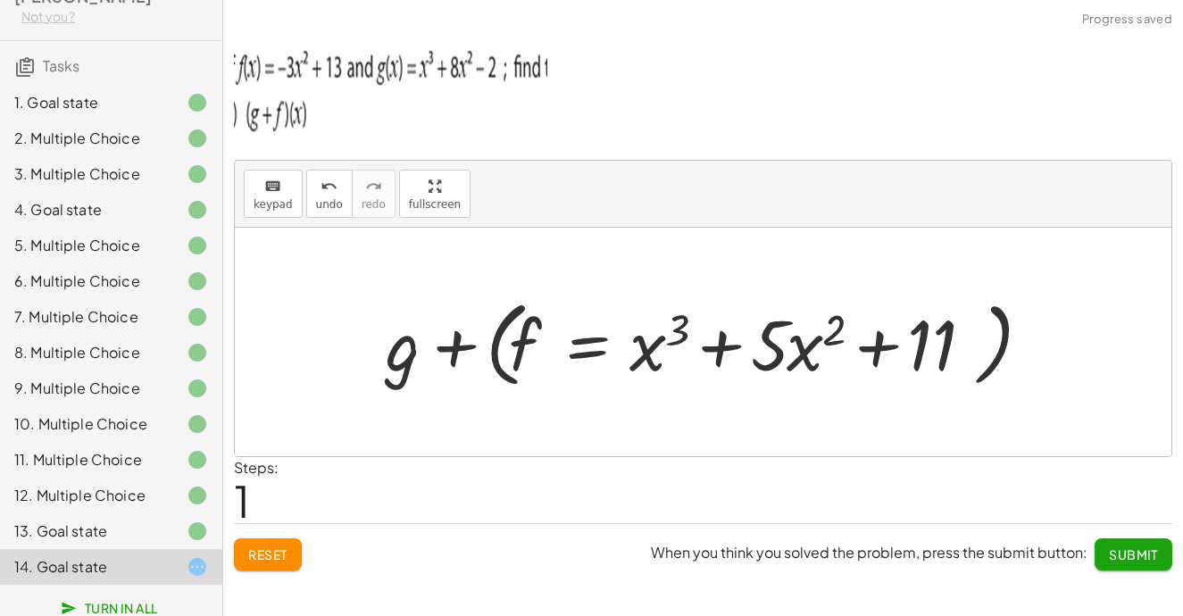
click at [1118, 539] on button "Submit" at bounding box center [1134, 554] width 78 height 32
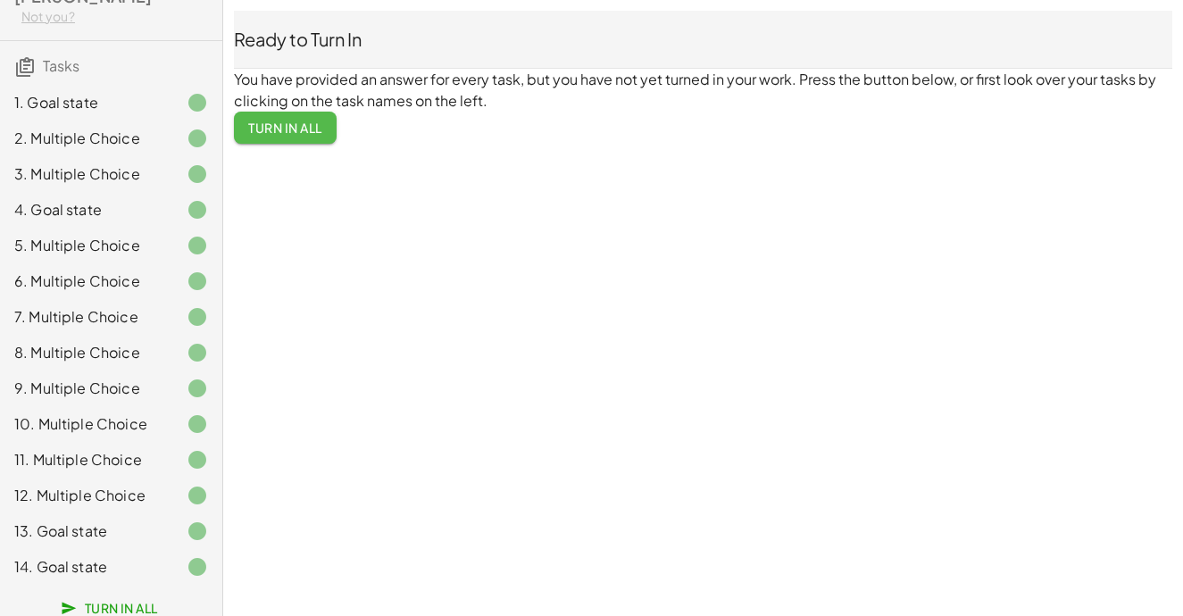
click at [321, 121] on span "Turn In All" at bounding box center [285, 128] width 74 height 16
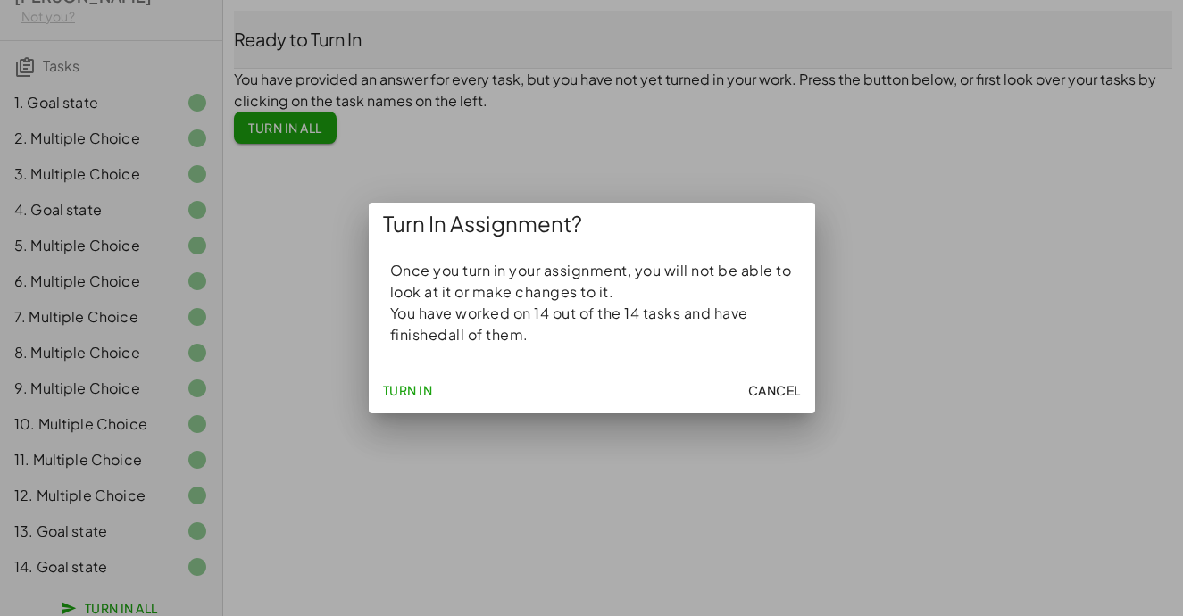
click at [393, 382] on span "Turn In" at bounding box center [408, 390] width 50 height 16
